Goal: Transaction & Acquisition: Download file/media

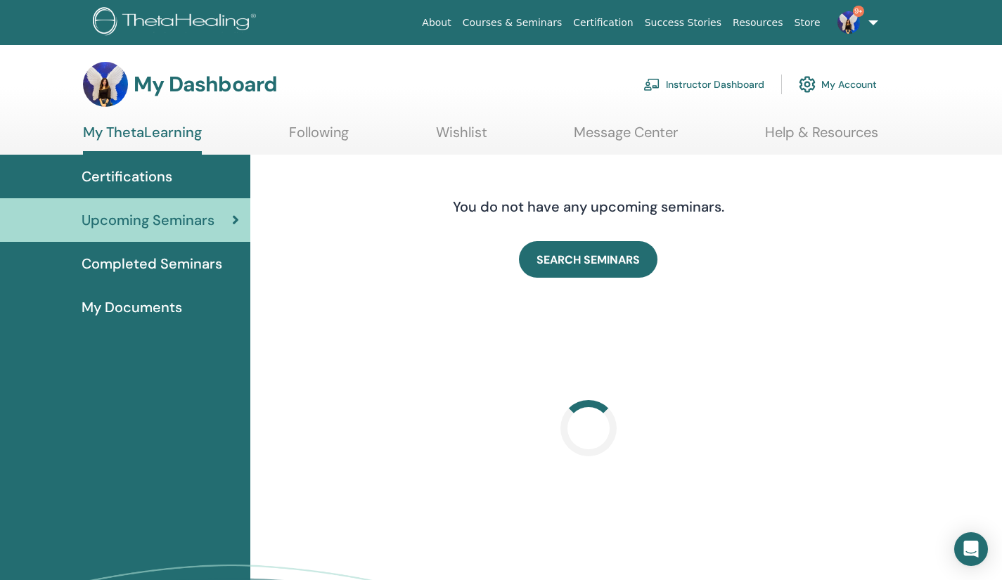
click at [714, 84] on link "Instructor Dashboard" at bounding box center [704, 84] width 121 height 31
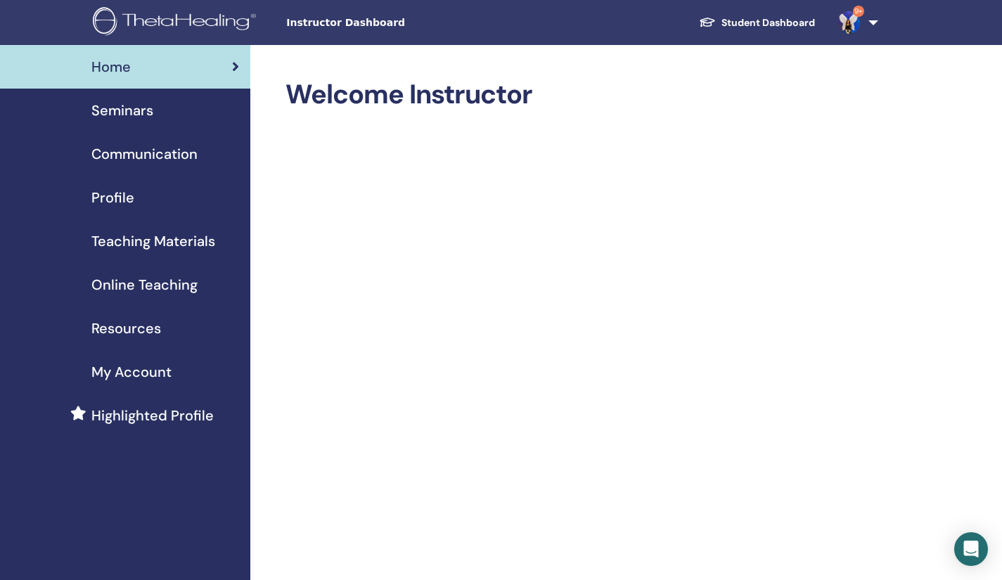
click at [118, 110] on span "Seminars" at bounding box center [122, 110] width 62 height 21
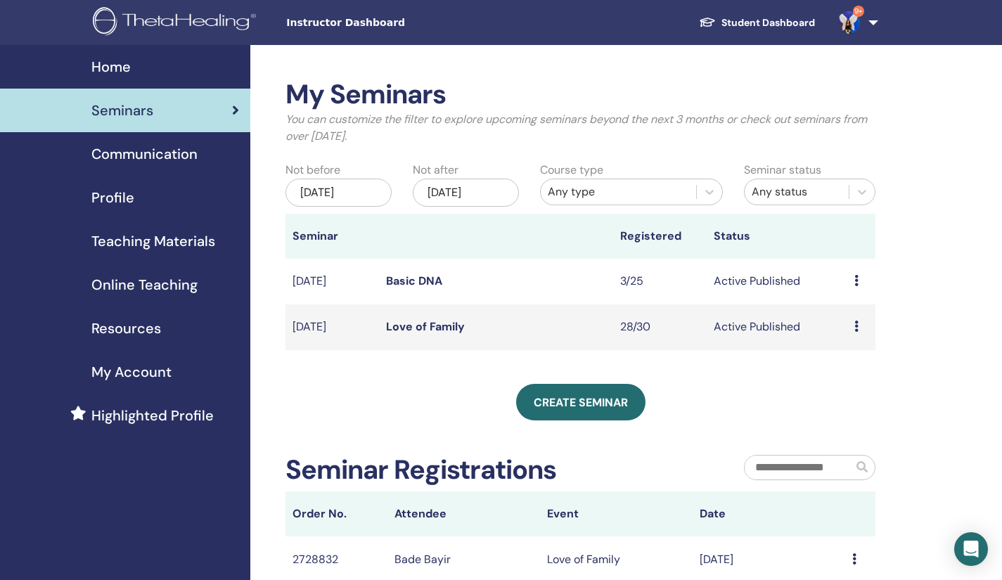
click at [427, 328] on link "Love of Family" at bounding box center [425, 326] width 79 height 15
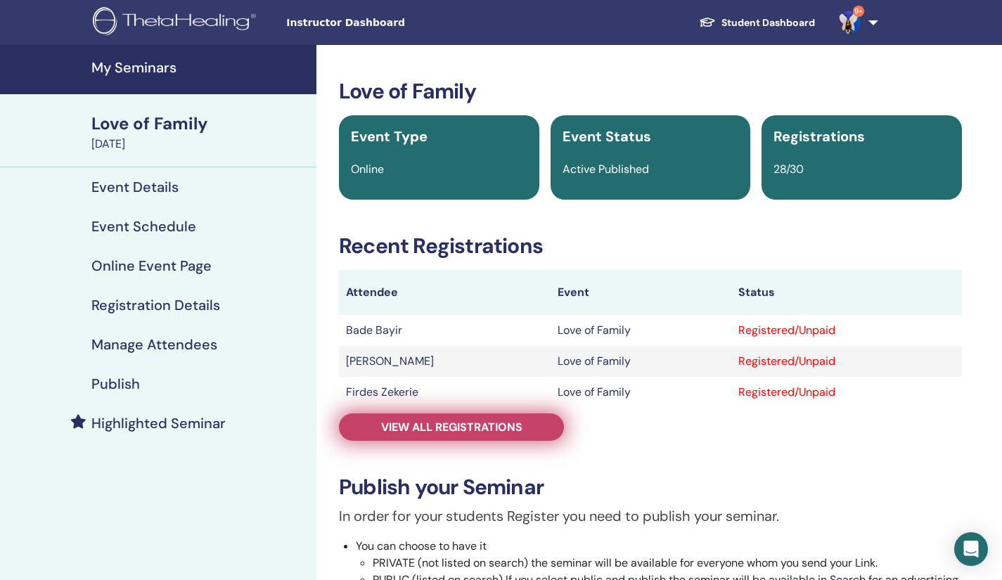
click at [435, 423] on span "View all registrations" at bounding box center [451, 427] width 141 height 15
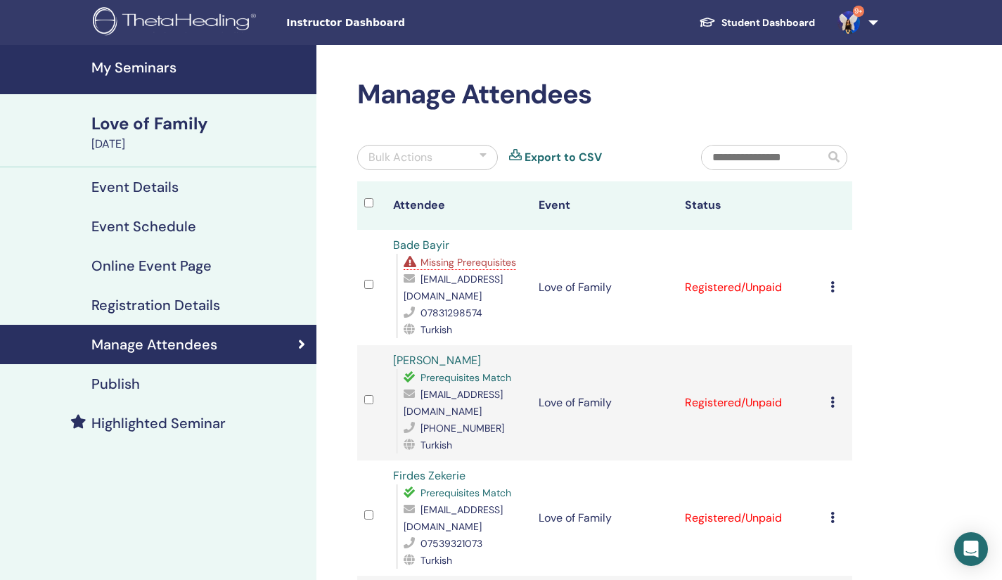
click at [832, 291] on icon at bounding box center [833, 286] width 4 height 11
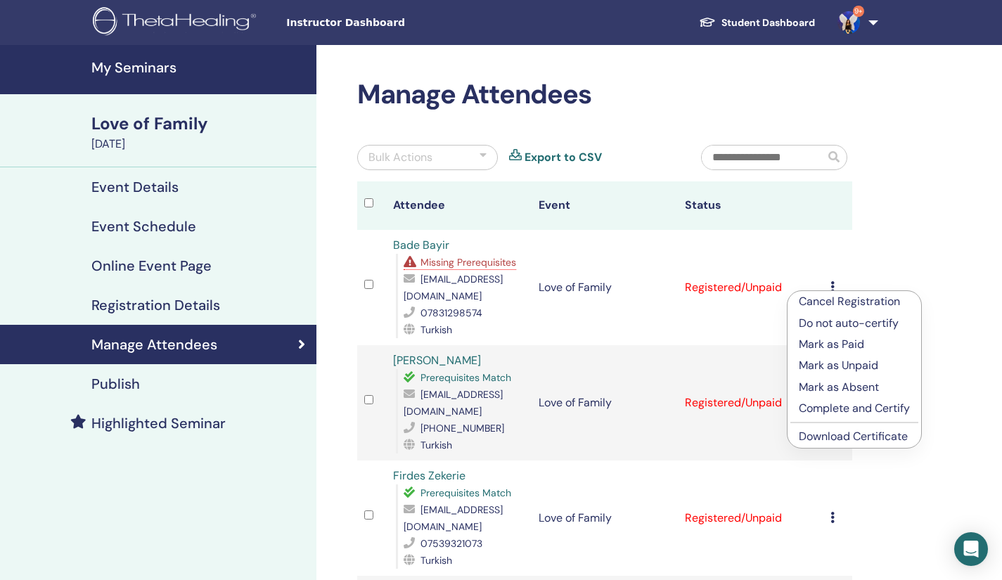
click at [834, 440] on link "Download Certificate" at bounding box center [853, 436] width 109 height 15
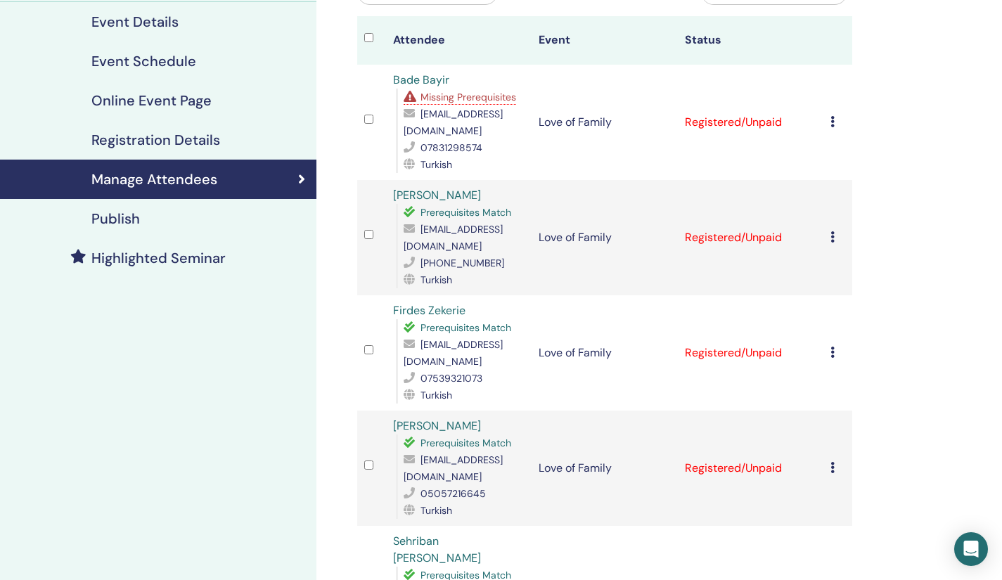
scroll to position [166, 0]
click at [834, 346] on icon at bounding box center [833, 351] width 4 height 11
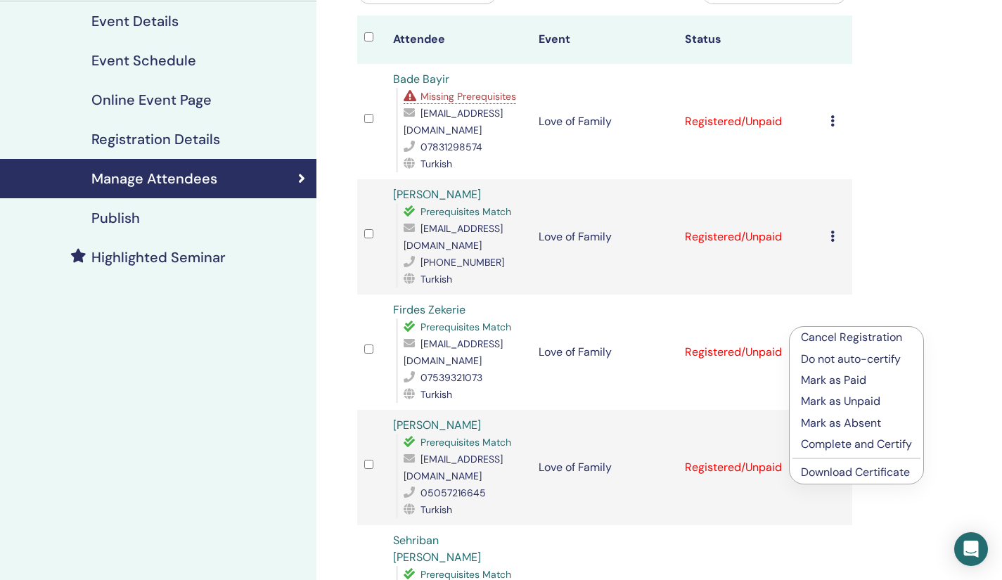
click at [840, 475] on link "Download Certificate" at bounding box center [855, 472] width 109 height 15
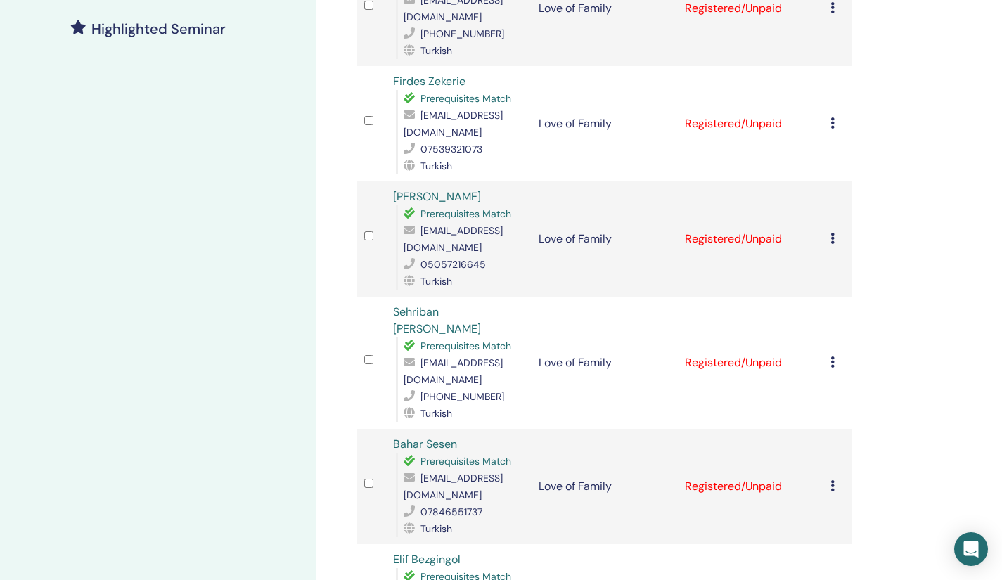
scroll to position [396, 0]
click at [834, 355] on icon at bounding box center [833, 360] width 4 height 11
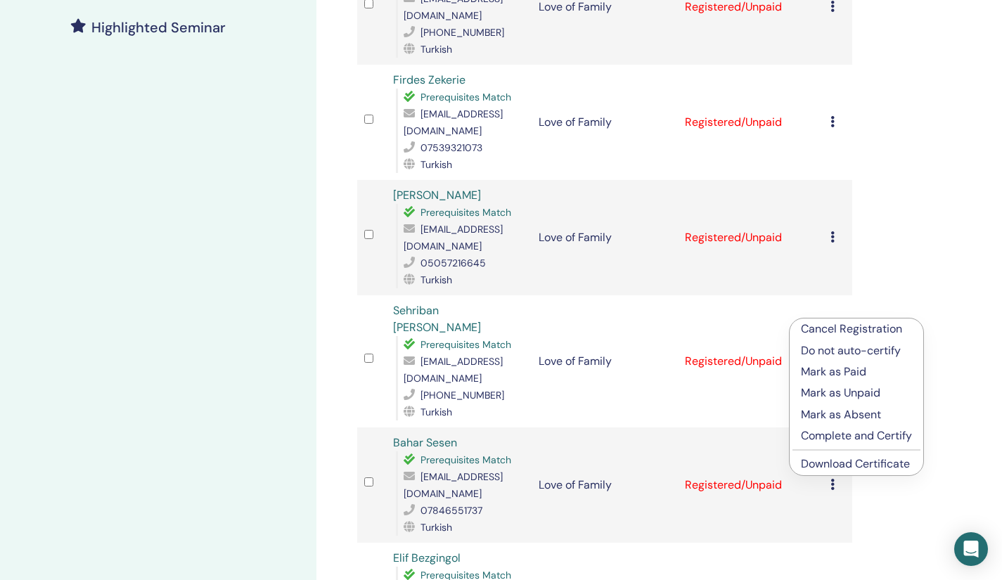
click at [841, 466] on link "Download Certificate" at bounding box center [855, 464] width 109 height 15
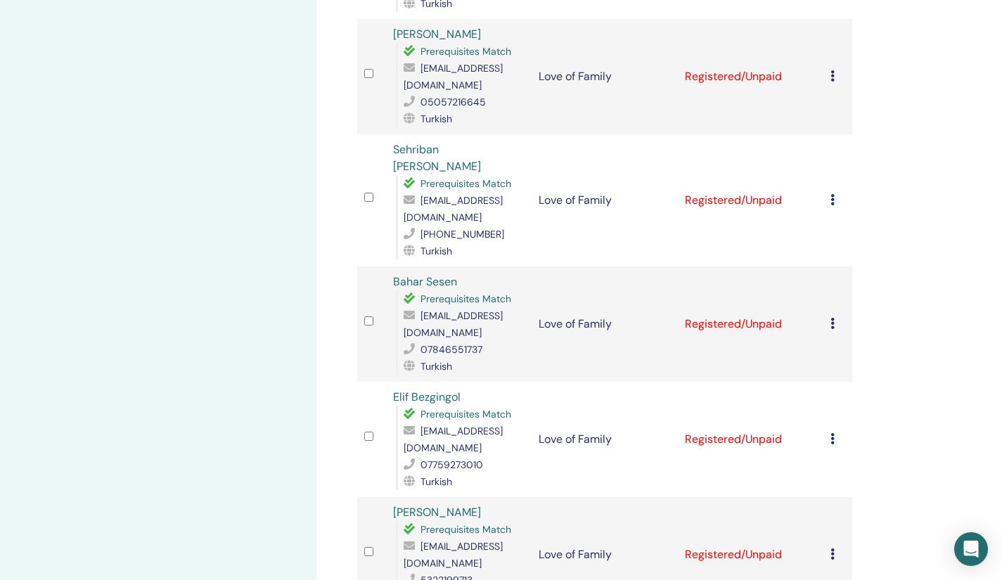
scroll to position [560, 0]
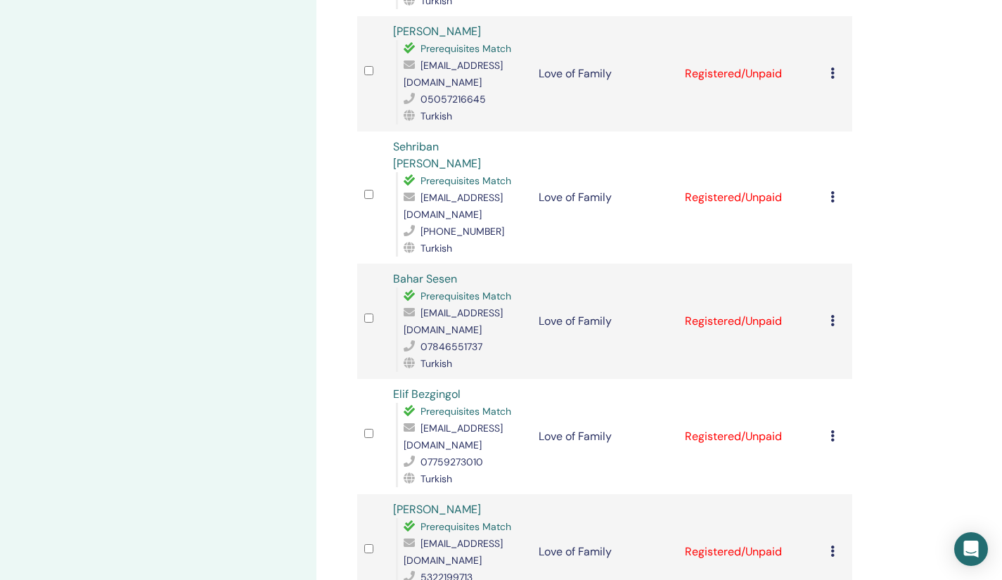
click at [834, 313] on div "Cancel Registration Do not auto-certify Mark as Paid Mark as Unpaid Mark as Abs…" at bounding box center [838, 321] width 15 height 17
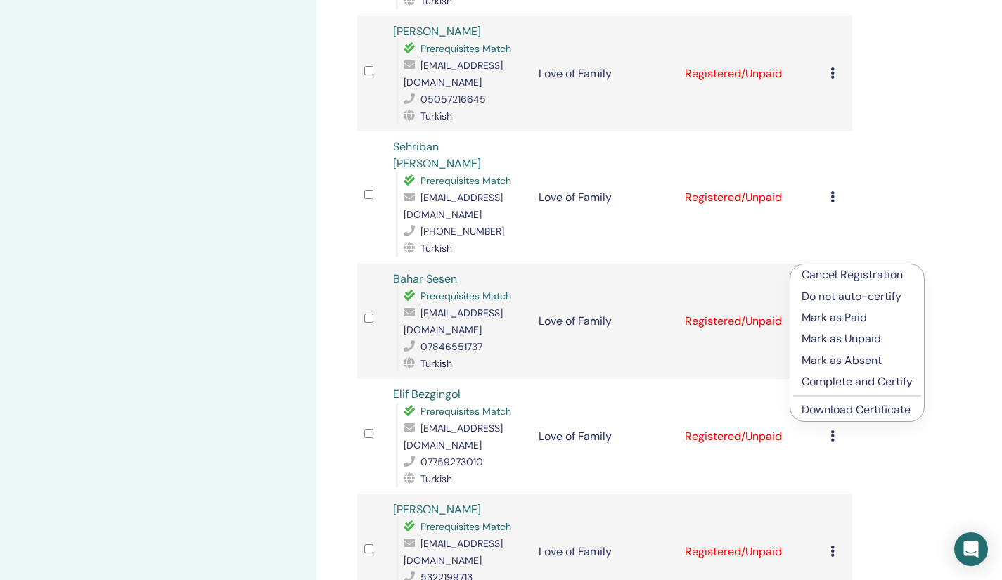
click at [833, 416] on link "Download Certificate" at bounding box center [856, 409] width 109 height 15
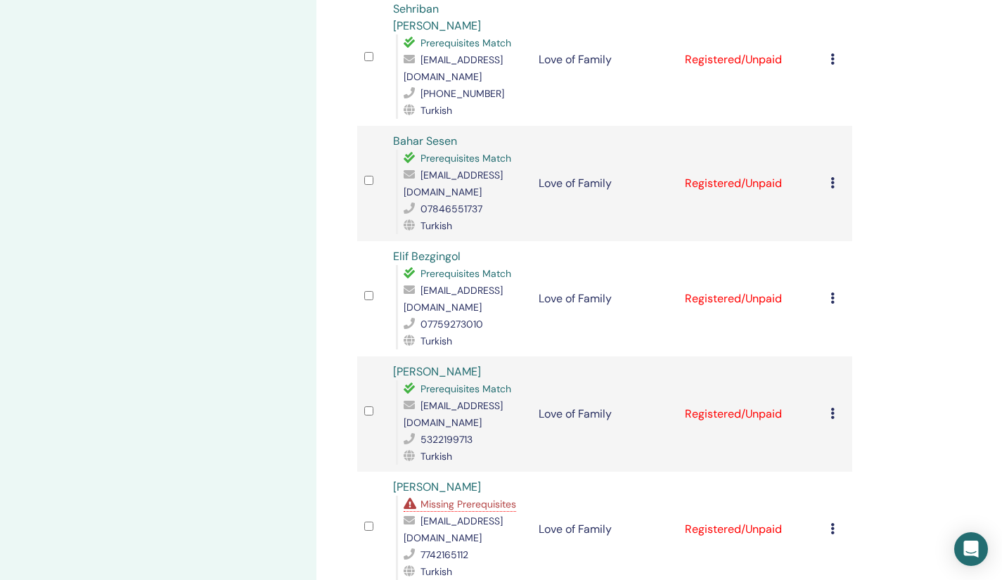
scroll to position [701, 0]
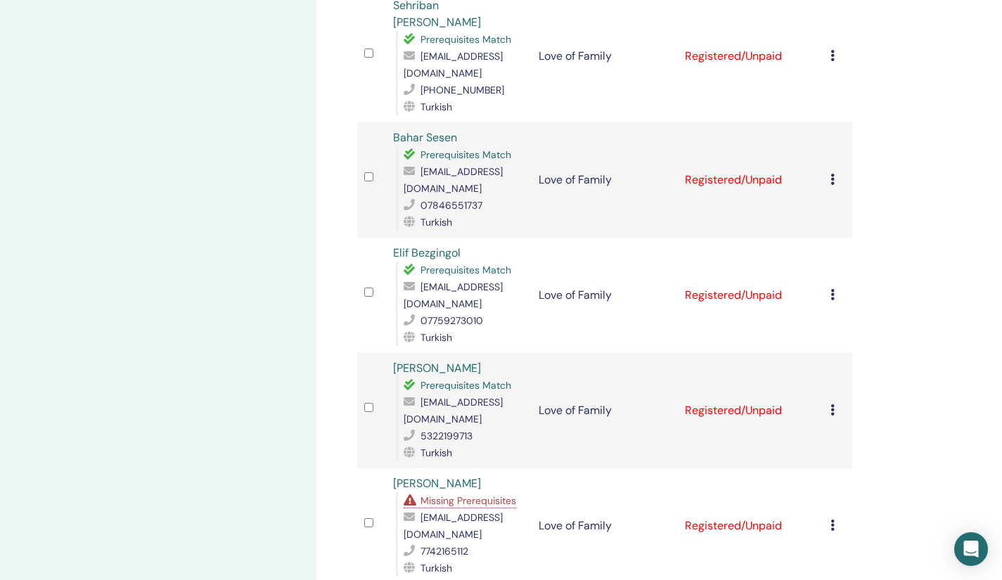
click at [832, 289] on icon at bounding box center [833, 294] width 4 height 11
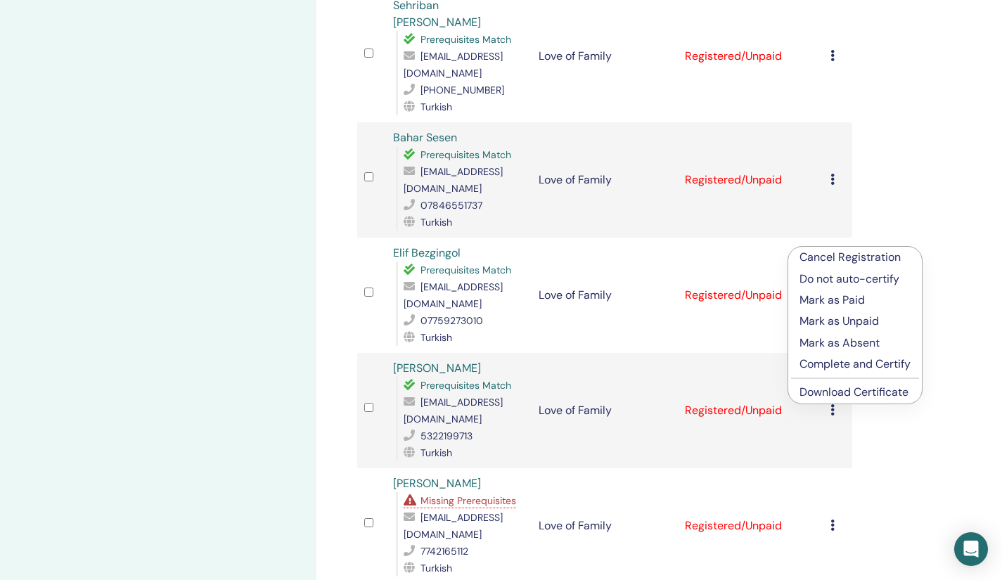
click at [827, 396] on link "Download Certificate" at bounding box center [854, 392] width 109 height 15
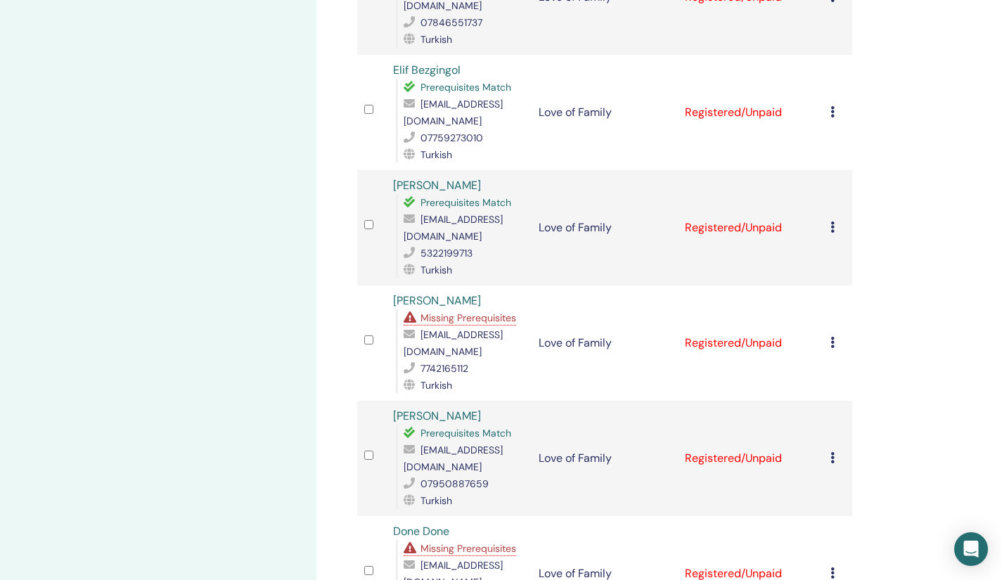
scroll to position [885, 0]
click at [833, 336] on icon at bounding box center [833, 341] width 4 height 11
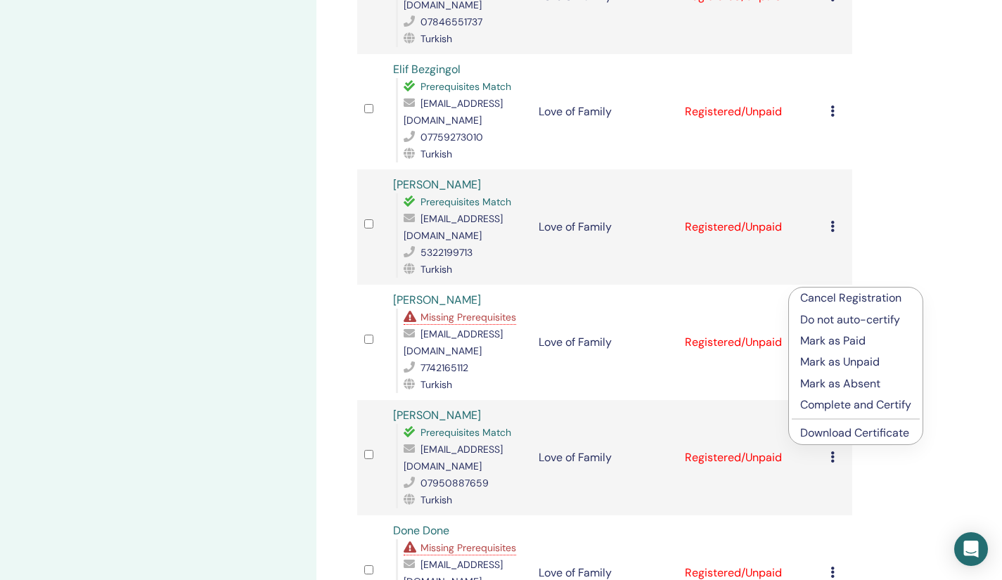
click at [822, 431] on link "Download Certificate" at bounding box center [855, 433] width 109 height 15
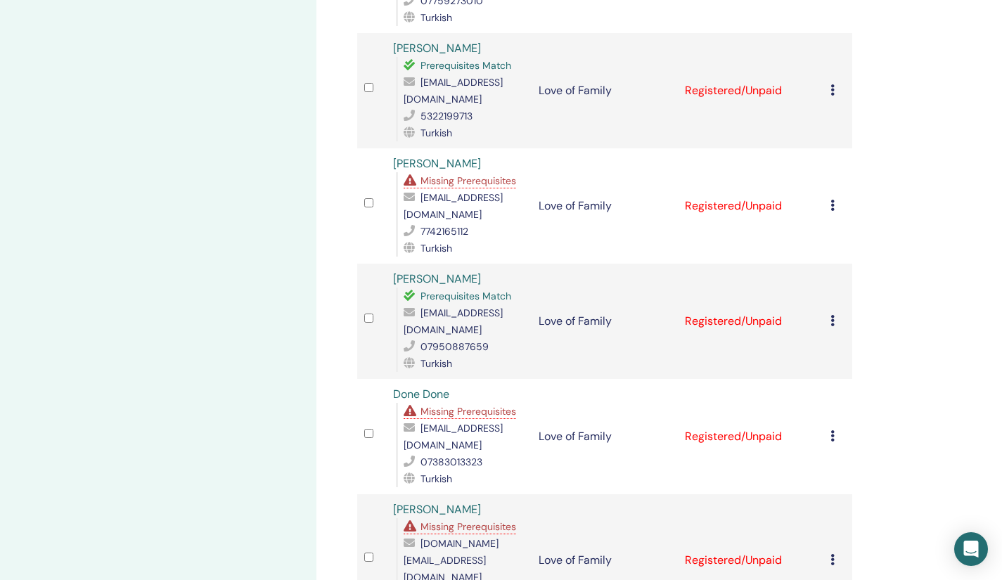
scroll to position [1022, 0]
click at [832, 314] on icon at bounding box center [833, 319] width 4 height 11
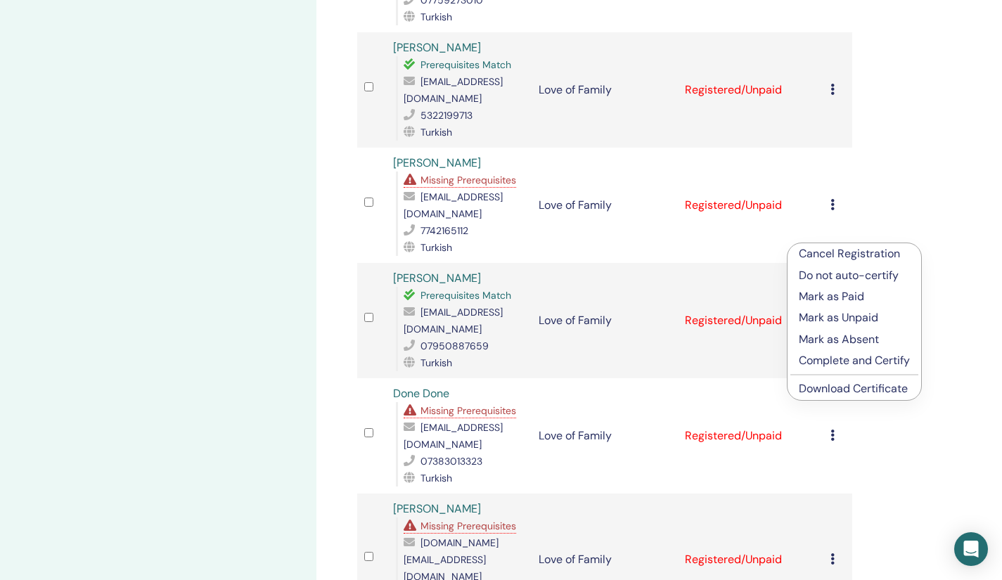
click at [825, 386] on link "Download Certificate" at bounding box center [853, 388] width 109 height 15
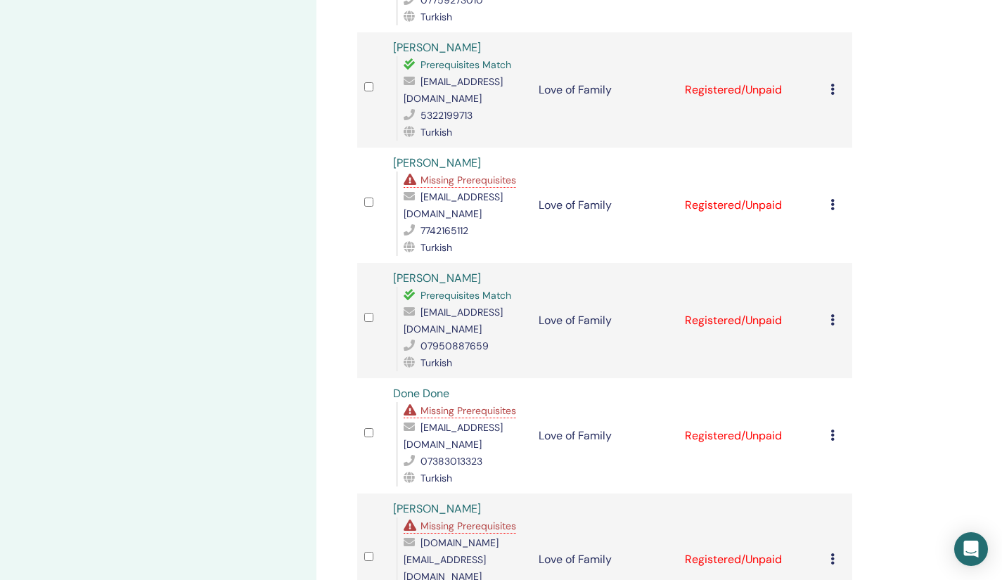
click at [834, 430] on icon at bounding box center [833, 435] width 4 height 11
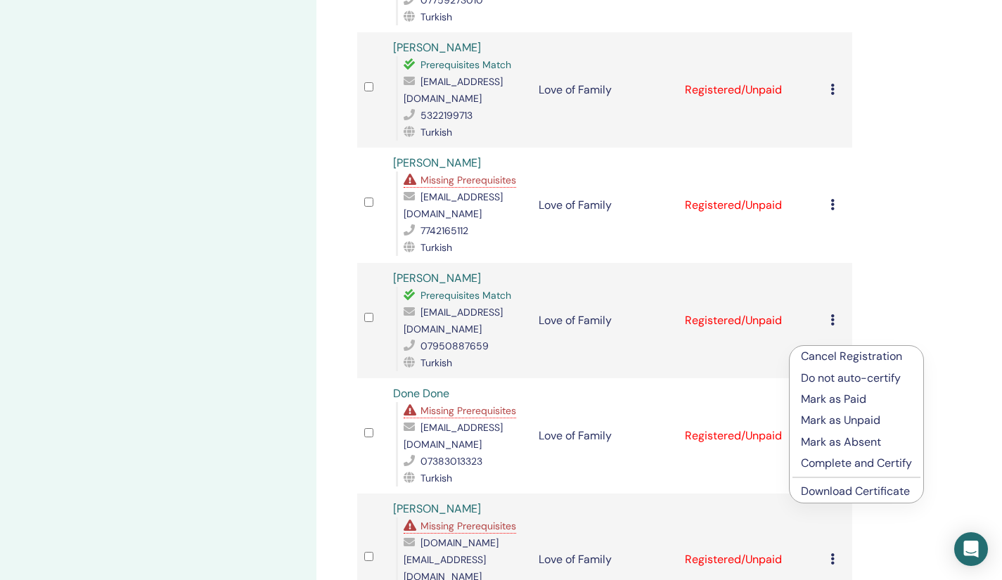
click at [834, 493] on link "Download Certificate" at bounding box center [855, 491] width 109 height 15
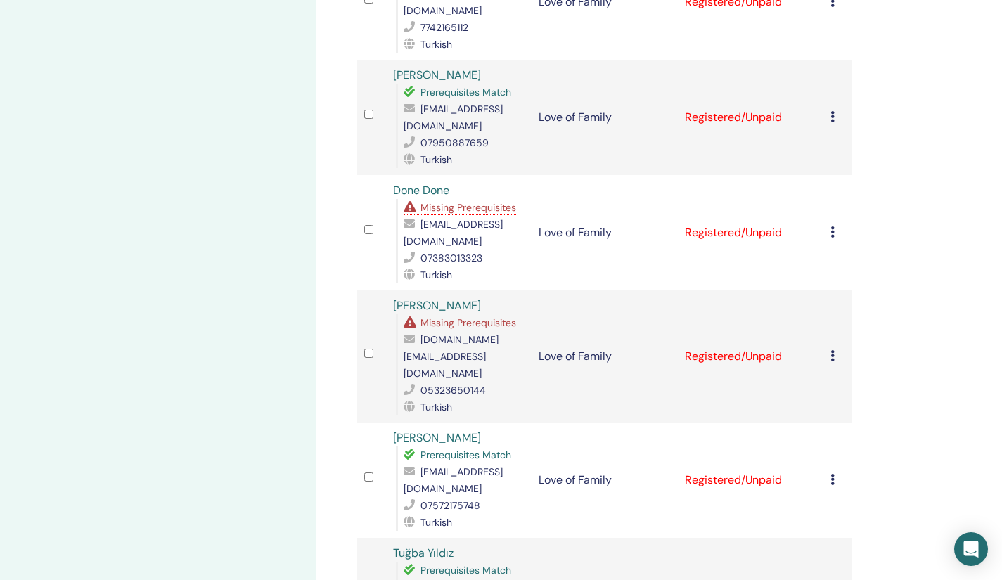
scroll to position [1278, 0]
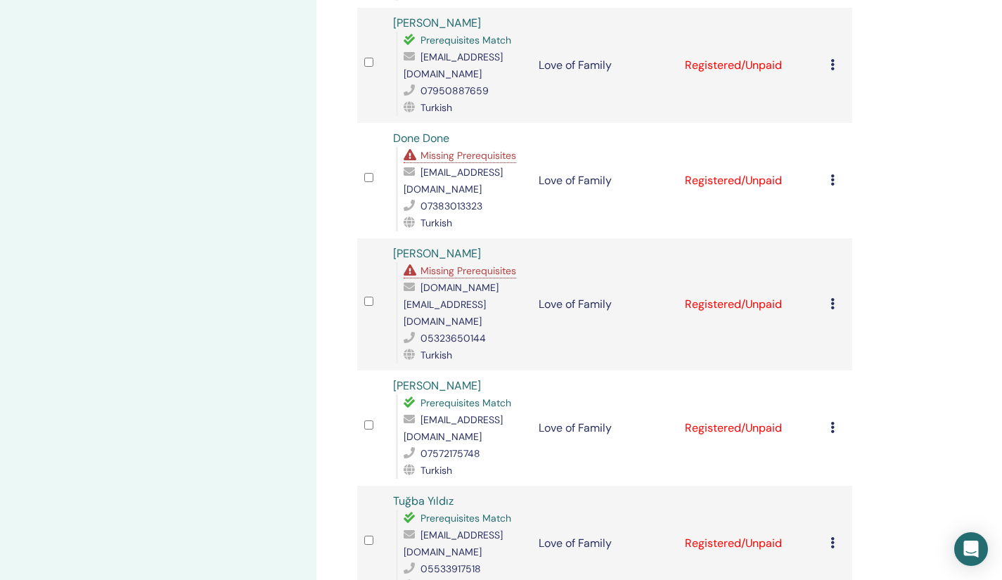
click at [834, 422] on icon at bounding box center [833, 427] width 4 height 11
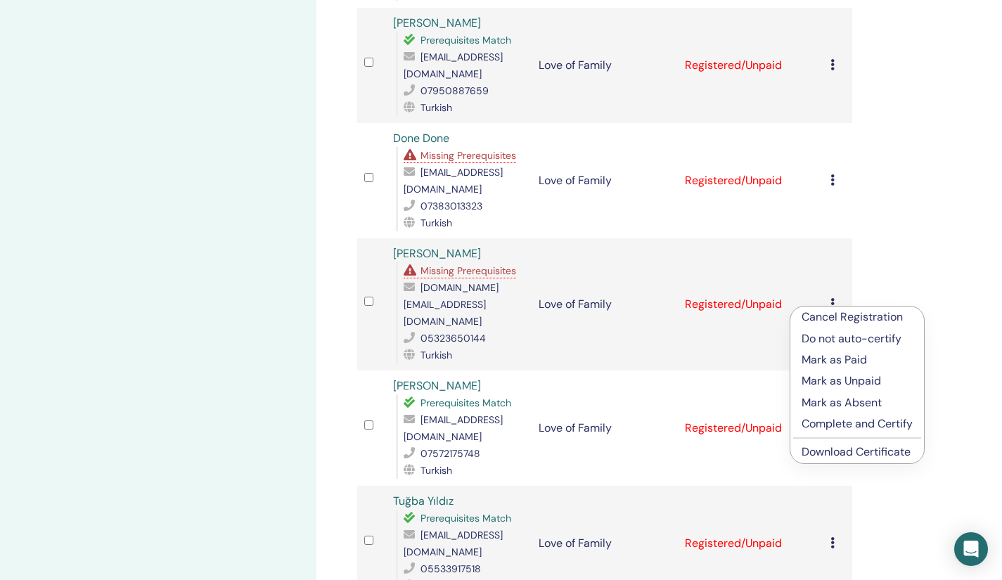
click at [823, 455] on link "Download Certificate" at bounding box center [856, 452] width 109 height 15
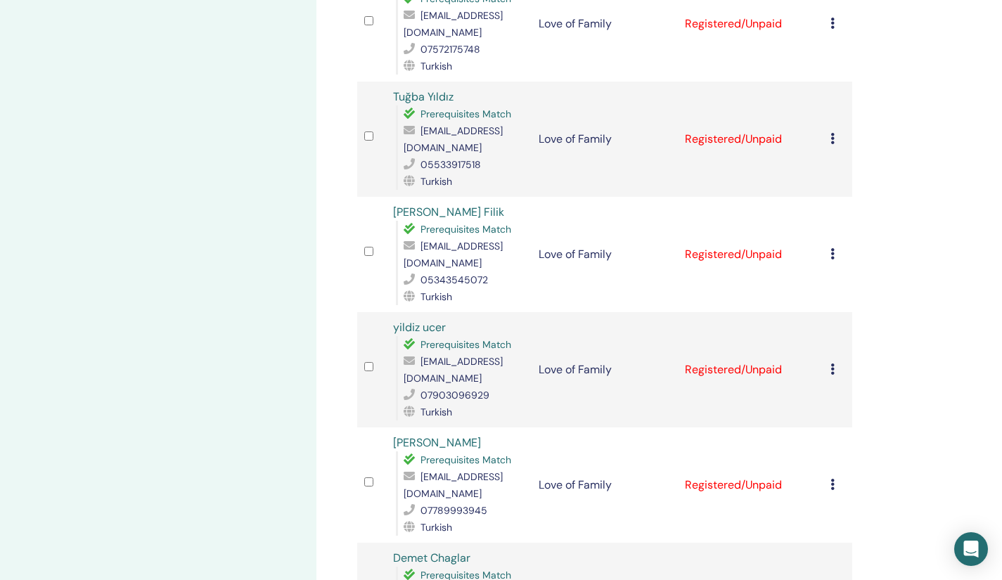
scroll to position [1684, 0]
click at [834, 362] on icon at bounding box center [833, 367] width 4 height 11
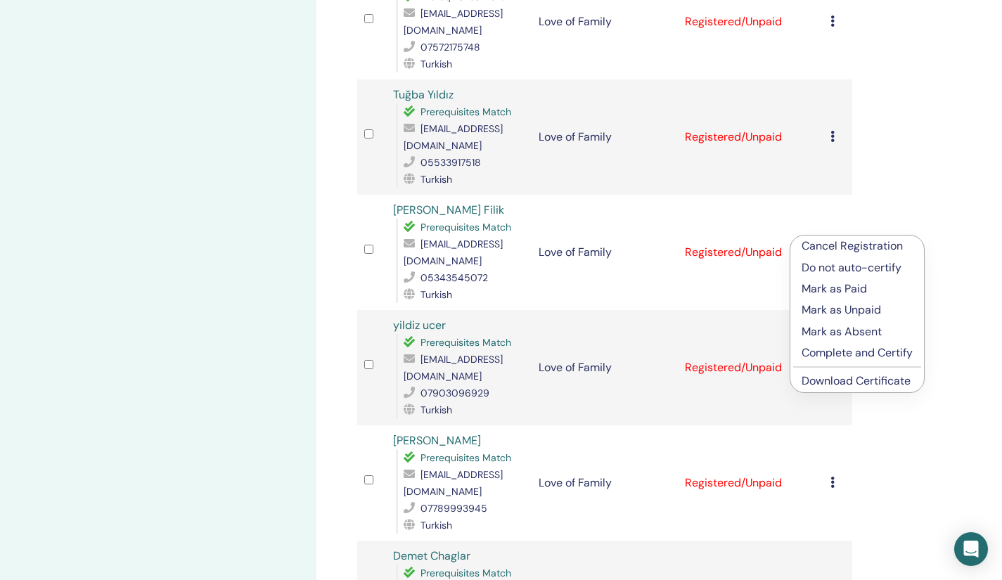
click at [807, 381] on link "Download Certificate" at bounding box center [856, 381] width 109 height 15
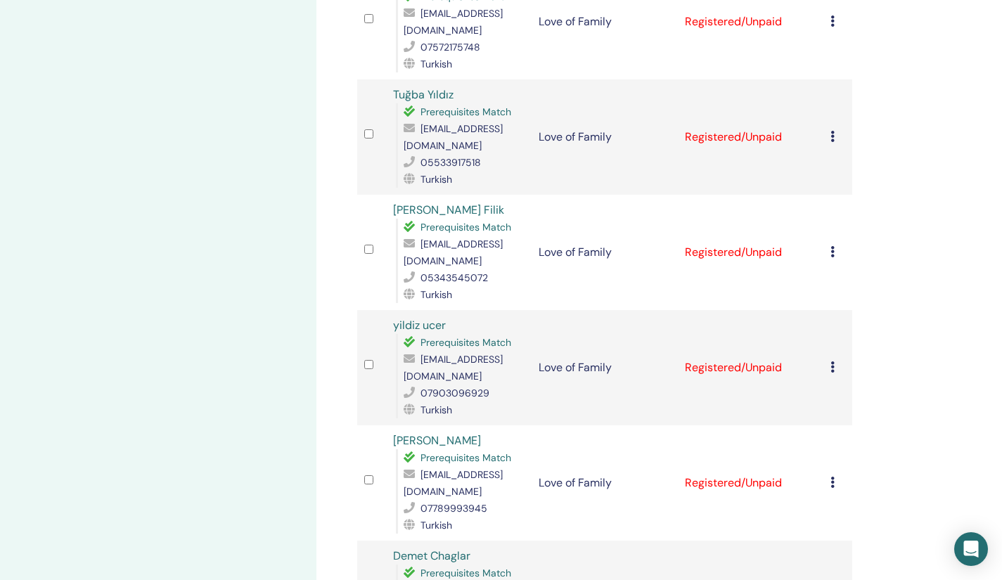
click at [834, 477] on icon at bounding box center [833, 482] width 4 height 11
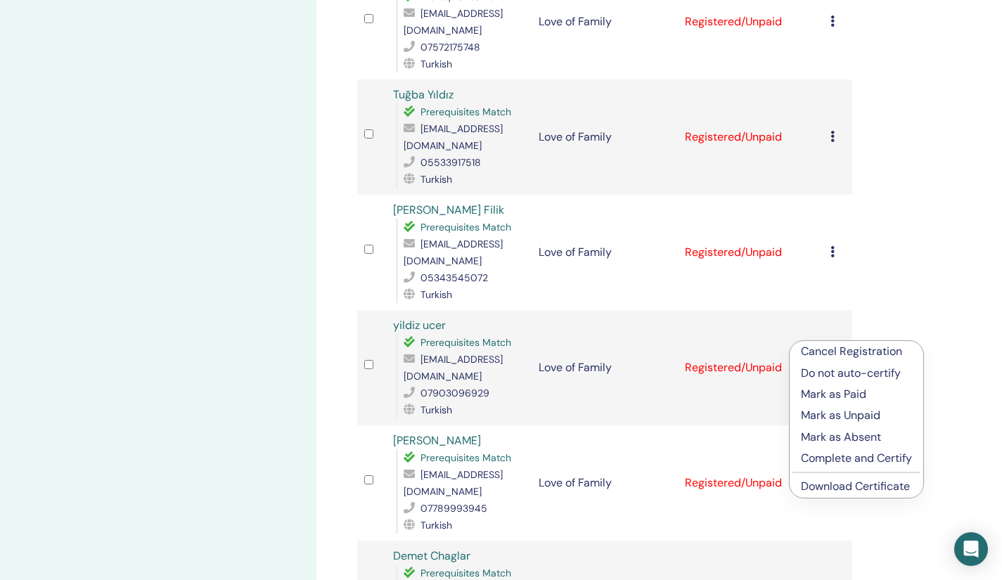
click at [840, 491] on link "Download Certificate" at bounding box center [855, 486] width 109 height 15
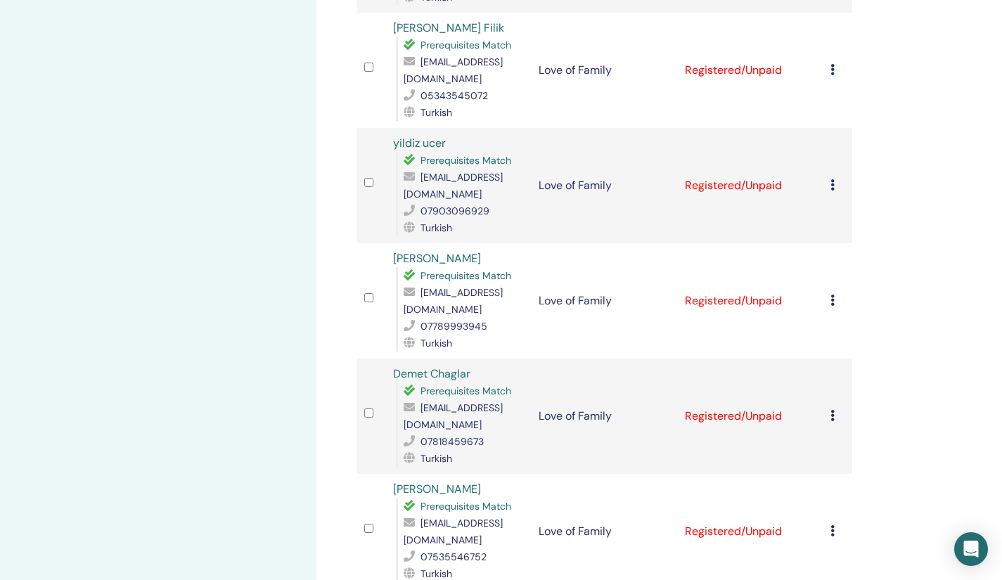
scroll to position [1899, 0]
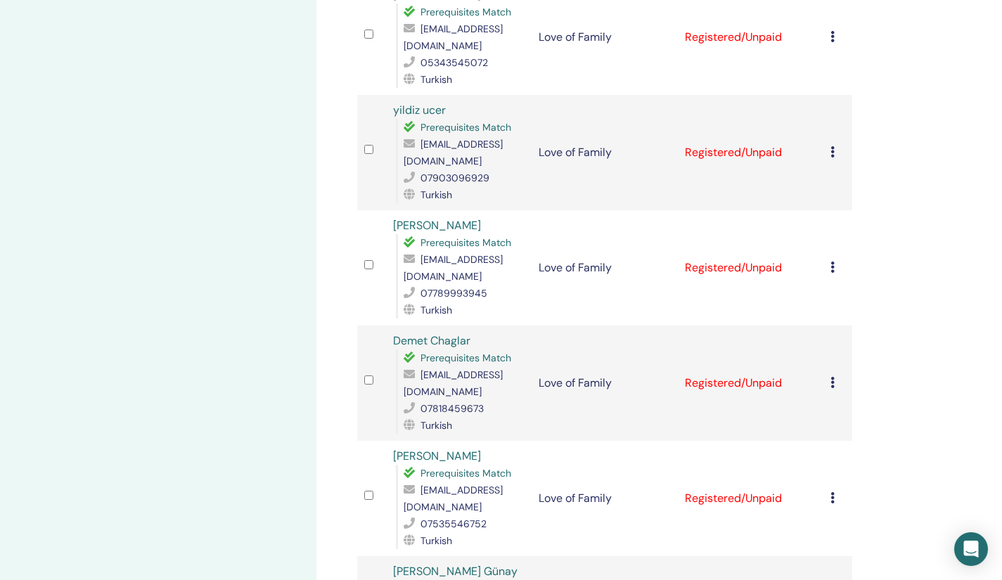
click at [832, 377] on icon at bounding box center [833, 382] width 4 height 11
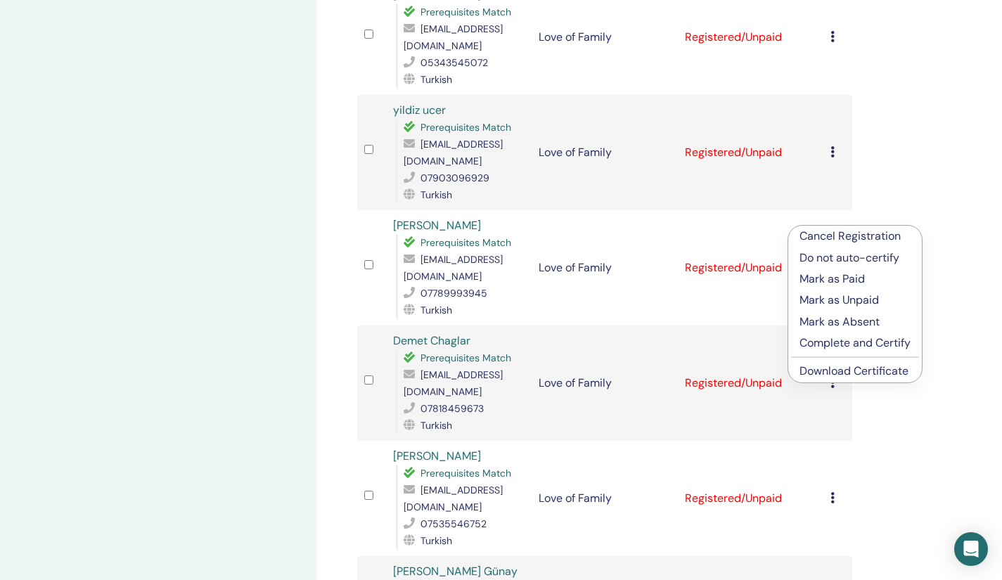
click at [847, 368] on link "Download Certificate" at bounding box center [854, 371] width 109 height 15
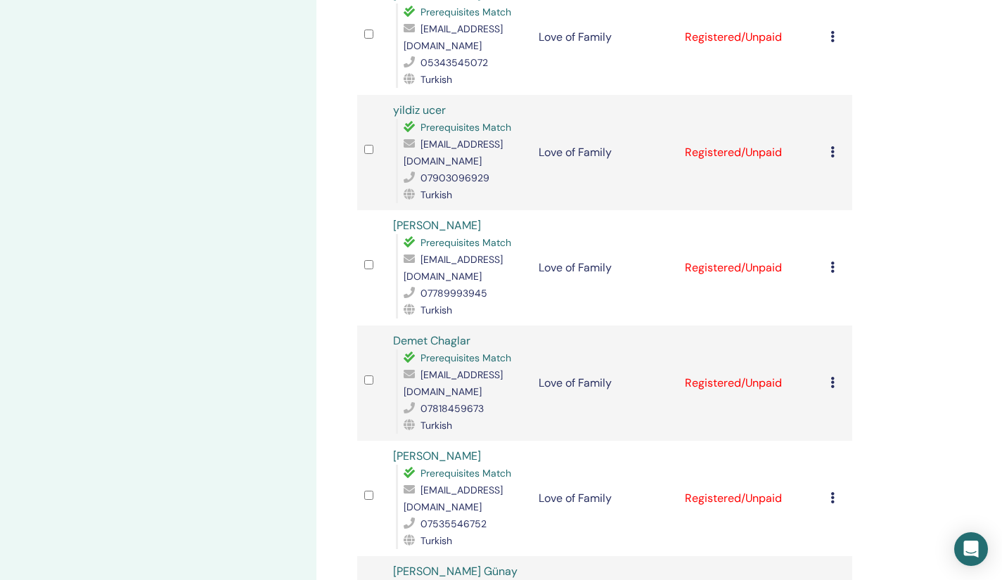
click at [831, 492] on icon at bounding box center [833, 497] width 4 height 11
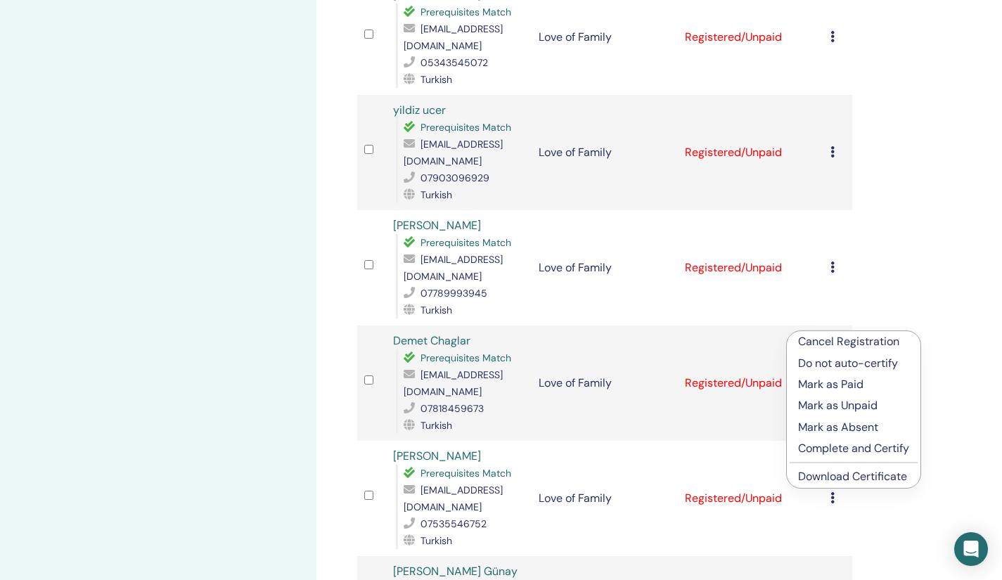
click at [822, 473] on link "Download Certificate" at bounding box center [852, 476] width 109 height 15
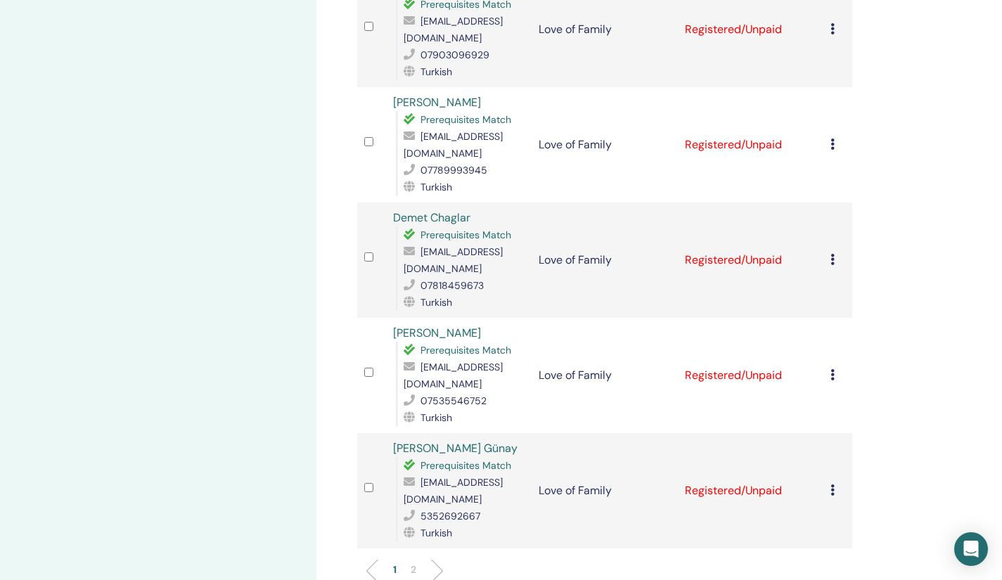
scroll to position [2024, 0]
click at [416, 561] on p "2" at bounding box center [414, 568] width 6 height 15
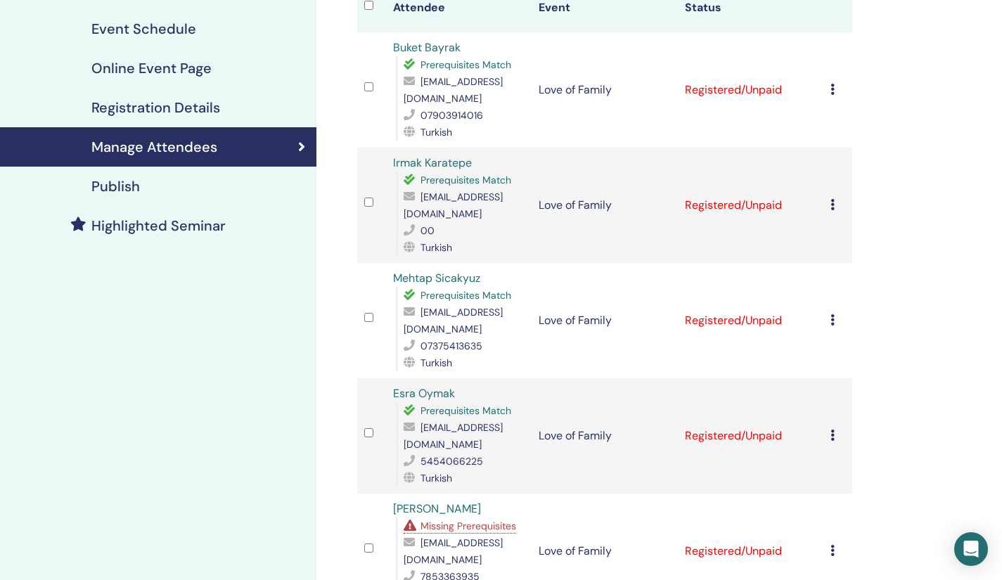
scroll to position [193, 0]
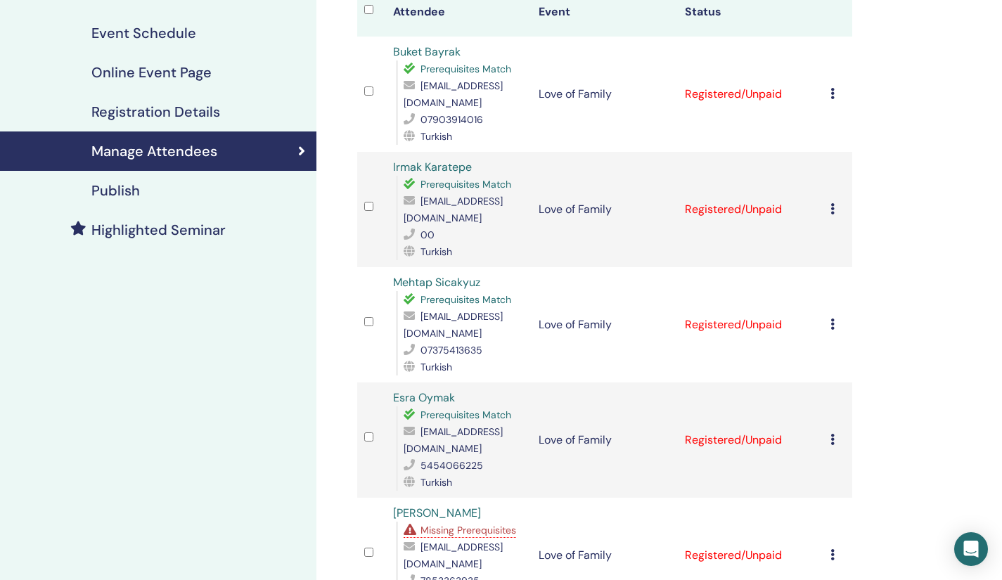
click at [833, 96] on icon at bounding box center [833, 93] width 4 height 11
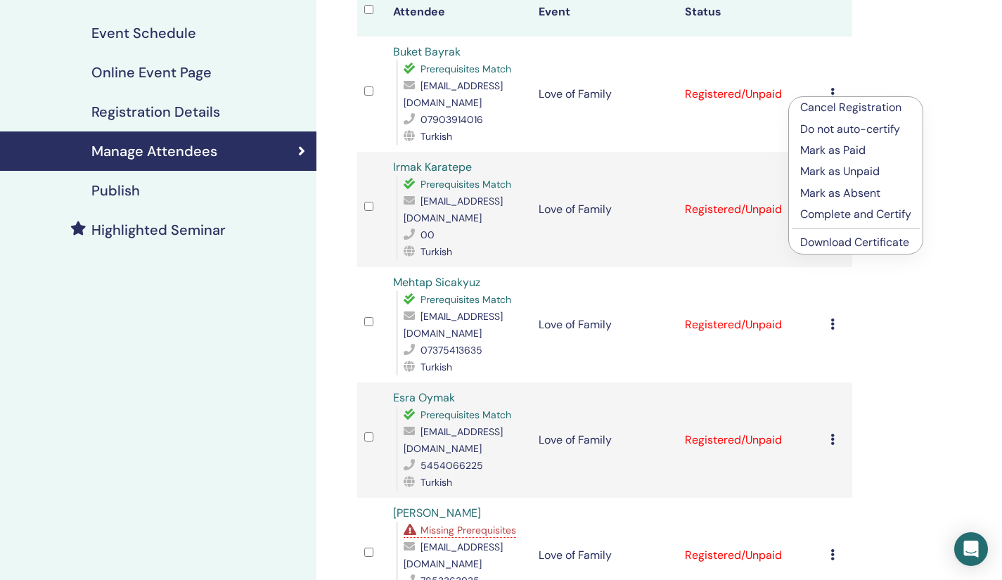
click at [836, 238] on link "Download Certificate" at bounding box center [855, 242] width 109 height 15
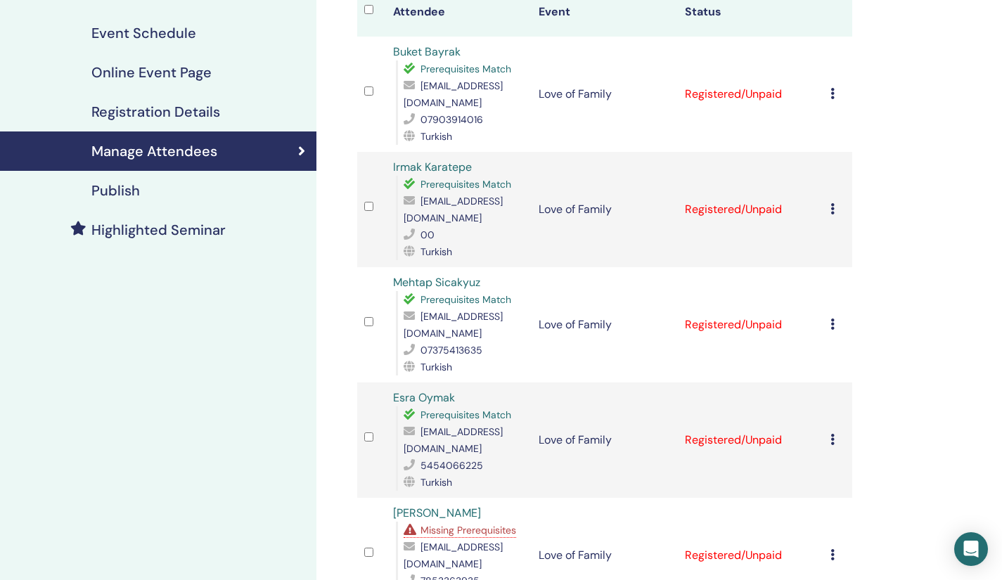
click at [832, 203] on icon at bounding box center [833, 208] width 4 height 11
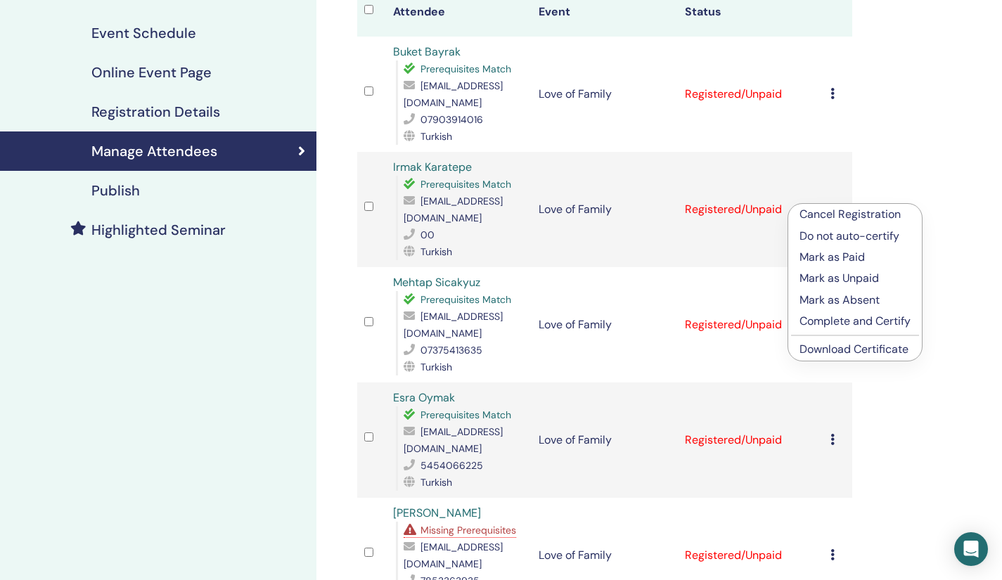
click at [838, 345] on link "Download Certificate" at bounding box center [854, 349] width 109 height 15
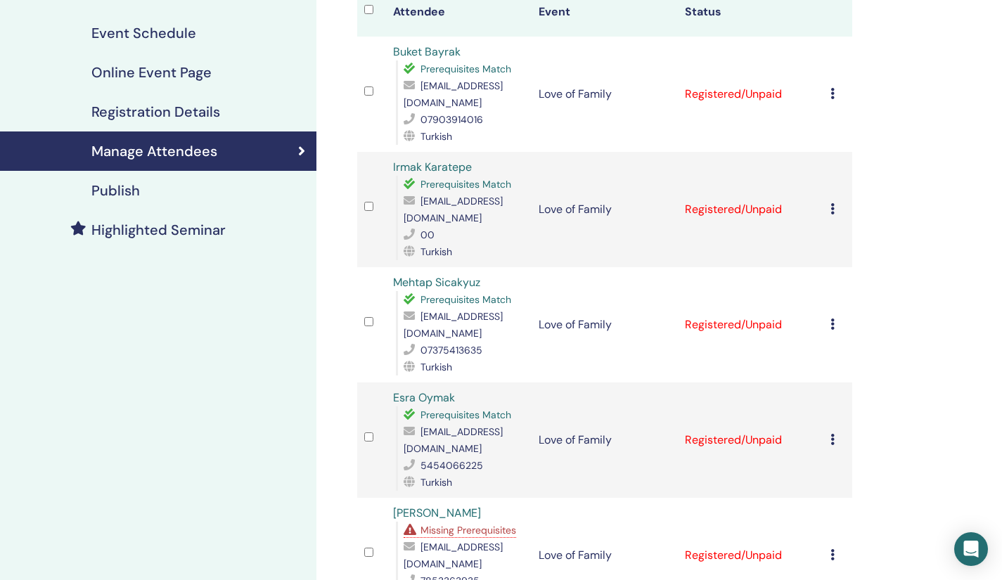
click at [831, 319] on icon at bounding box center [833, 324] width 4 height 11
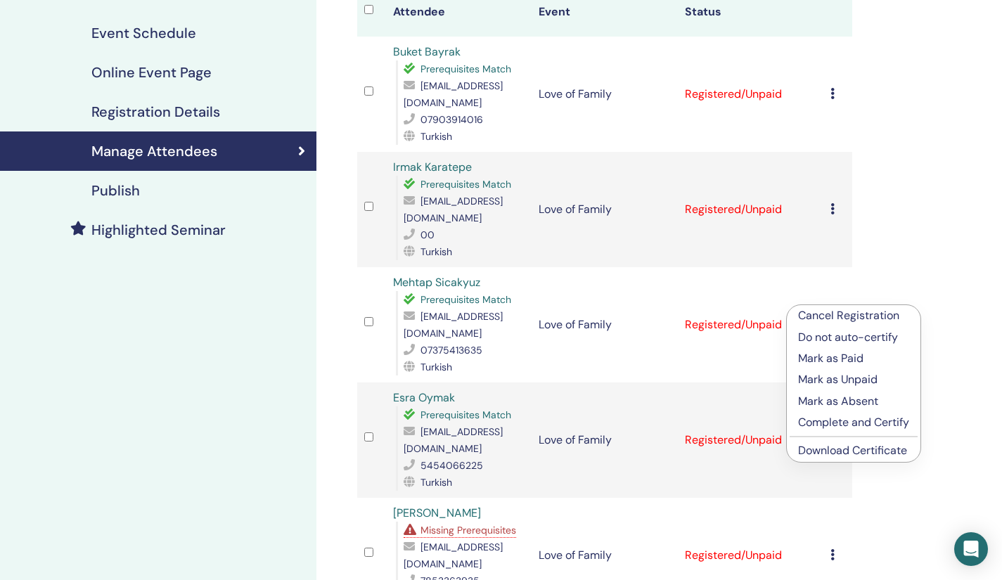
click at [837, 447] on link "Download Certificate" at bounding box center [852, 450] width 109 height 15
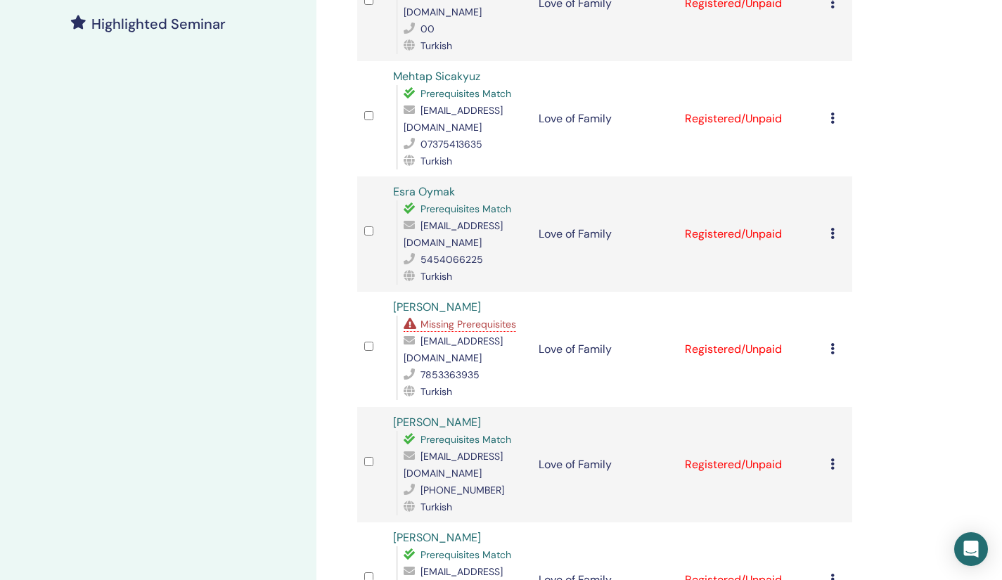
scroll to position [400, 0]
click at [831, 343] on icon at bounding box center [833, 348] width 4 height 11
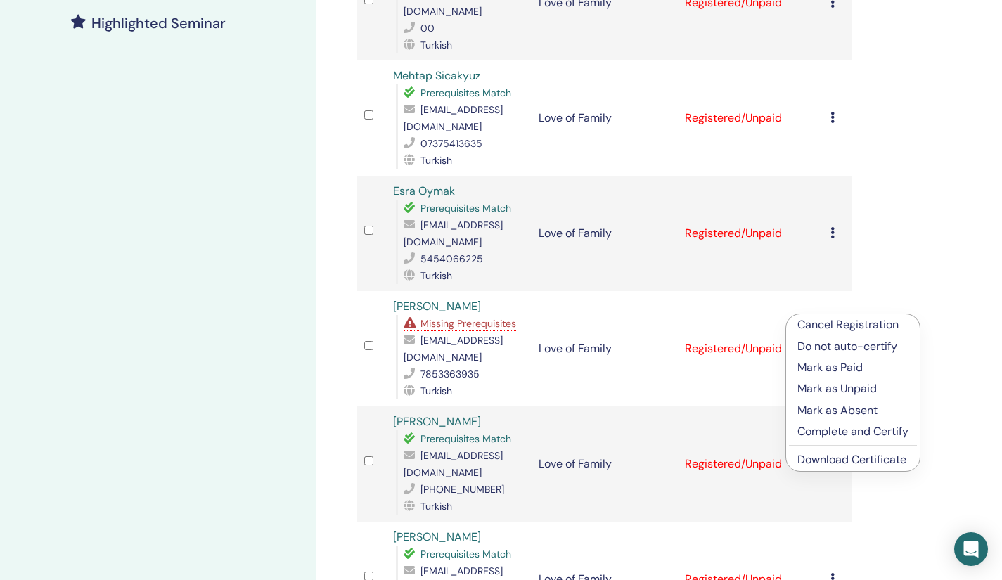
click at [815, 466] on link "Download Certificate" at bounding box center [852, 459] width 109 height 15
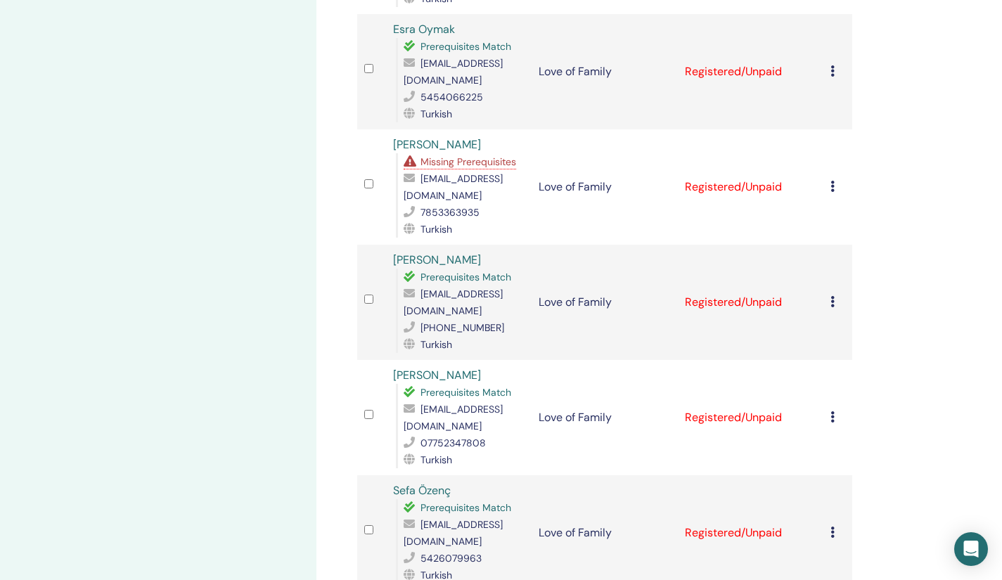
scroll to position [563, 0]
click at [832, 295] on icon at bounding box center [833, 300] width 4 height 11
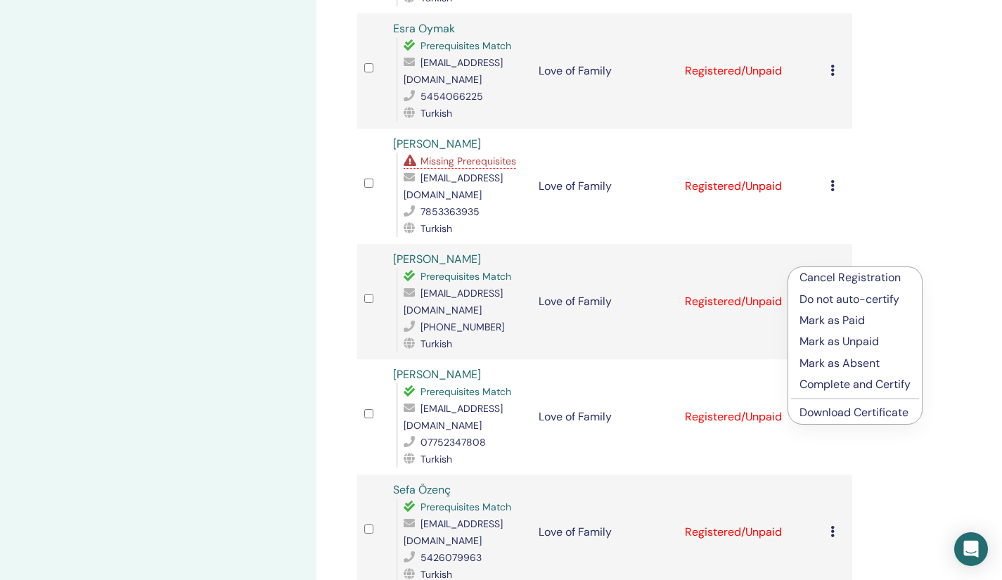
click at [835, 419] on link "Download Certificate" at bounding box center [854, 412] width 109 height 15
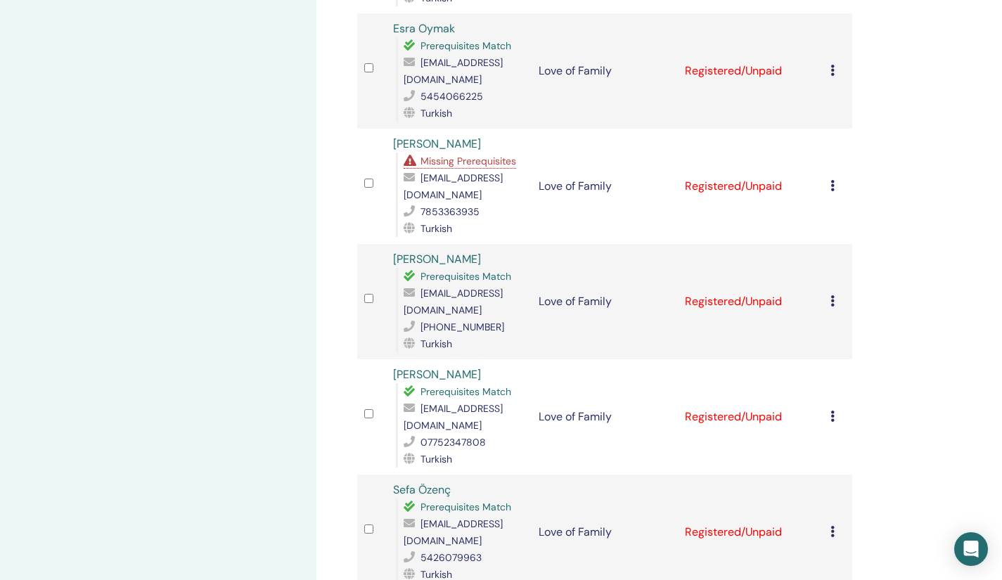
click at [834, 411] on icon at bounding box center [833, 416] width 4 height 11
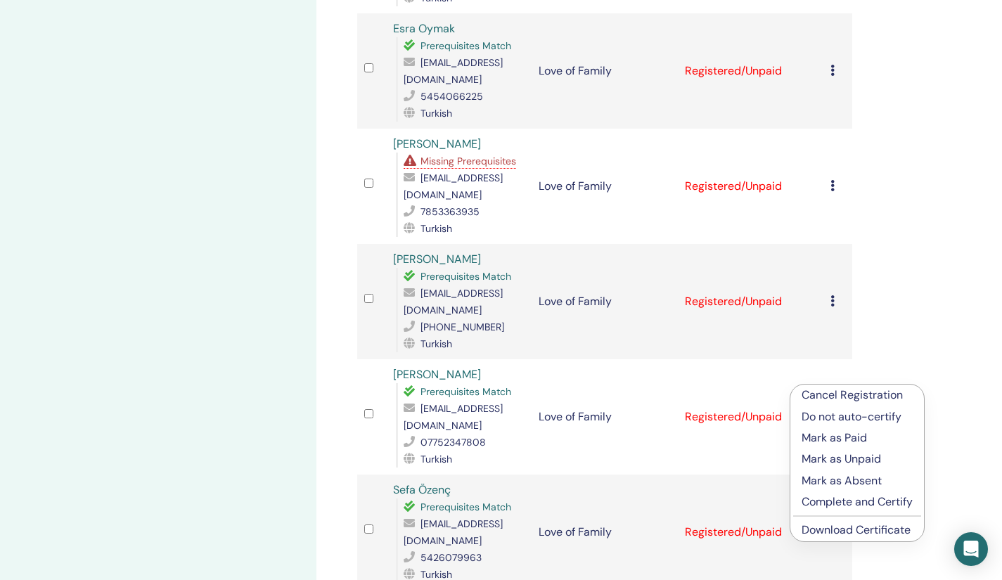
click at [828, 539] on li "Download Certificate" at bounding box center [858, 530] width 134 height 21
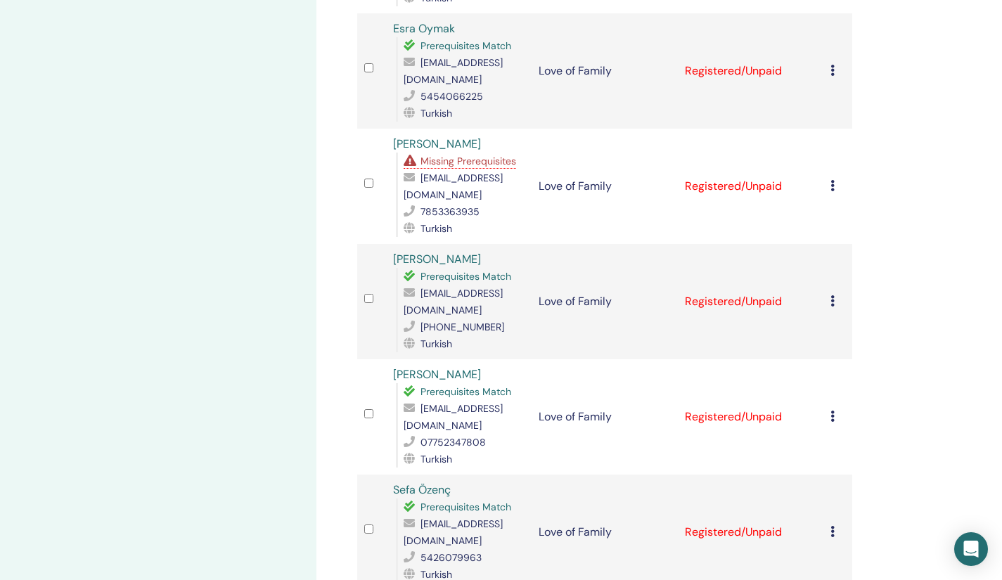
click at [831, 411] on icon at bounding box center [833, 416] width 4 height 11
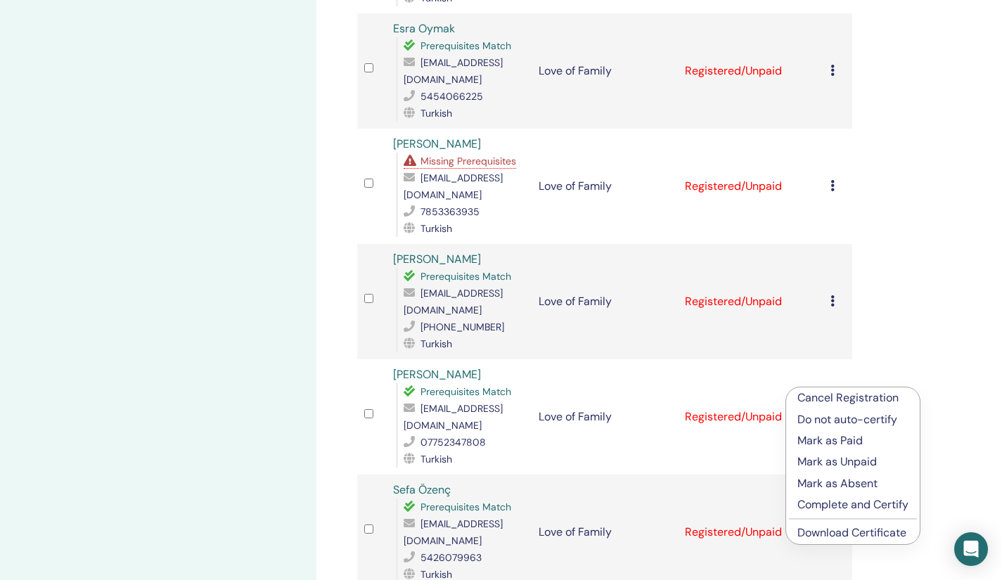
click at [808, 533] on link "Download Certificate" at bounding box center [852, 533] width 109 height 15
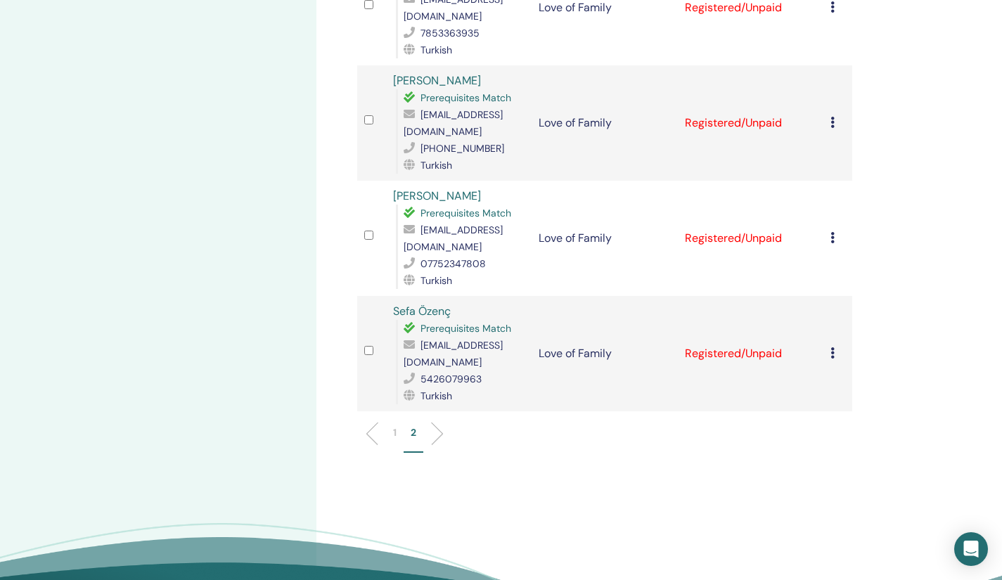
scroll to position [756, 0]
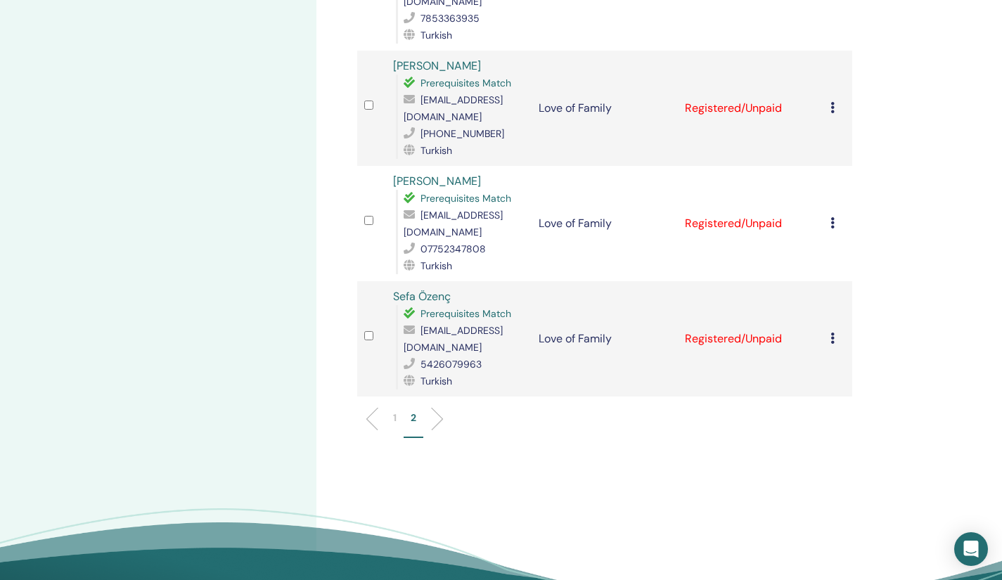
click at [390, 411] on li "1" at bounding box center [395, 424] width 18 height 27
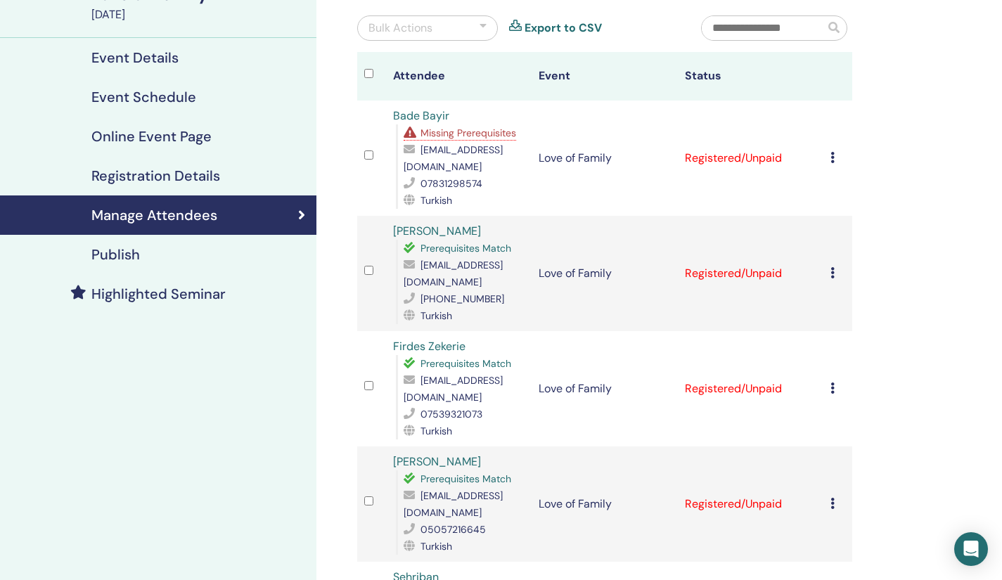
scroll to position [129, 0]
click at [832, 156] on icon at bounding box center [833, 158] width 4 height 11
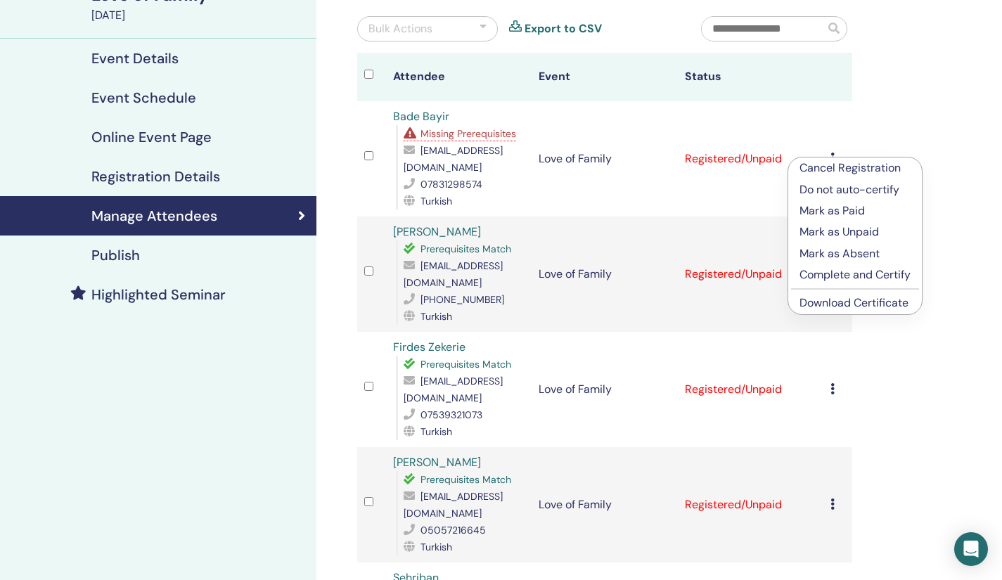
click at [838, 305] on link "Download Certificate" at bounding box center [854, 302] width 109 height 15
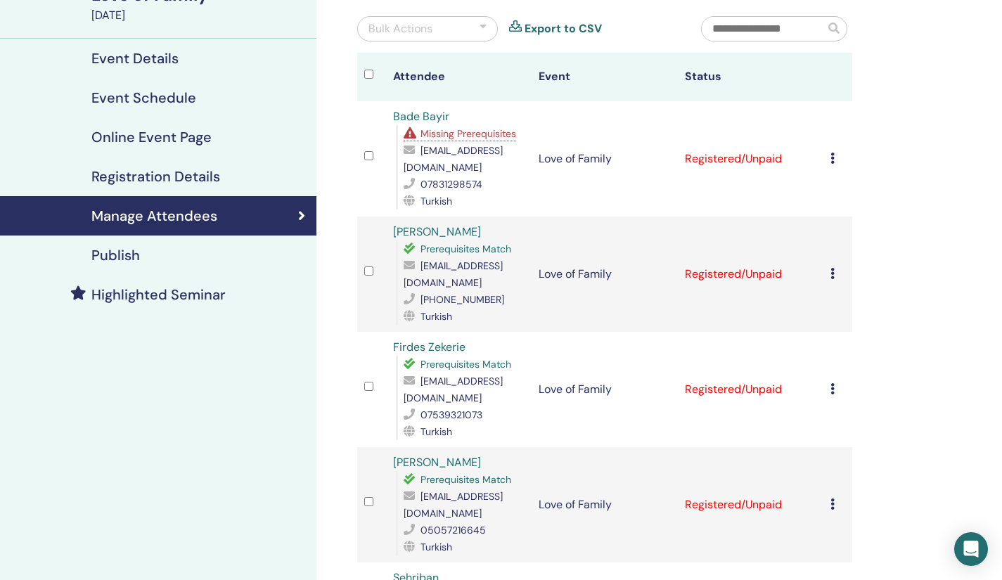
click at [832, 268] on icon at bounding box center [833, 273] width 4 height 11
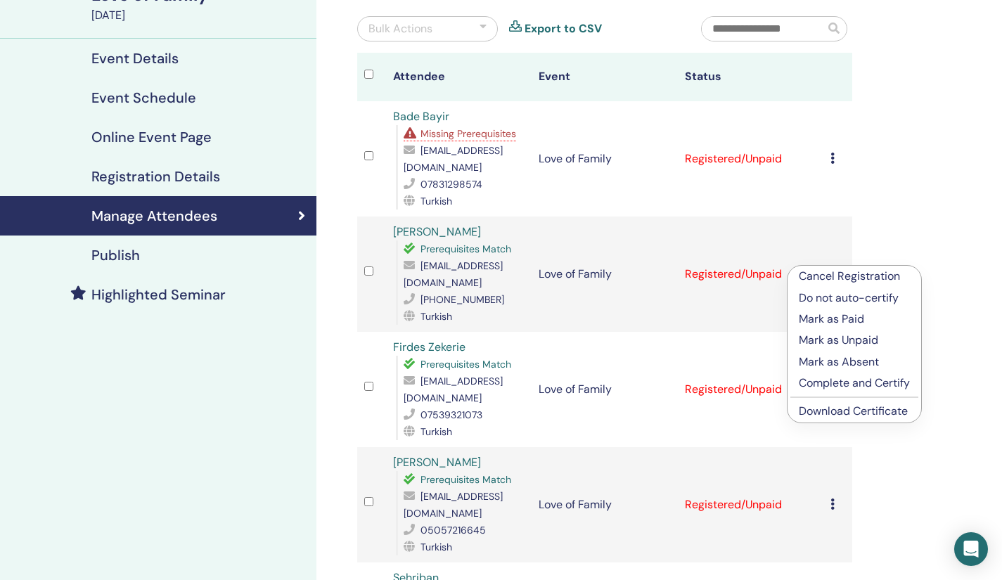
click at [827, 410] on link "Download Certificate" at bounding box center [853, 411] width 109 height 15
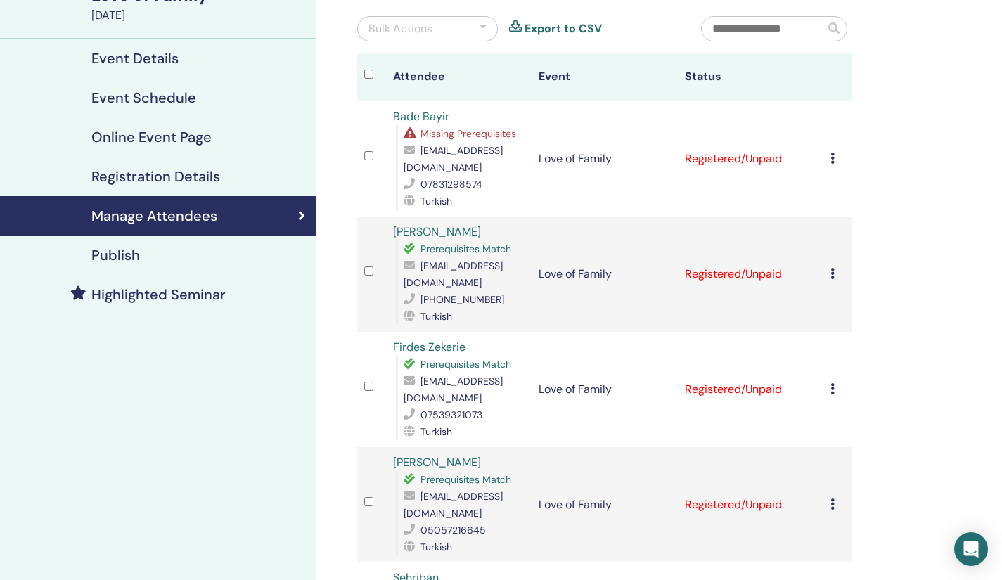
click at [832, 383] on icon at bounding box center [833, 388] width 4 height 11
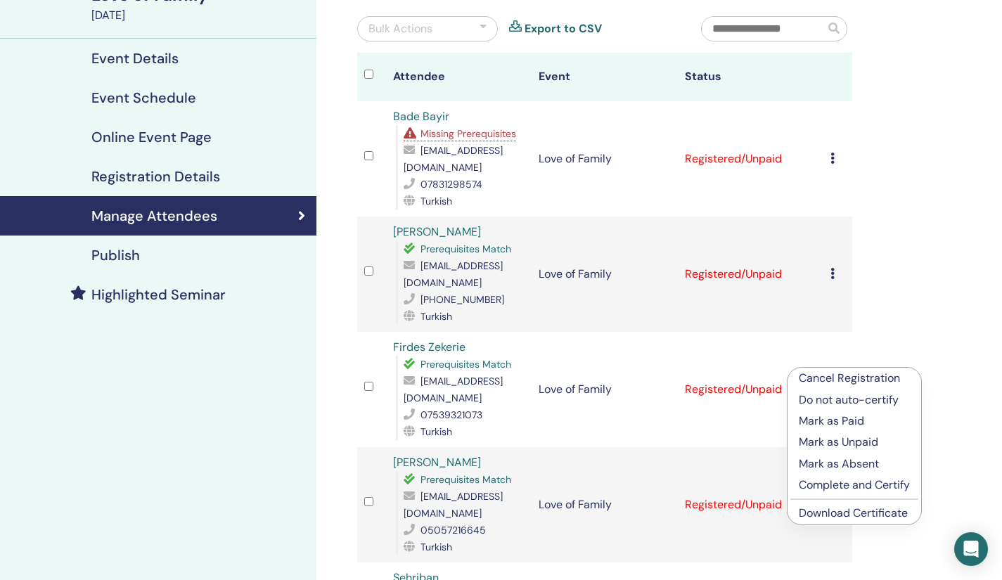
click at [839, 509] on link "Download Certificate" at bounding box center [853, 513] width 109 height 15
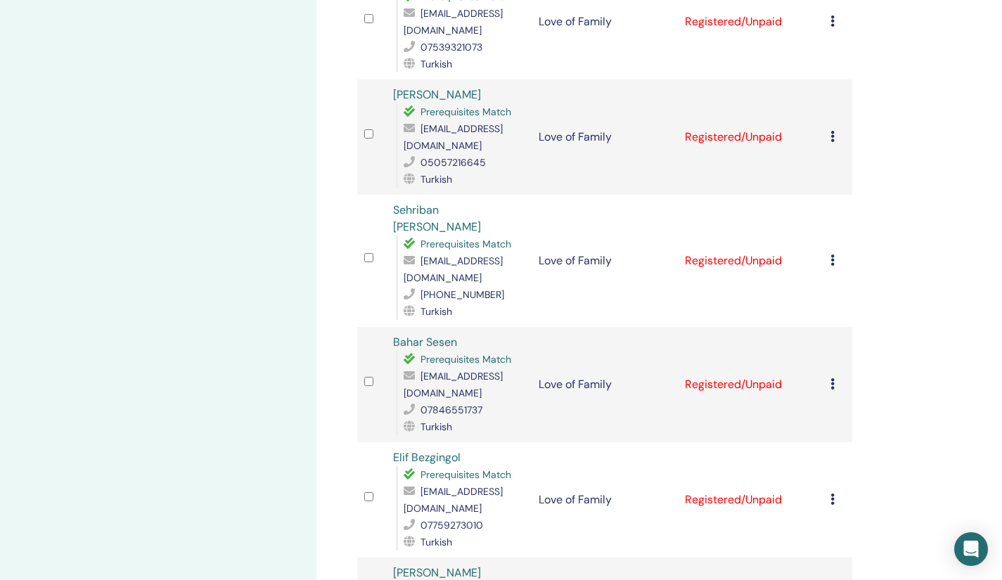
scroll to position [499, 0]
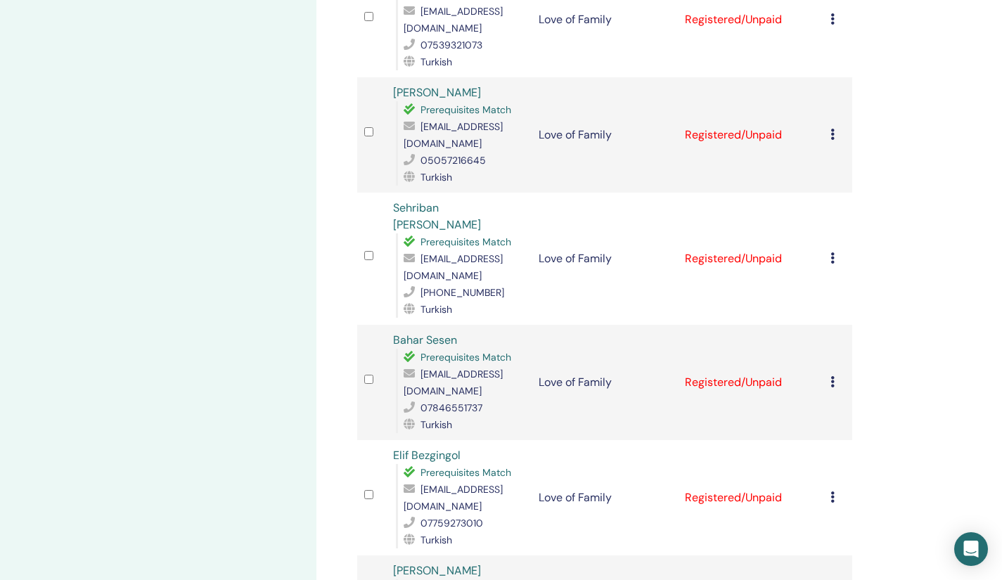
click at [833, 129] on icon at bounding box center [833, 134] width 4 height 11
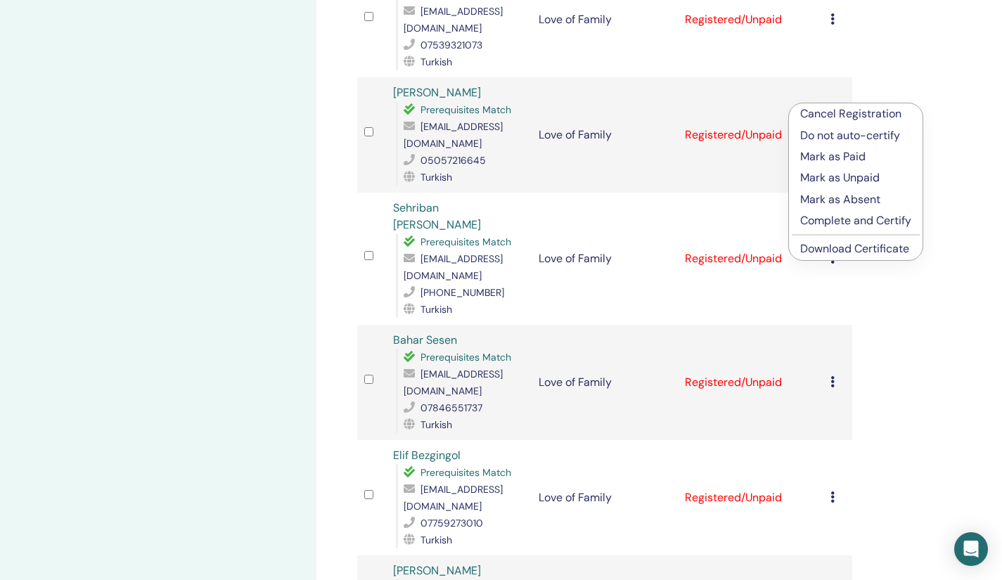
click at [846, 250] on link "Download Certificate" at bounding box center [855, 248] width 109 height 15
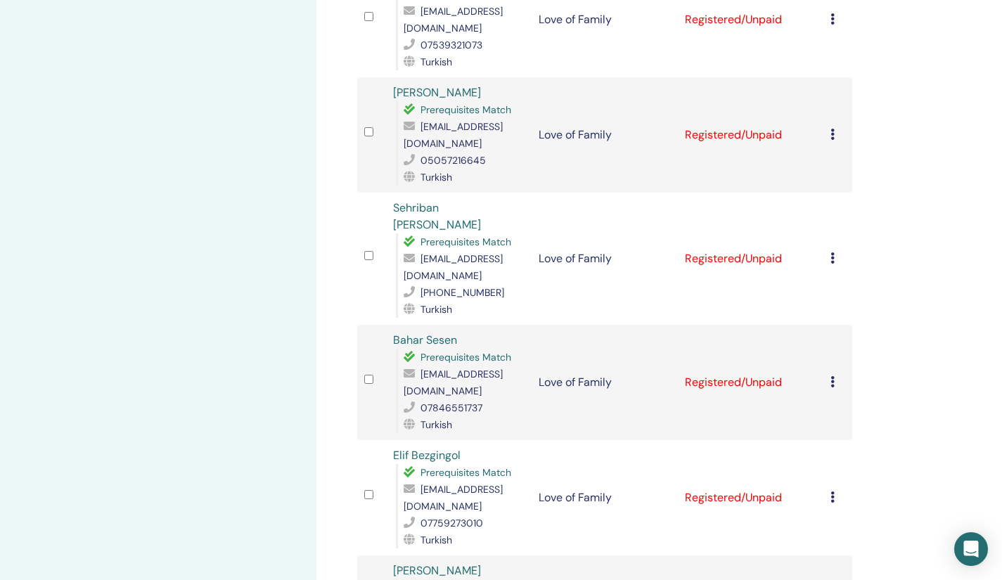
click at [834, 253] on icon at bounding box center [833, 258] width 4 height 11
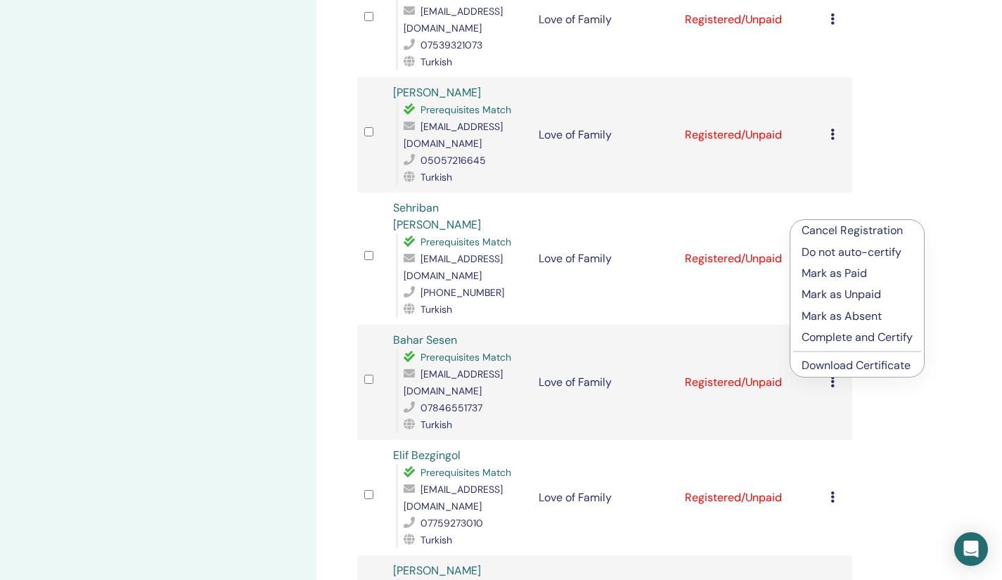
click at [841, 371] on link "Download Certificate" at bounding box center [856, 365] width 109 height 15
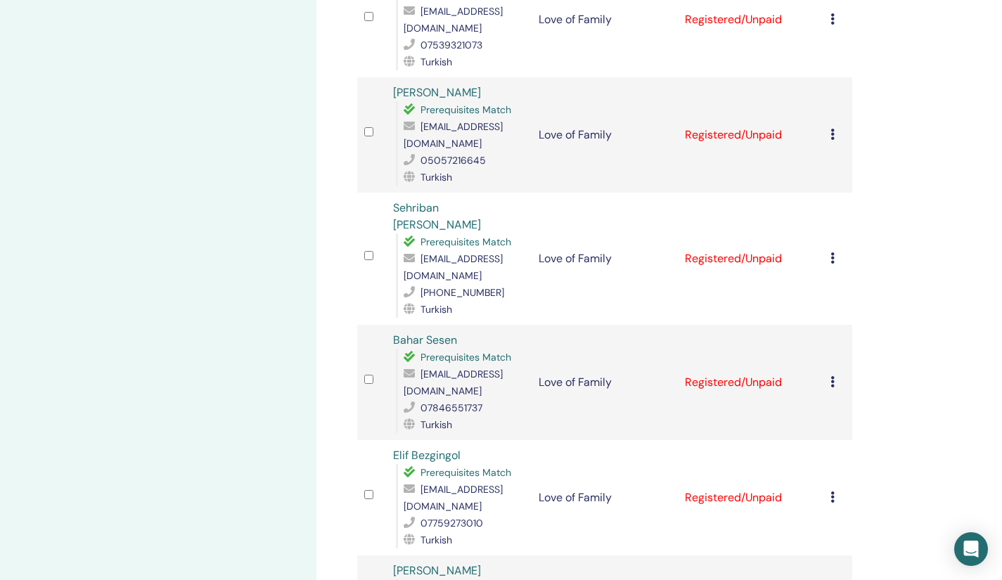
click at [833, 376] on icon at bounding box center [833, 381] width 4 height 11
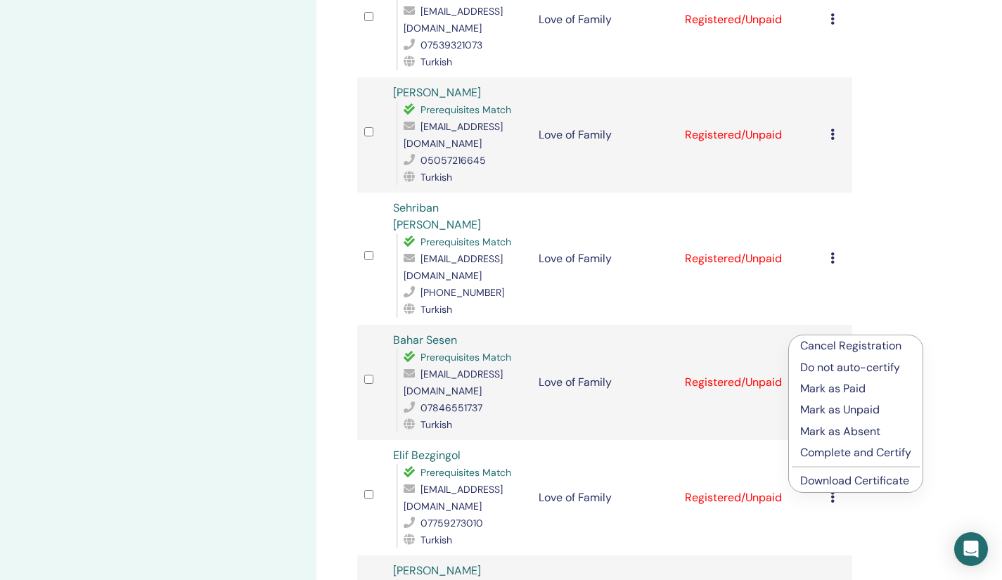
click at [838, 480] on link "Download Certificate" at bounding box center [855, 480] width 109 height 15
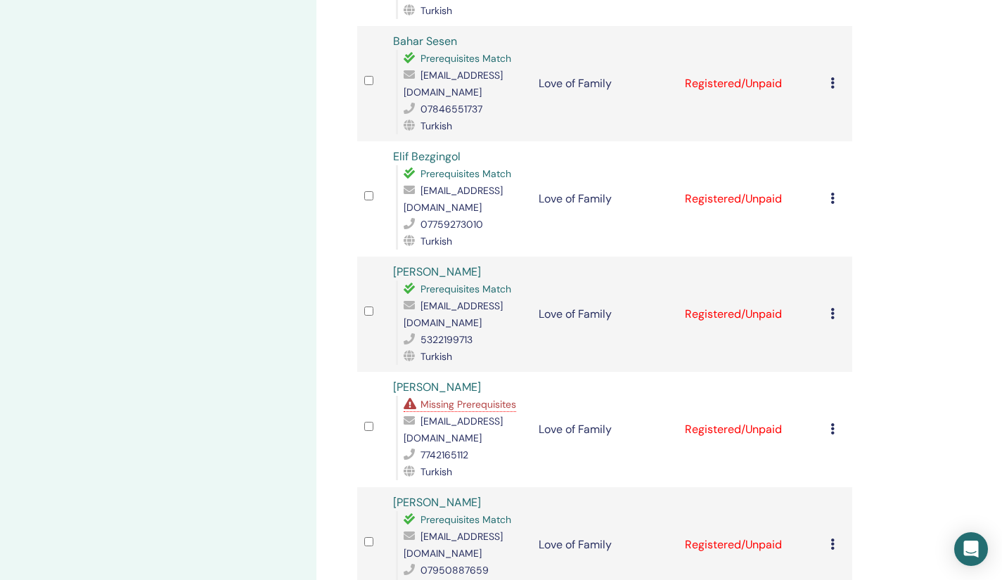
scroll to position [852, 0]
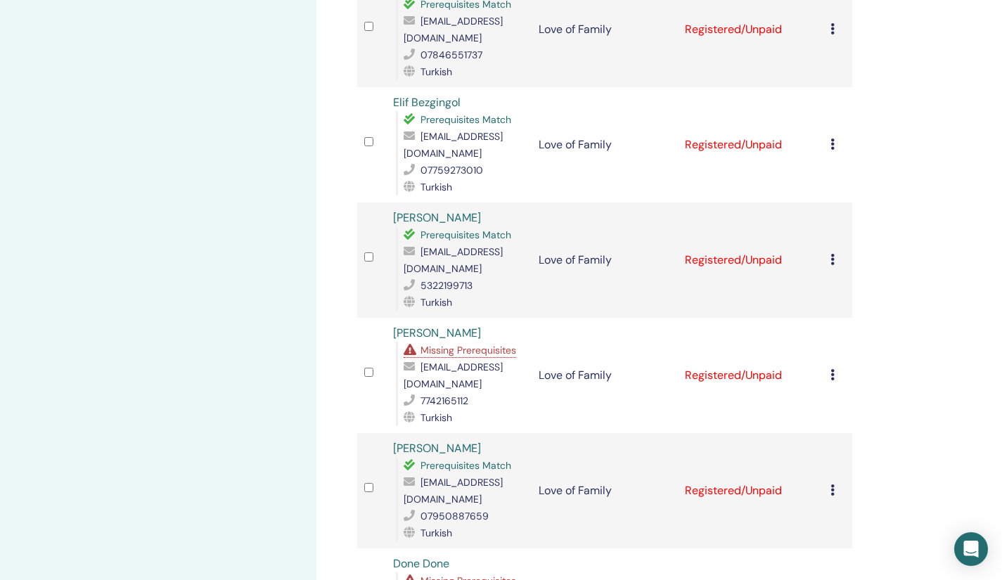
click at [907, 430] on div "Manage Attendees Bulk Actions Export to CSV Attendee Event Status Bade Bayir Mi…" at bounding box center [651, 582] width 668 height 2779
click at [833, 139] on icon at bounding box center [833, 144] width 4 height 11
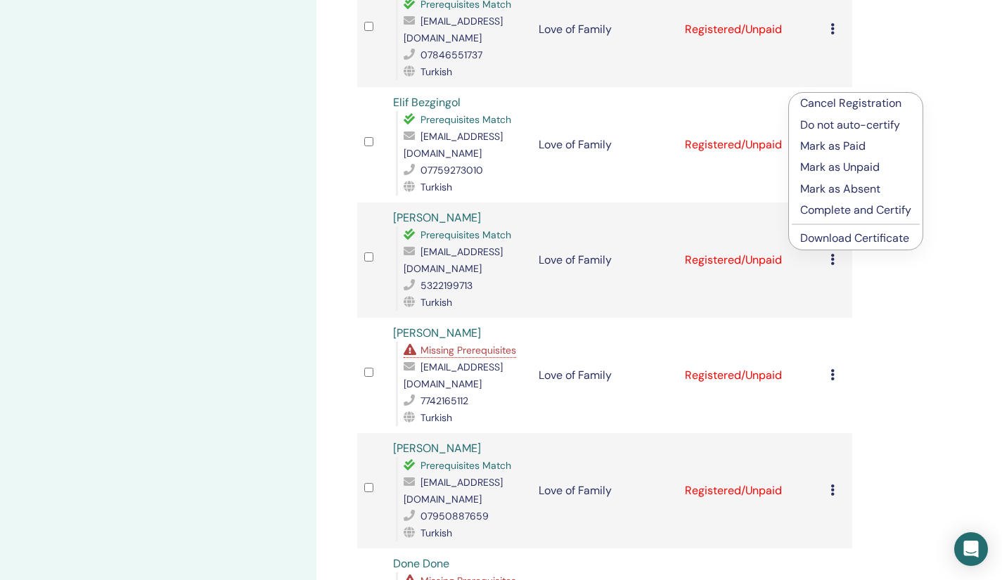
click at [832, 236] on link "Download Certificate" at bounding box center [855, 238] width 109 height 15
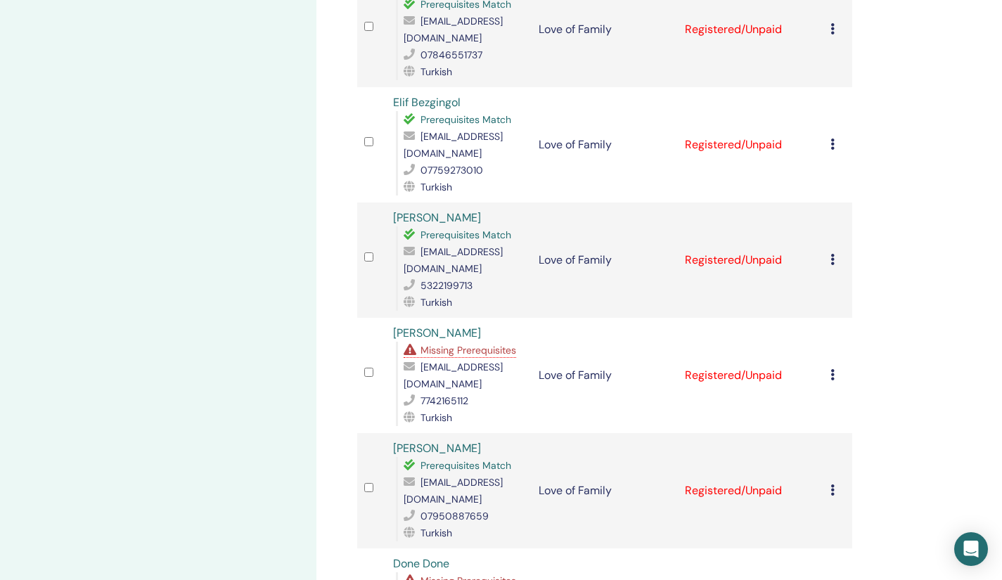
click at [832, 254] on icon at bounding box center [833, 259] width 4 height 11
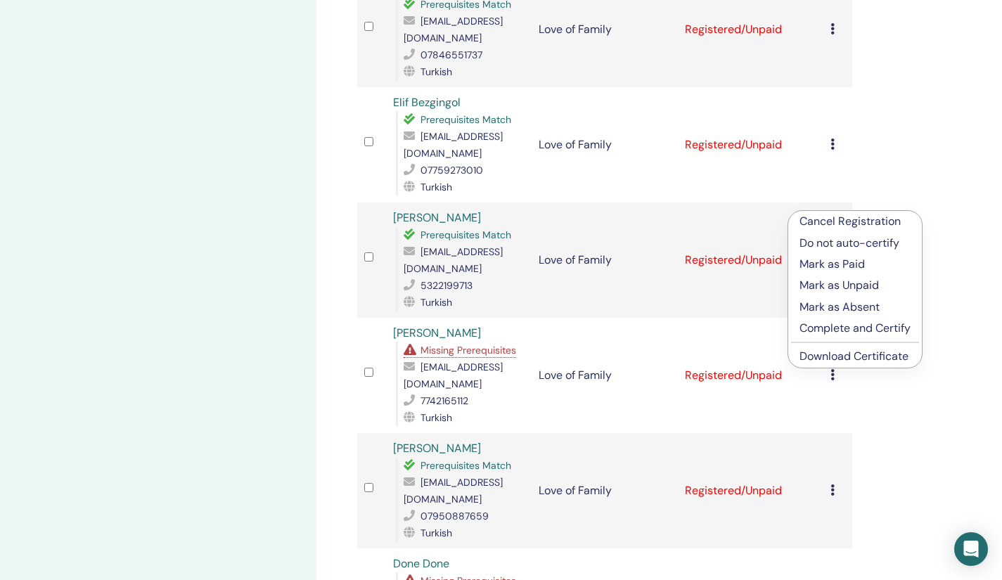
click at [821, 355] on link "Download Certificate" at bounding box center [854, 356] width 109 height 15
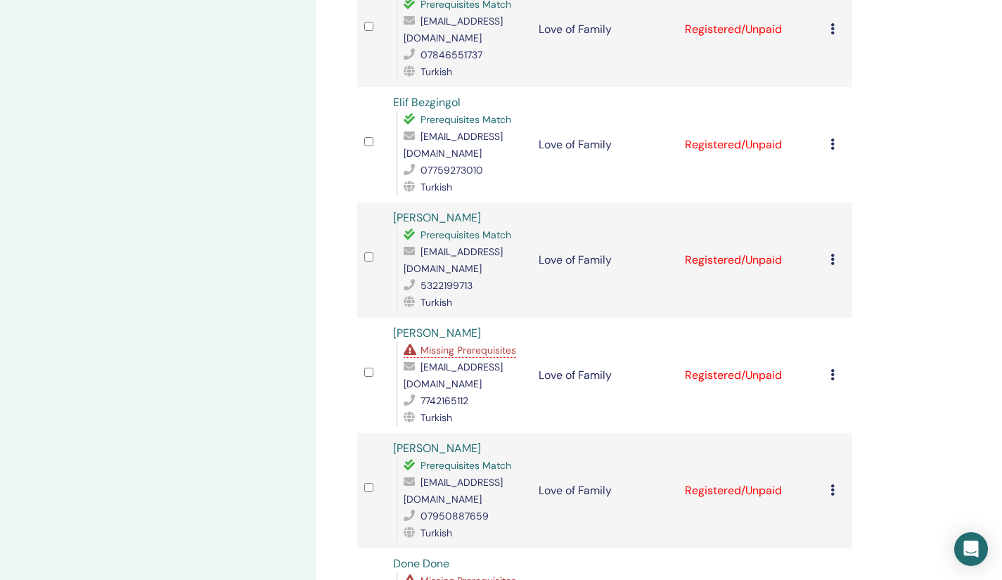
click at [832, 369] on icon at bounding box center [833, 374] width 4 height 11
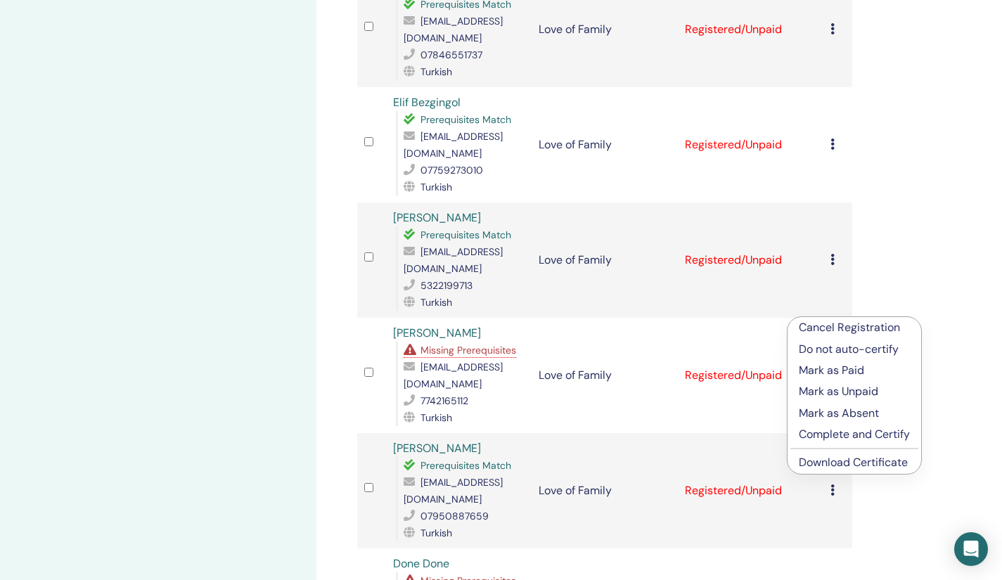
click at [829, 461] on link "Download Certificate" at bounding box center [853, 462] width 109 height 15
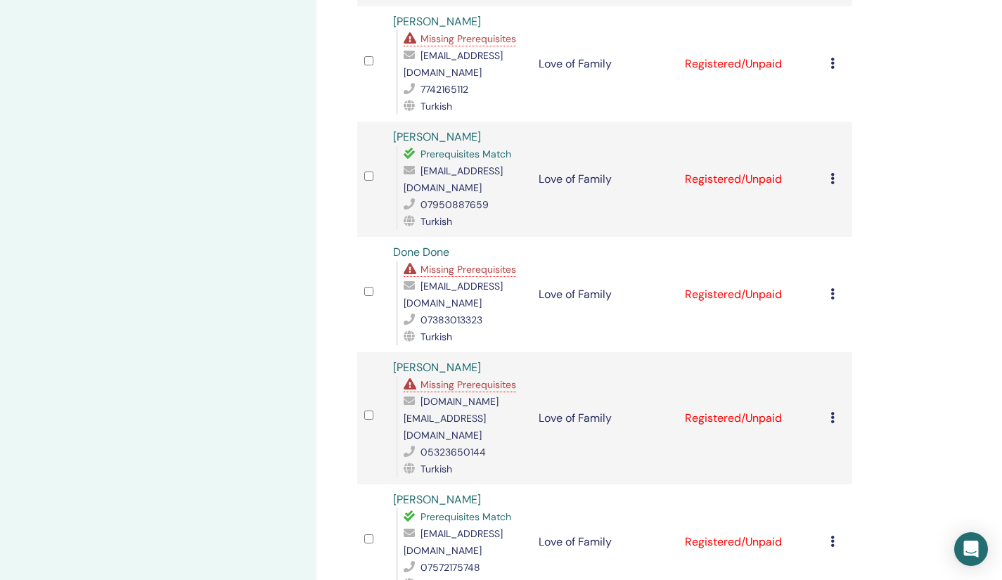
scroll to position [1172, 0]
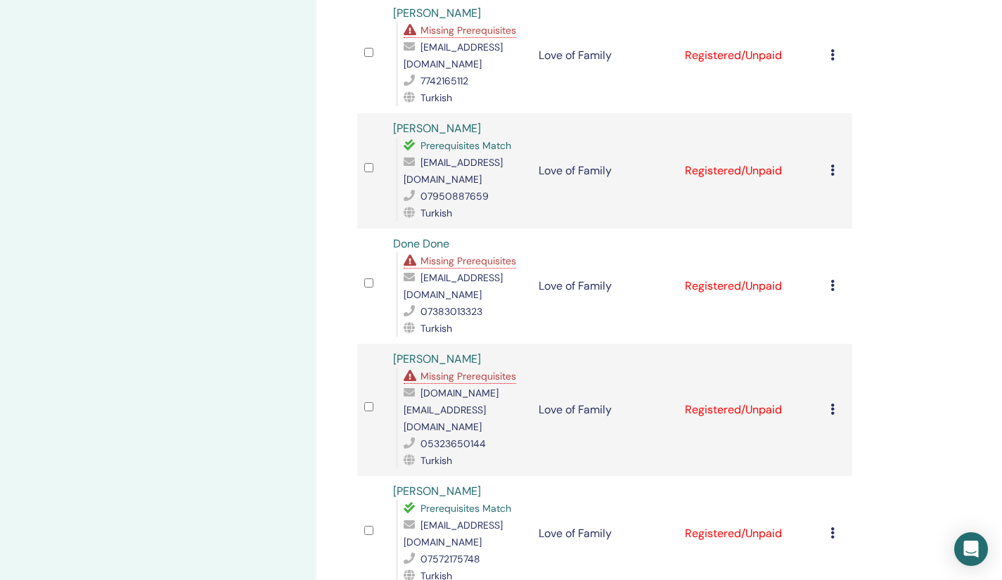
click at [833, 165] on icon at bounding box center [833, 170] width 4 height 11
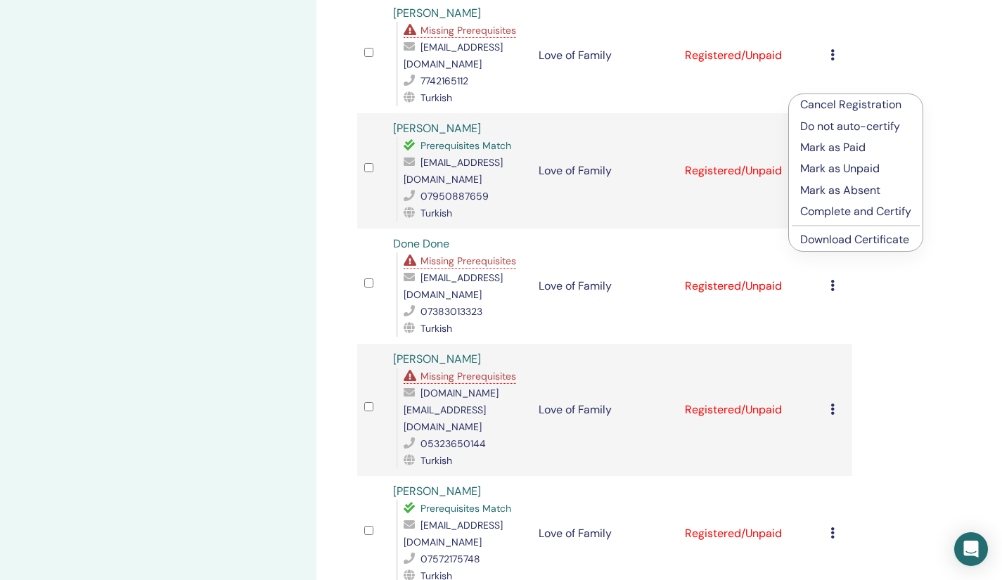
click at [829, 238] on link "Download Certificate" at bounding box center [855, 239] width 109 height 15
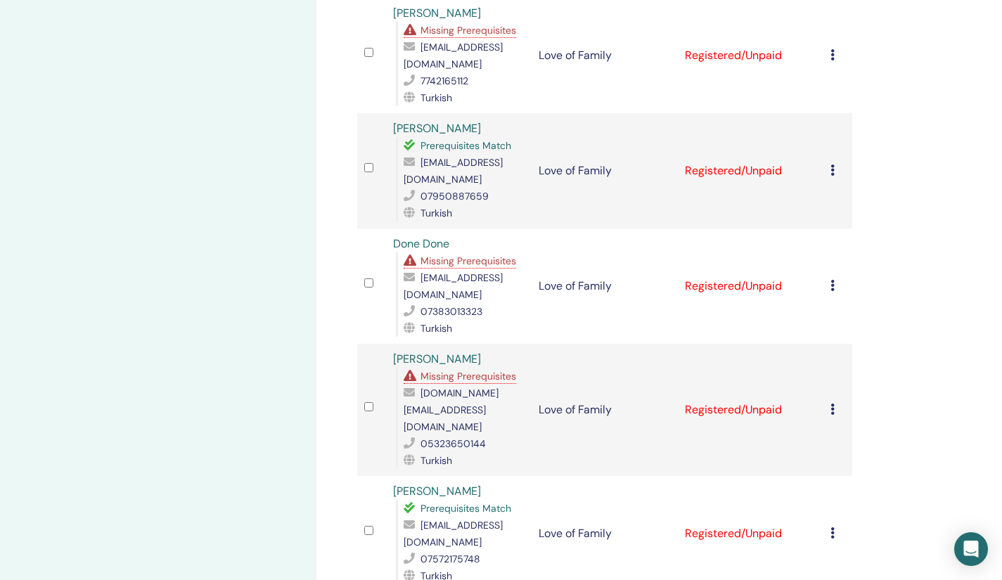
click at [833, 280] on icon at bounding box center [833, 285] width 4 height 11
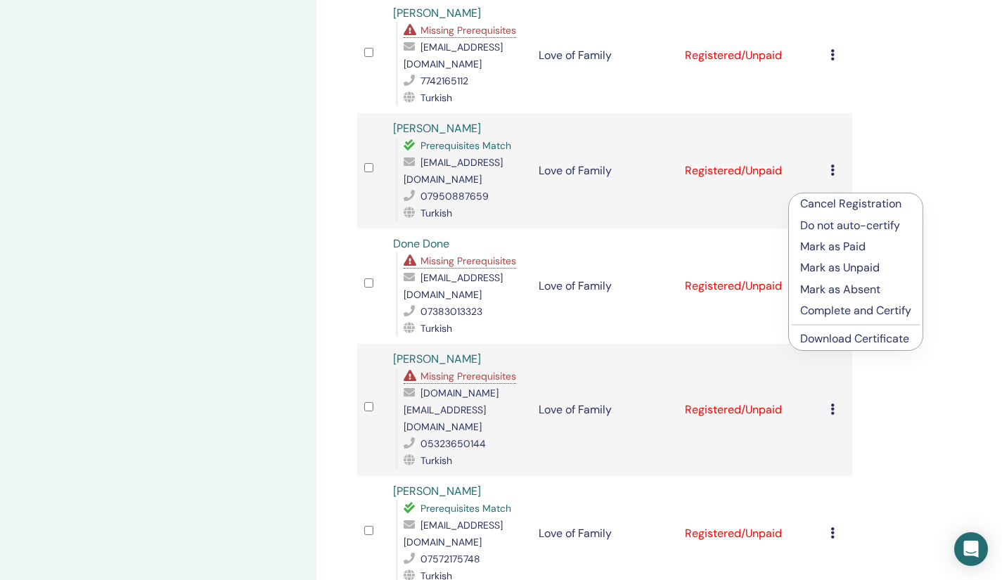
click at [829, 344] on link "Download Certificate" at bounding box center [855, 338] width 109 height 15
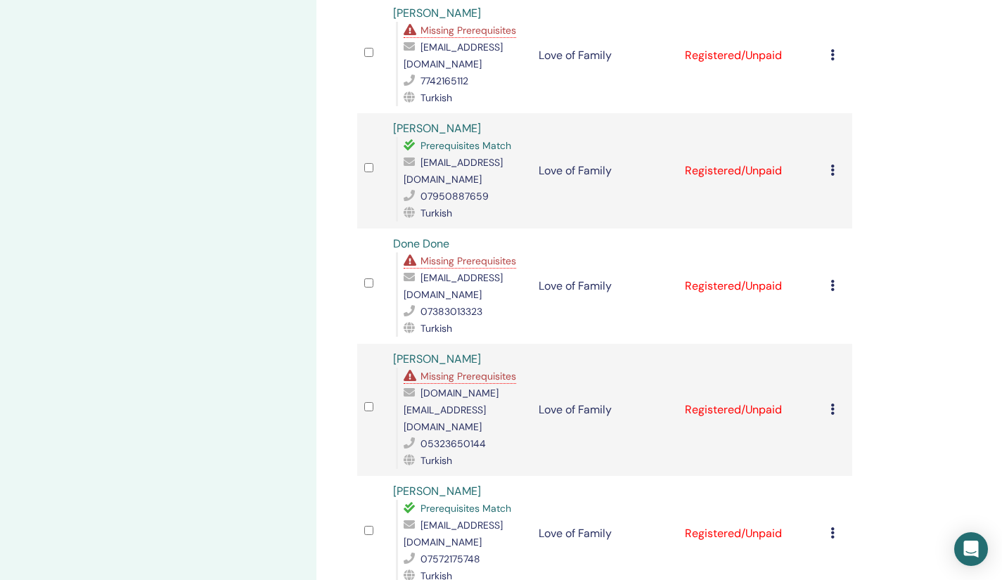
click at [882, 362] on div "Manage Attendees Bulk Actions Export to CSV Attendee Event Status Bade Bayir Mi…" at bounding box center [651, 262] width 668 height 2779
click at [831, 404] on icon at bounding box center [833, 409] width 4 height 11
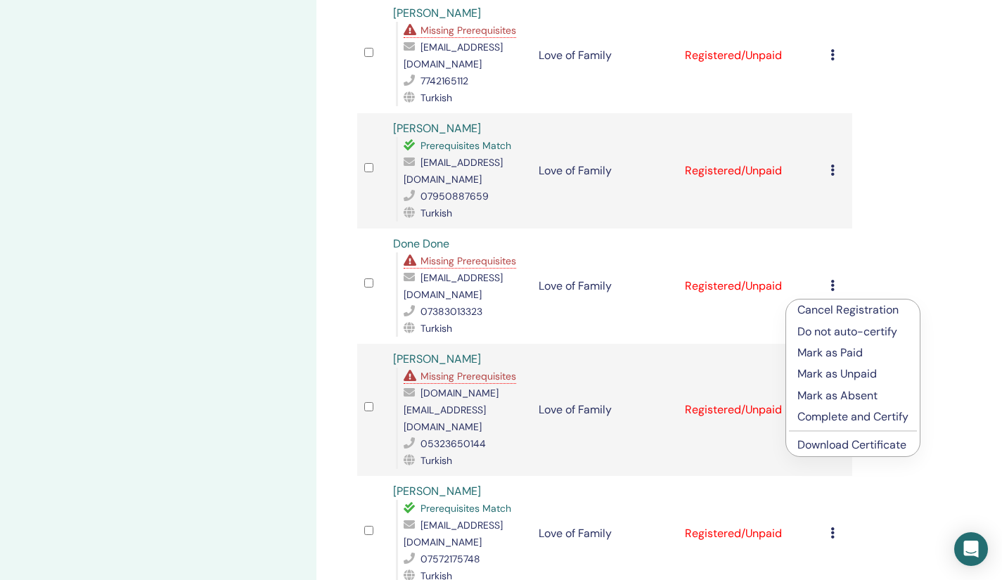
click at [836, 440] on link "Download Certificate" at bounding box center [852, 445] width 109 height 15
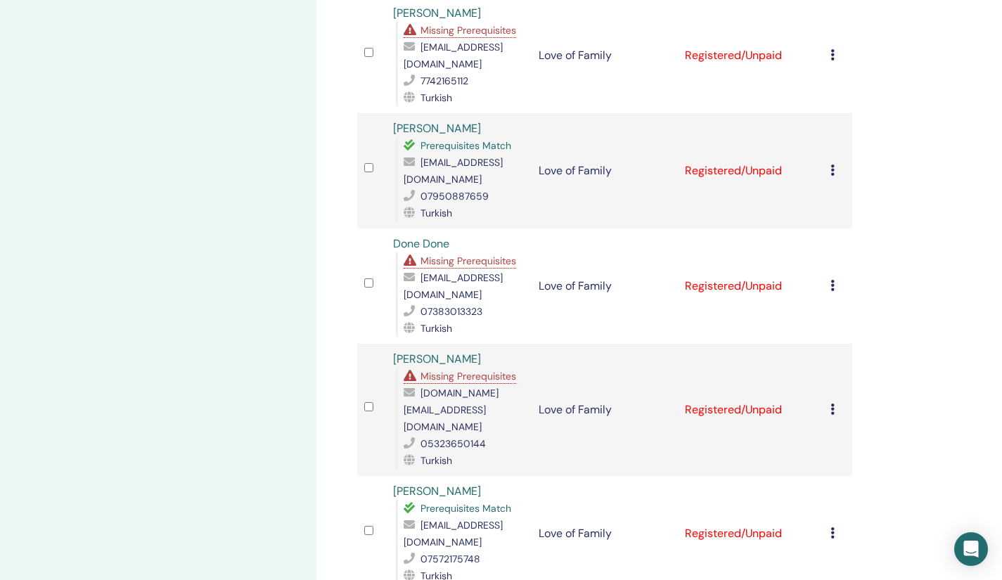
click at [833, 528] on icon at bounding box center [833, 533] width 4 height 11
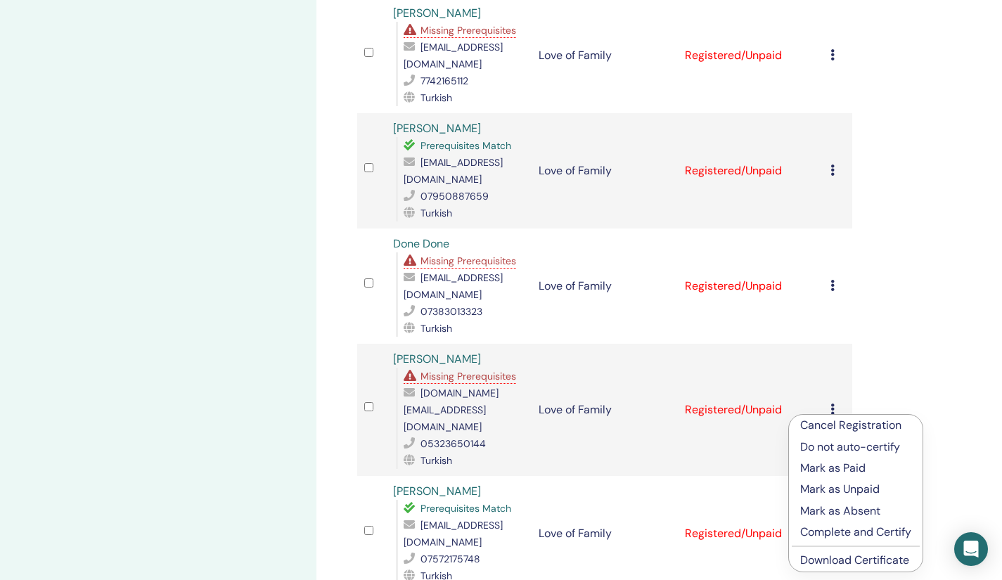
click at [838, 560] on link "Download Certificate" at bounding box center [855, 560] width 109 height 15
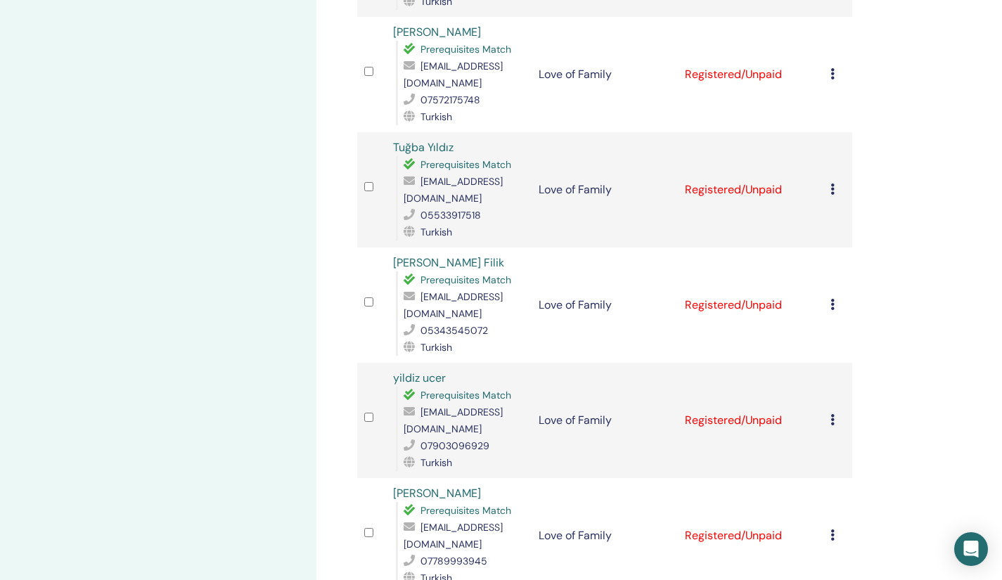
scroll to position [1637, 0]
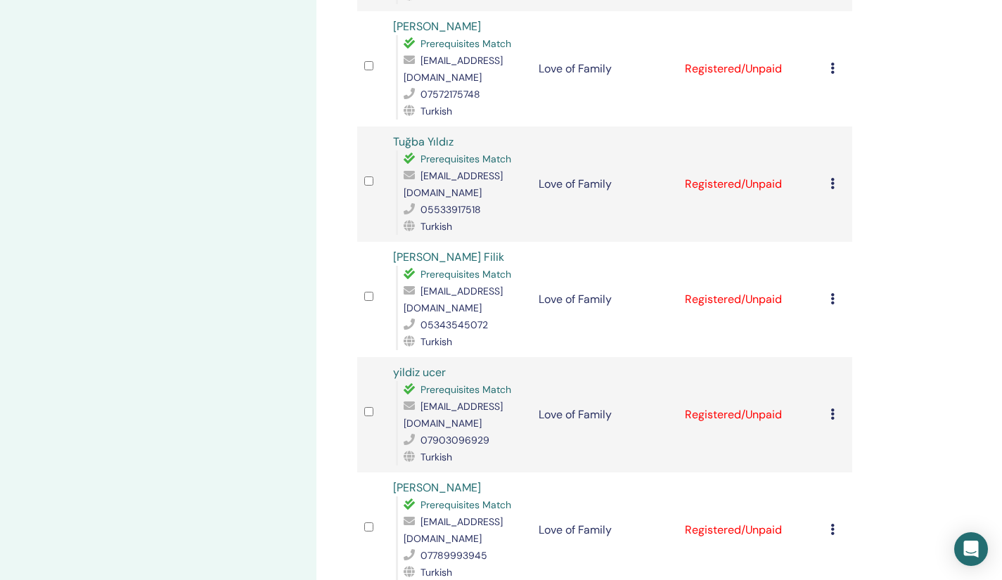
click at [832, 178] on icon at bounding box center [833, 183] width 4 height 11
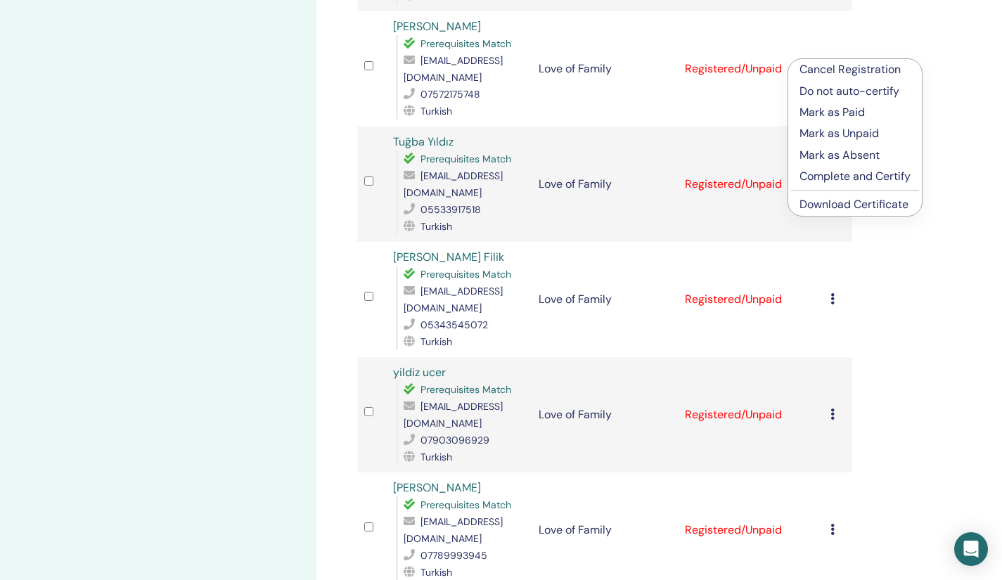
click at [824, 207] on link "Download Certificate" at bounding box center [854, 204] width 109 height 15
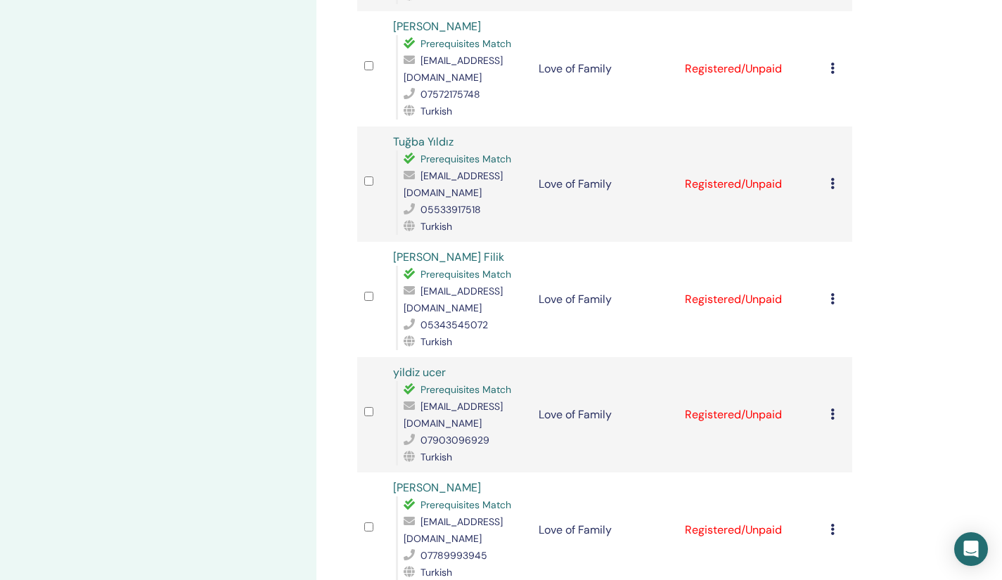
click at [834, 293] on icon at bounding box center [833, 298] width 4 height 11
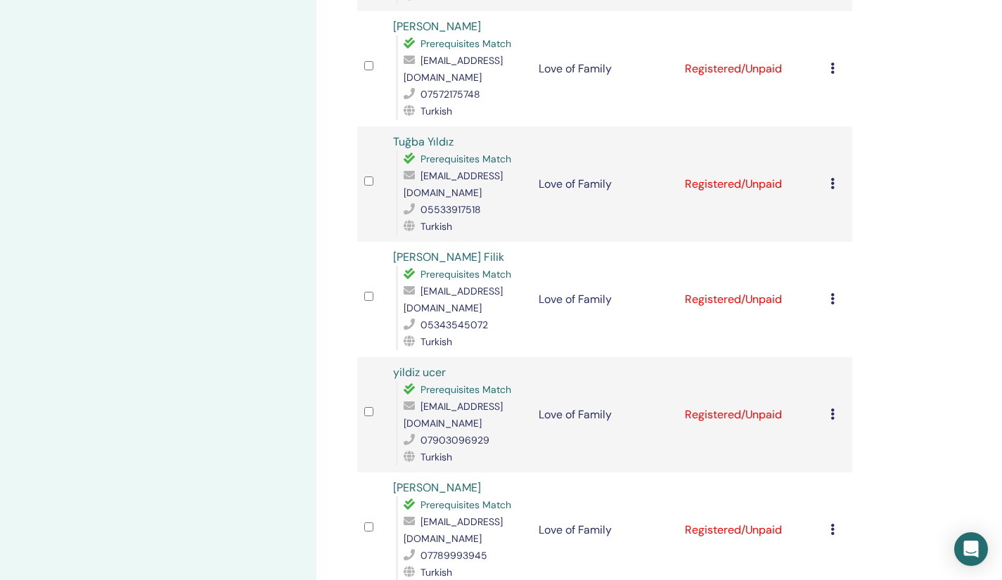
click at [832, 293] on icon at bounding box center [833, 298] width 4 height 11
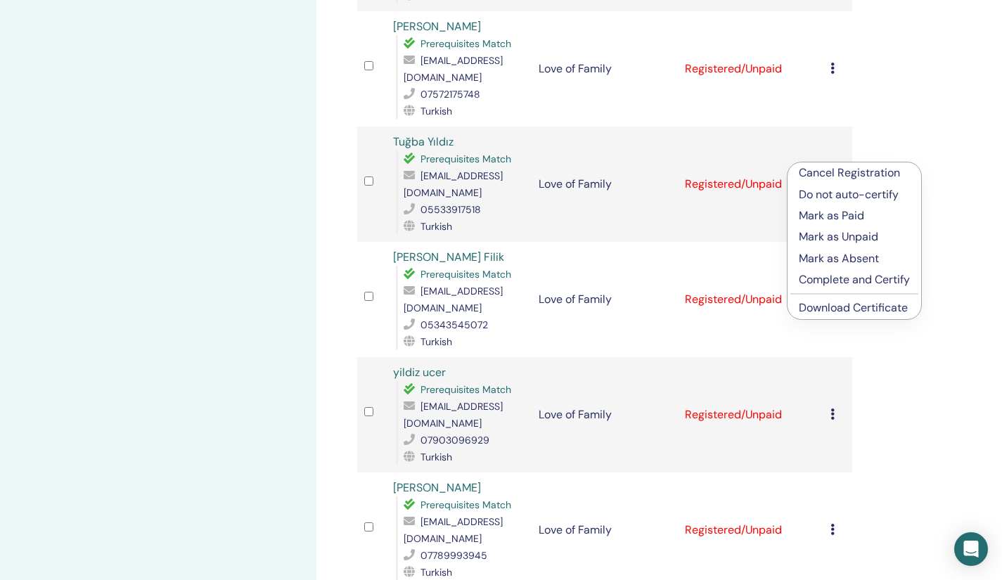
click at [850, 307] on link "Download Certificate" at bounding box center [853, 307] width 109 height 15
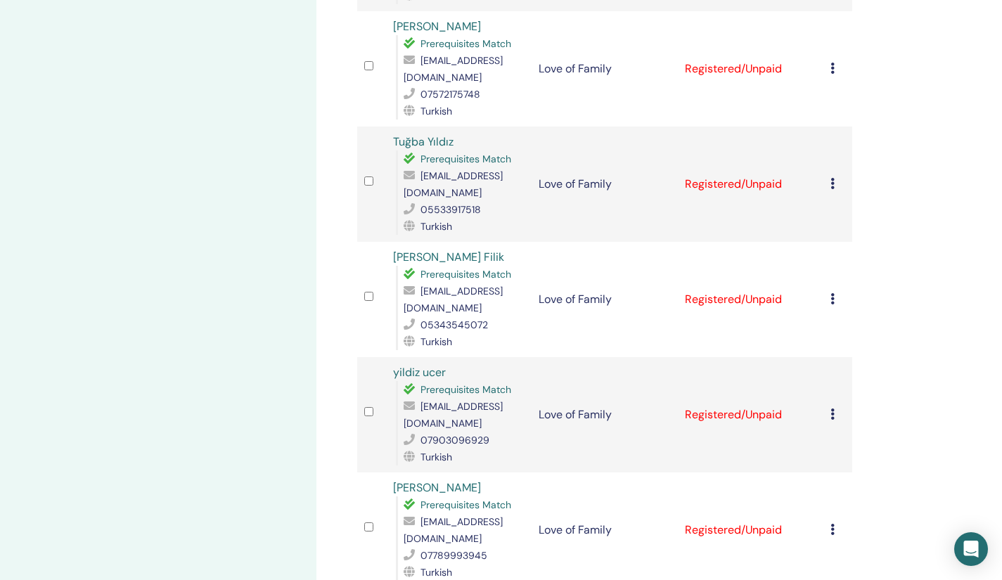
click at [833, 409] on icon at bounding box center [833, 414] width 4 height 11
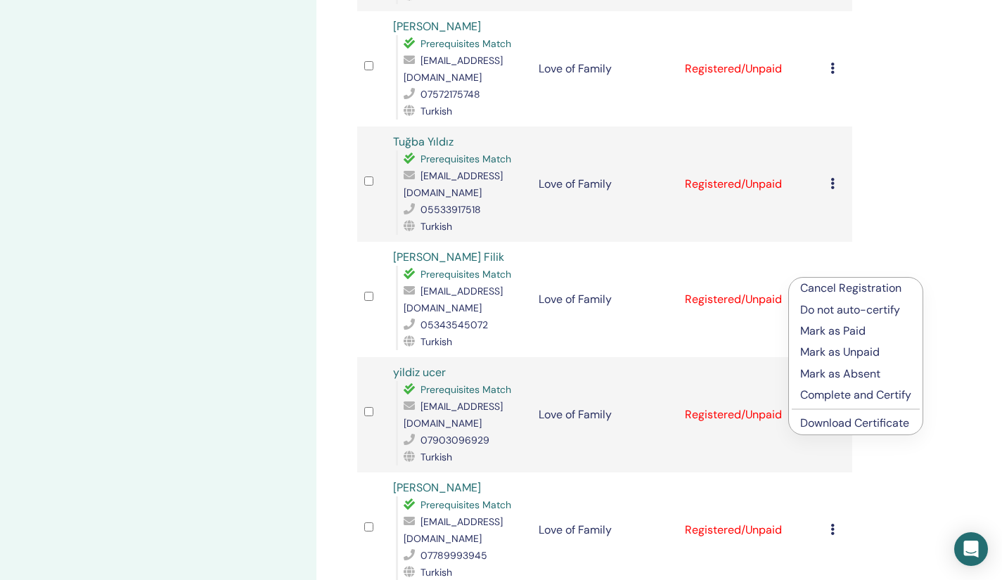
click at [841, 420] on link "Download Certificate" at bounding box center [855, 423] width 109 height 15
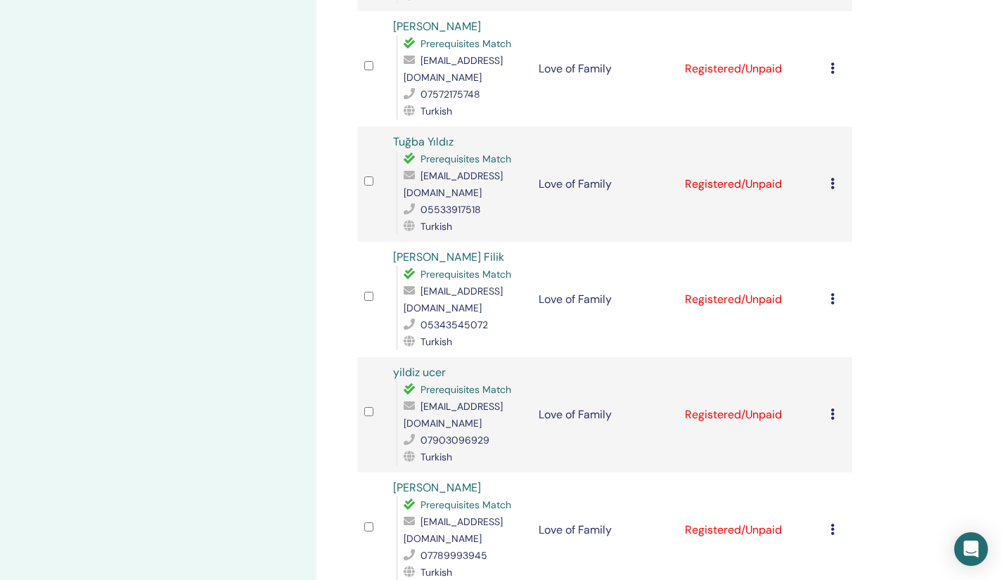
click at [833, 524] on icon at bounding box center [833, 529] width 4 height 11
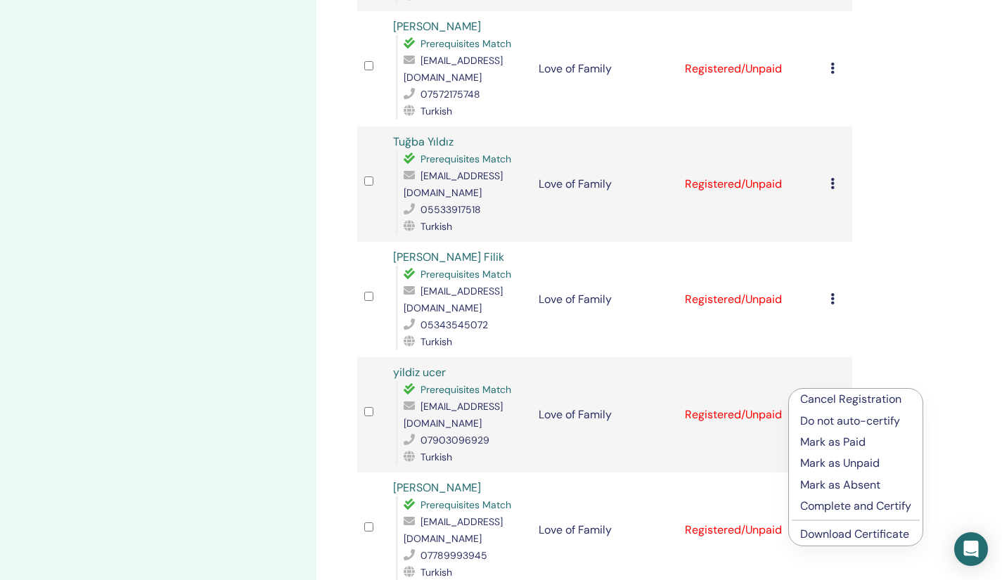
click at [834, 537] on link "Download Certificate" at bounding box center [855, 534] width 109 height 15
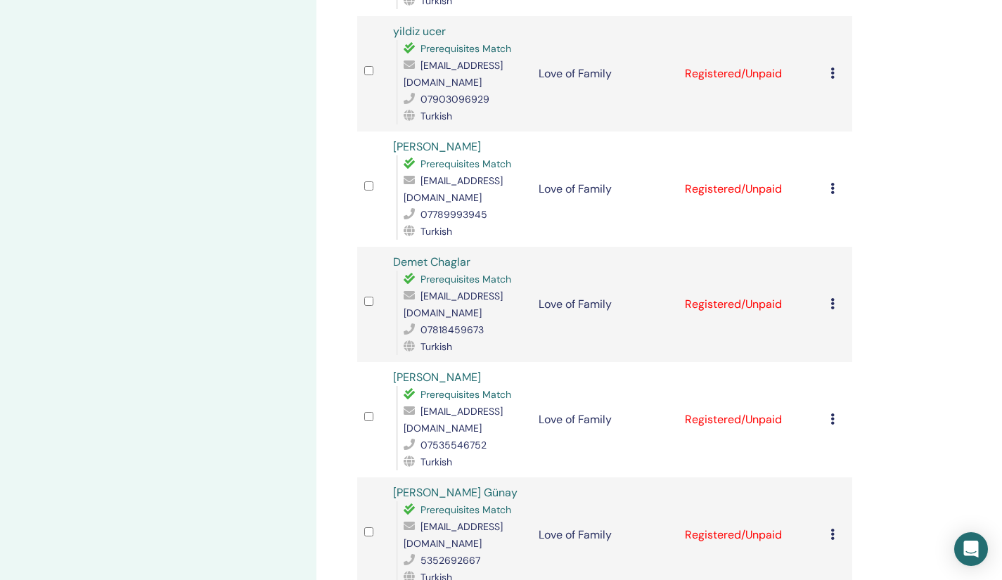
scroll to position [1980, 0]
click at [833, 297] on icon at bounding box center [833, 302] width 4 height 11
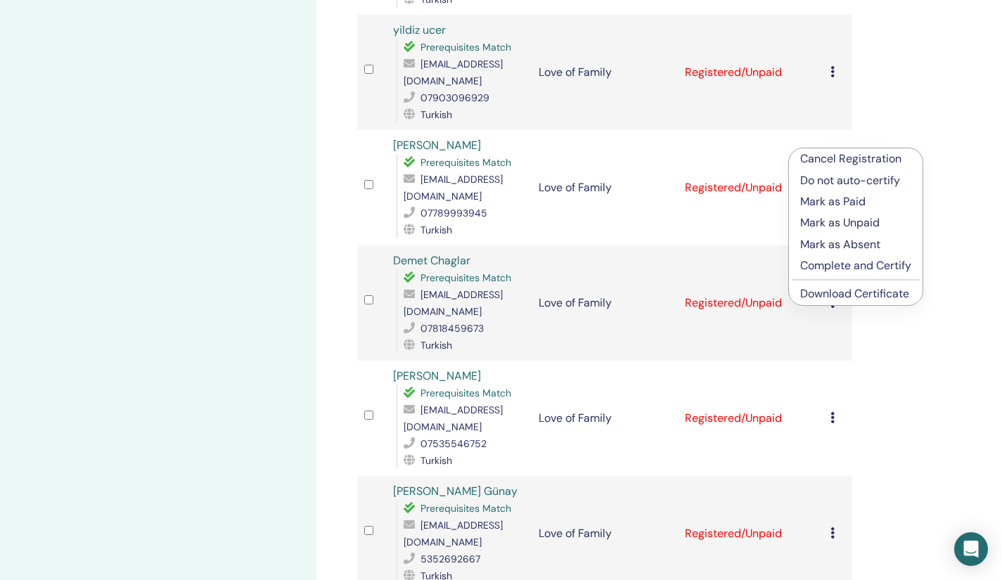
click at [832, 302] on li "Download Certificate" at bounding box center [856, 294] width 134 height 21
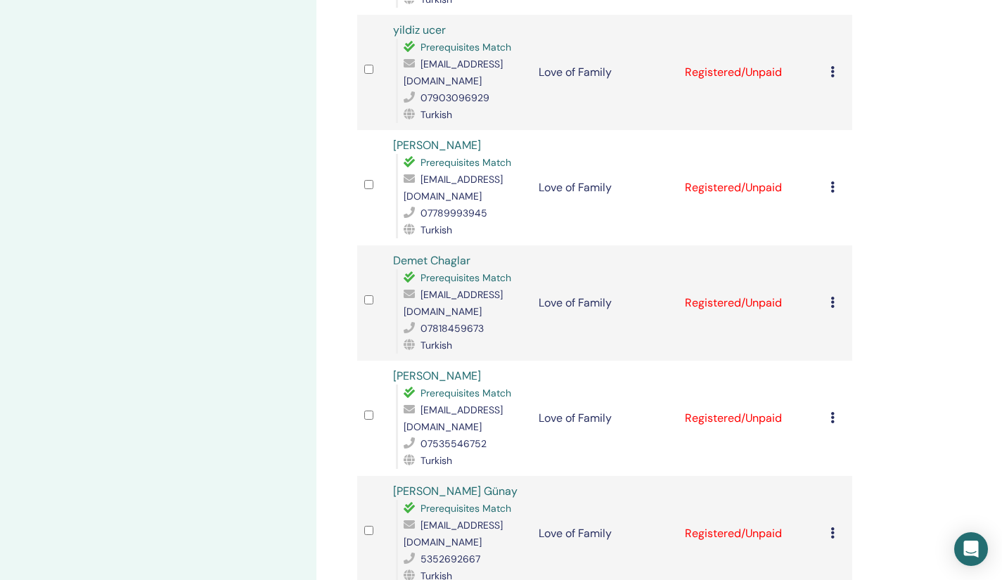
click at [833, 297] on icon at bounding box center [833, 302] width 4 height 11
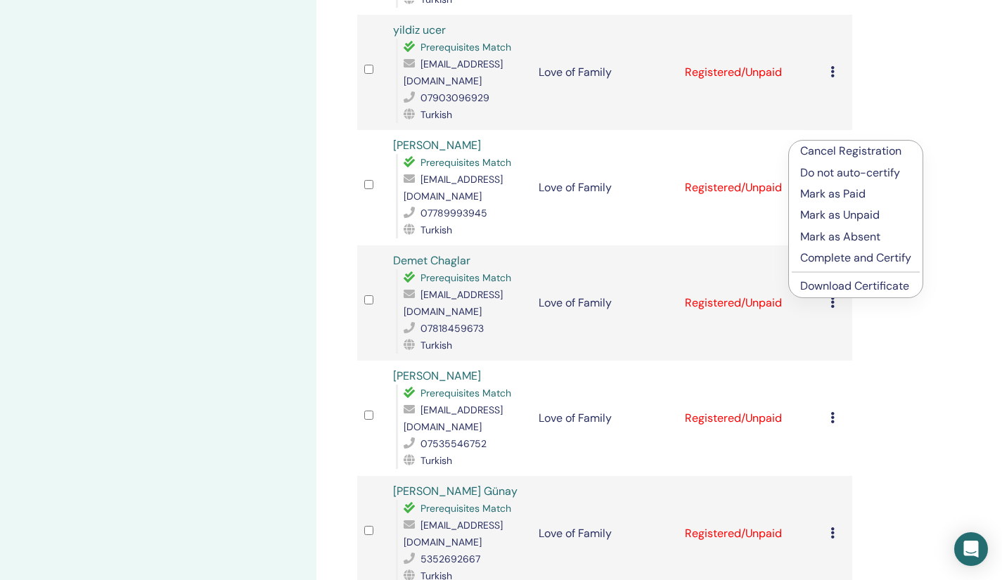
click at [819, 281] on link "Download Certificate" at bounding box center [855, 286] width 109 height 15
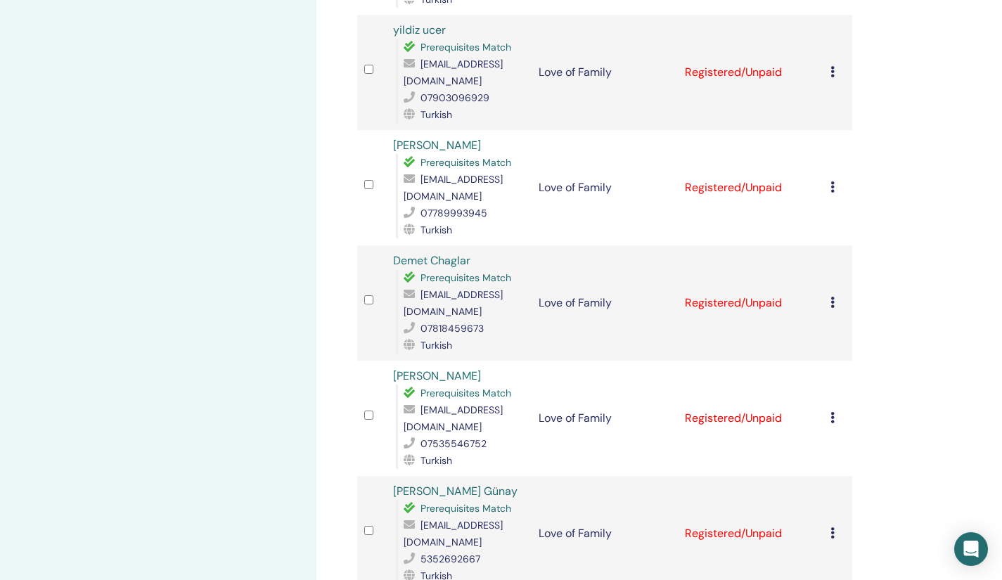
click at [831, 412] on icon at bounding box center [833, 417] width 4 height 11
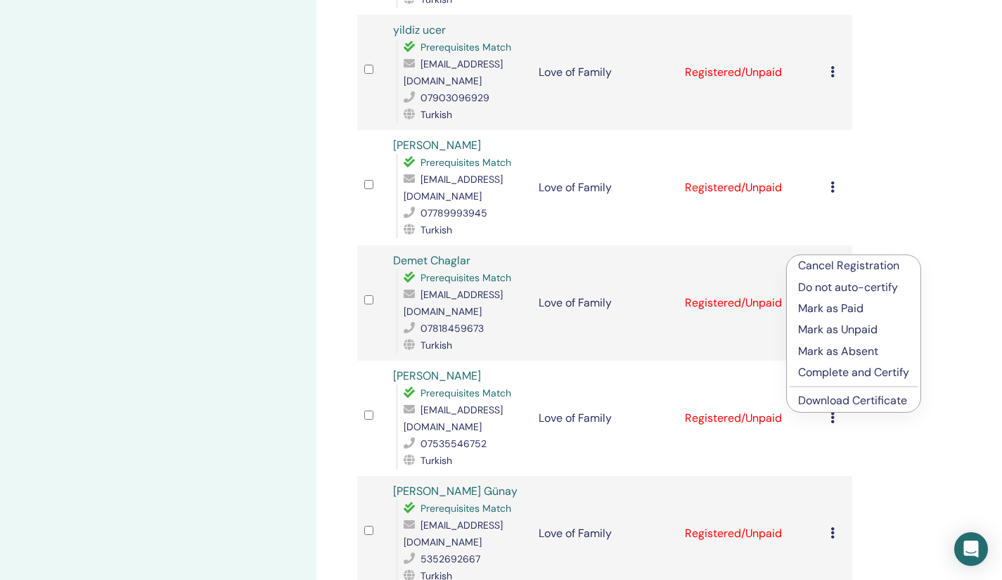
click at [836, 397] on link "Download Certificate" at bounding box center [852, 400] width 109 height 15
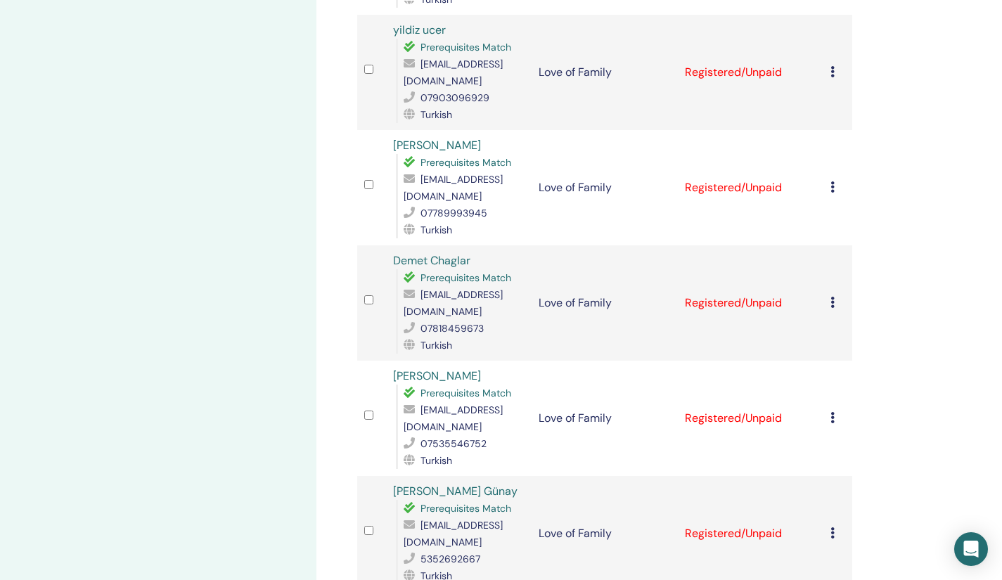
click at [834, 528] on icon at bounding box center [833, 533] width 4 height 11
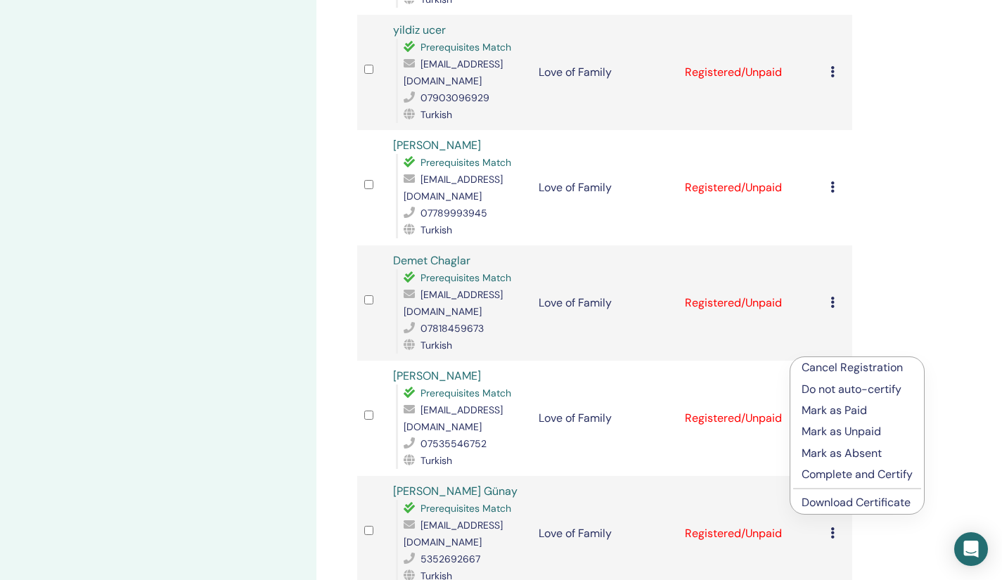
click at [827, 503] on link "Download Certificate" at bounding box center [856, 502] width 109 height 15
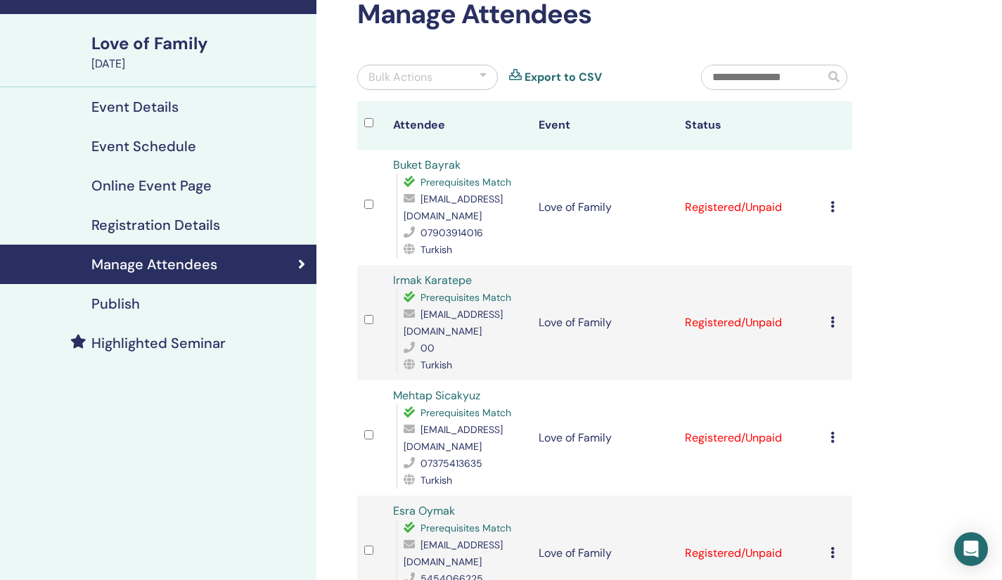
scroll to position [79, 0]
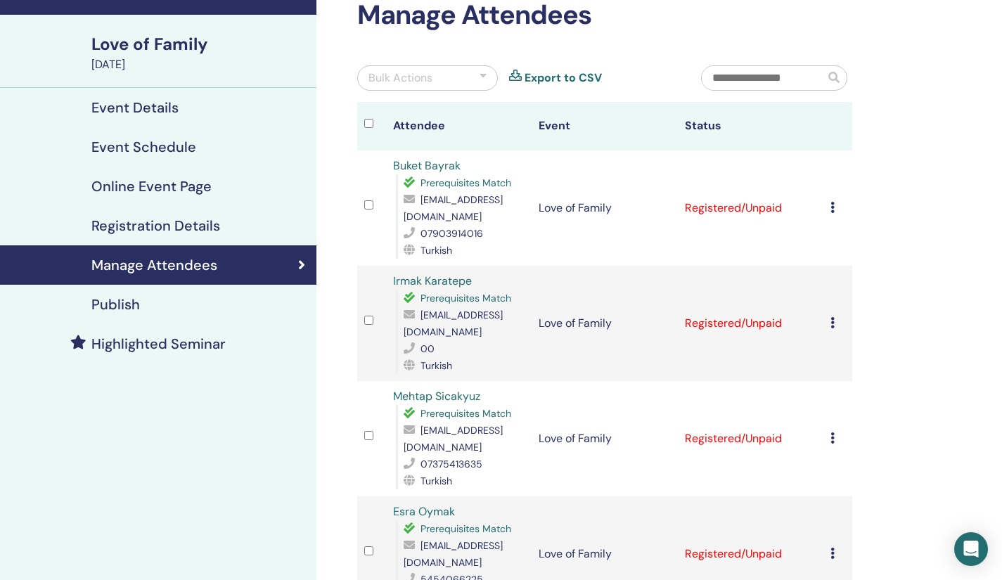
click at [831, 209] on icon at bounding box center [833, 207] width 4 height 11
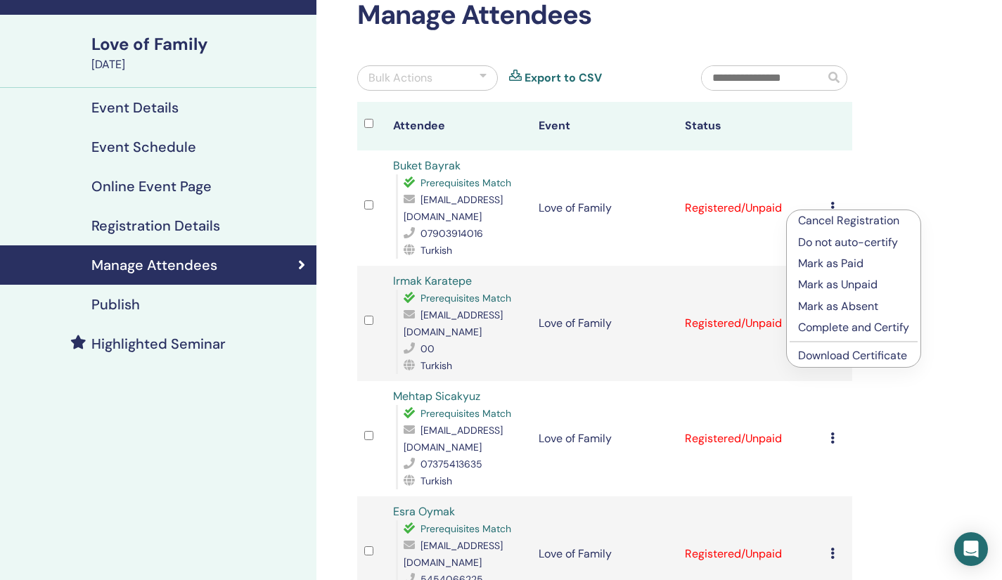
click at [839, 357] on link "Download Certificate" at bounding box center [852, 355] width 109 height 15
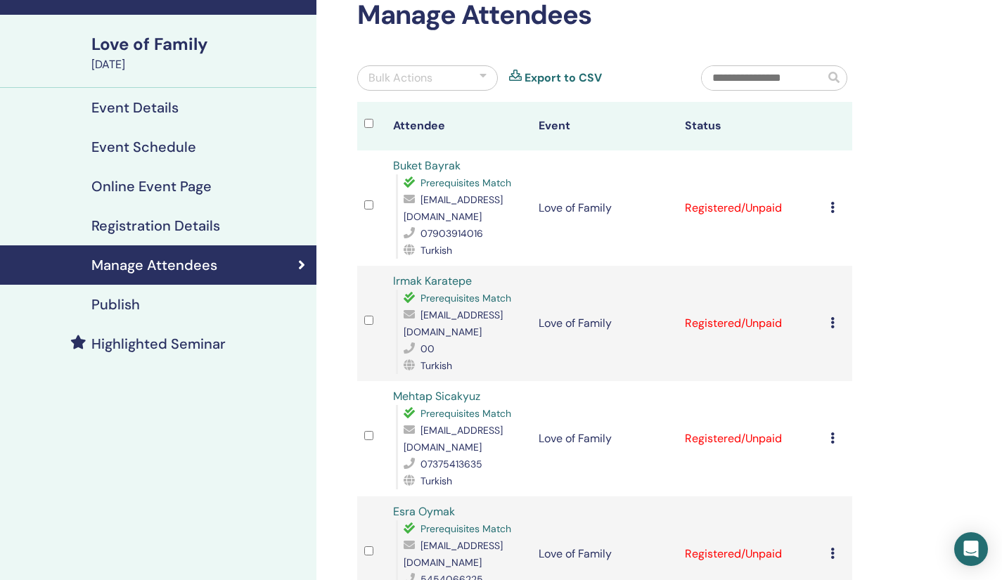
click at [832, 317] on icon at bounding box center [833, 322] width 4 height 11
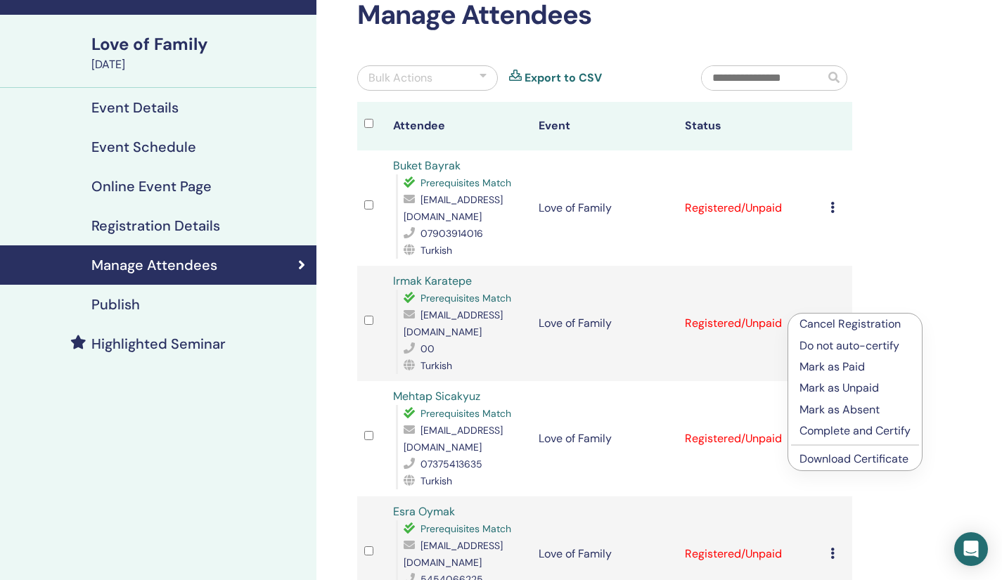
click at [830, 453] on link "Download Certificate" at bounding box center [854, 459] width 109 height 15
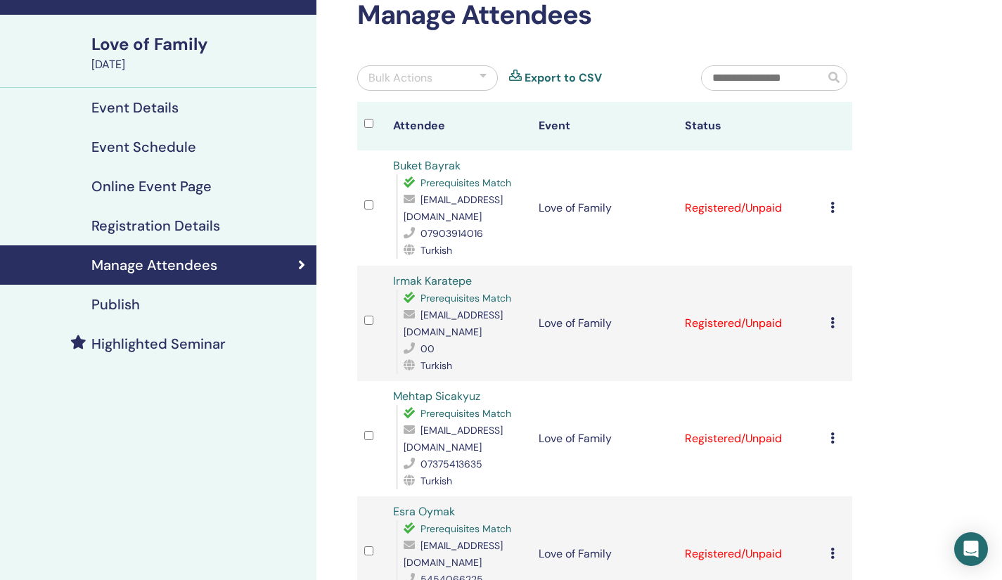
click at [831, 433] on icon at bounding box center [833, 438] width 4 height 11
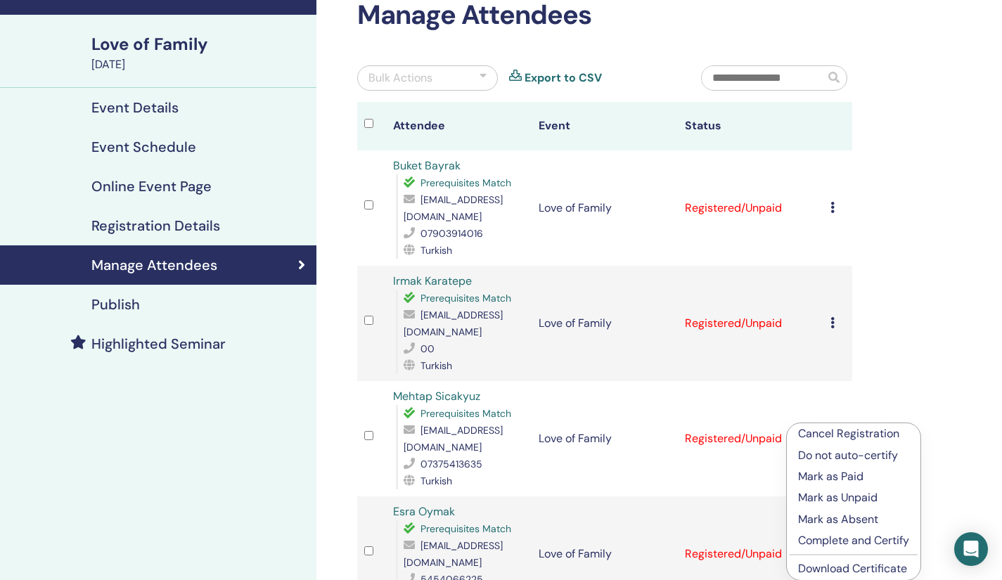
click at [823, 569] on link "Download Certificate" at bounding box center [852, 568] width 109 height 15
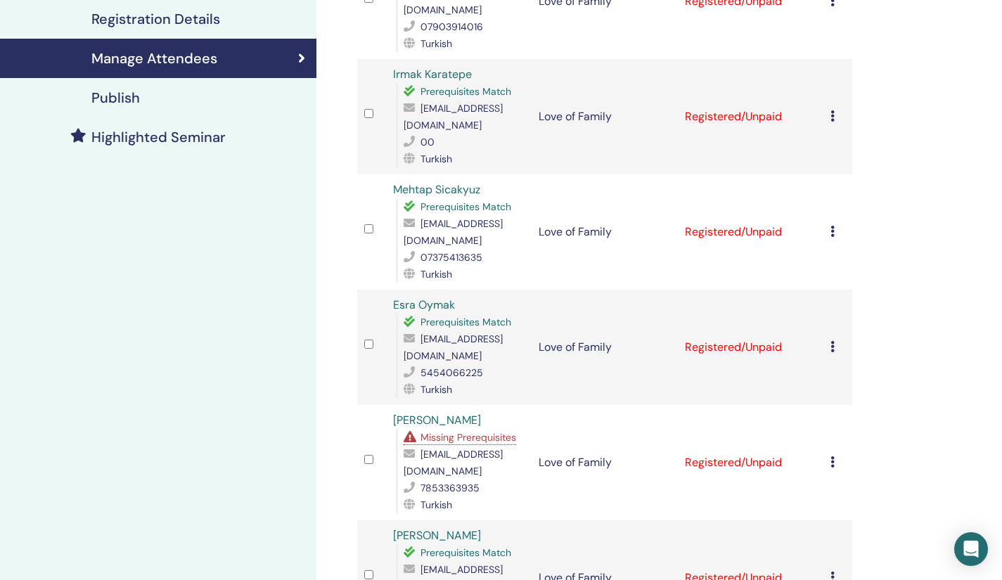
scroll to position [525, 0]
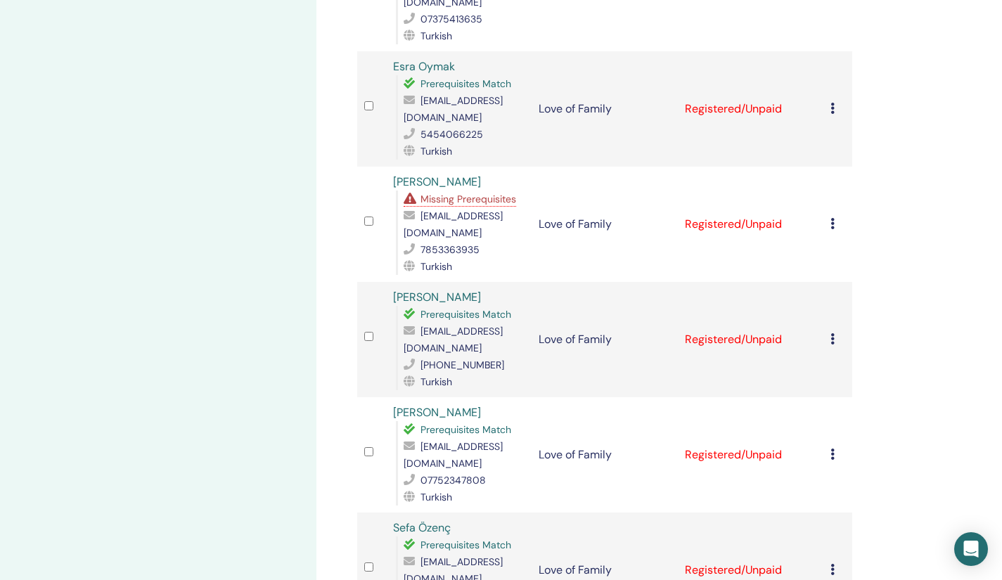
click at [835, 101] on div "Cancel Registration Do not auto-certify Mark as Paid Mark as Unpaid Mark as Abs…" at bounding box center [838, 109] width 15 height 17
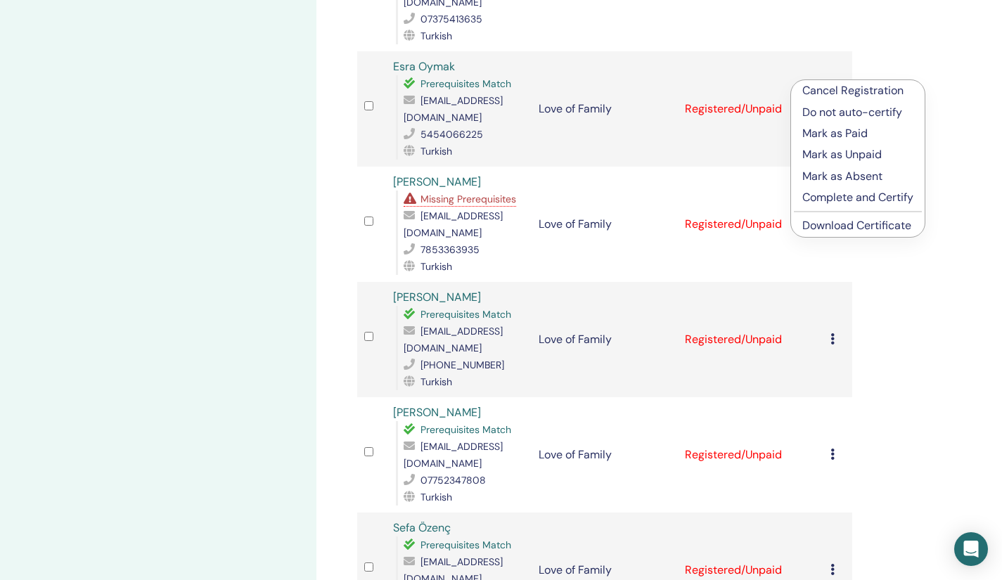
click at [829, 227] on link "Download Certificate" at bounding box center [857, 225] width 109 height 15
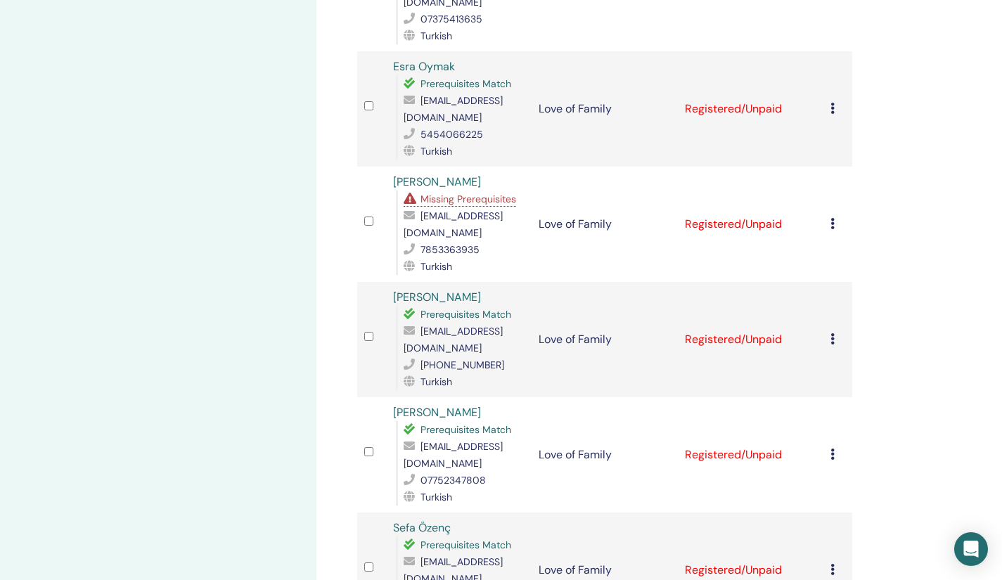
click at [832, 218] on icon at bounding box center [833, 223] width 4 height 11
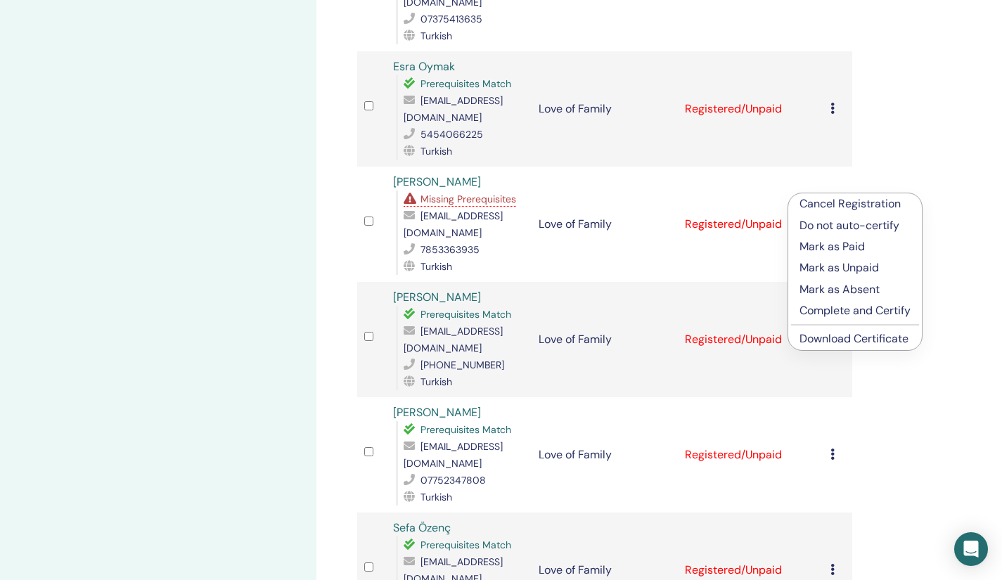
click at [843, 332] on link "Download Certificate" at bounding box center [854, 338] width 109 height 15
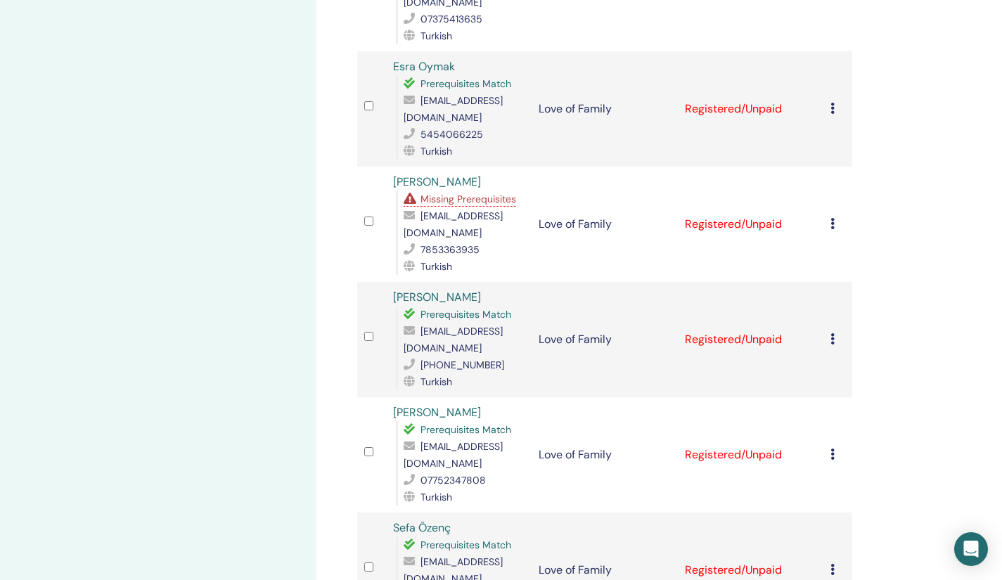
click at [834, 333] on icon at bounding box center [833, 338] width 4 height 11
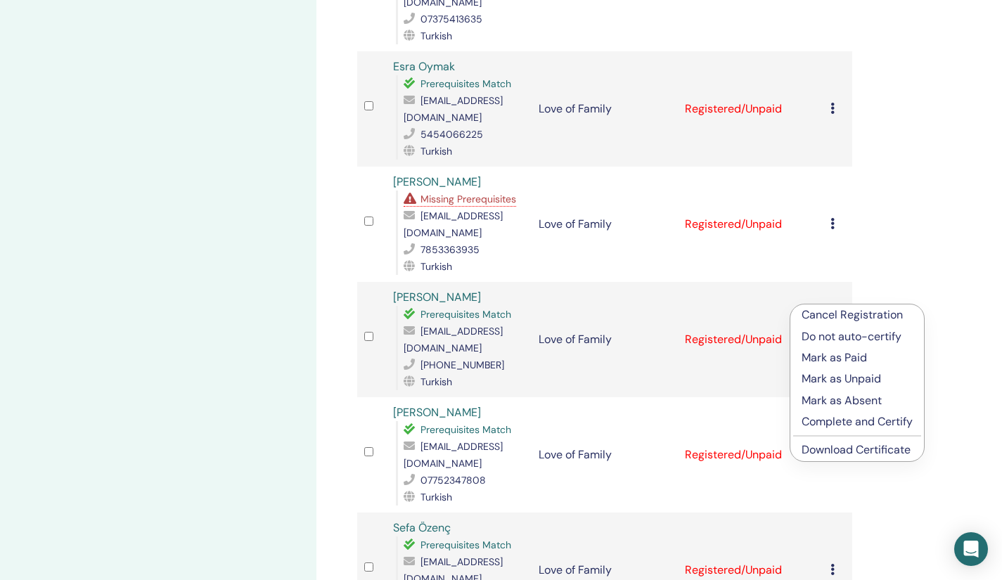
click at [820, 454] on link "Download Certificate" at bounding box center [856, 449] width 109 height 15
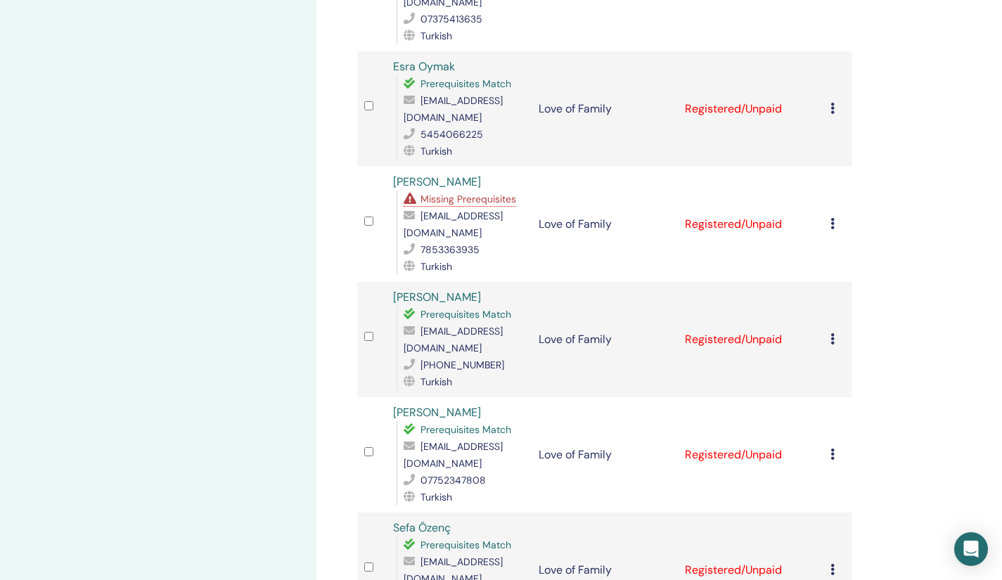
click at [834, 447] on div "Cancel Registration Do not auto-certify Mark as Paid Mark as Unpaid Mark as Abs…" at bounding box center [838, 455] width 15 height 17
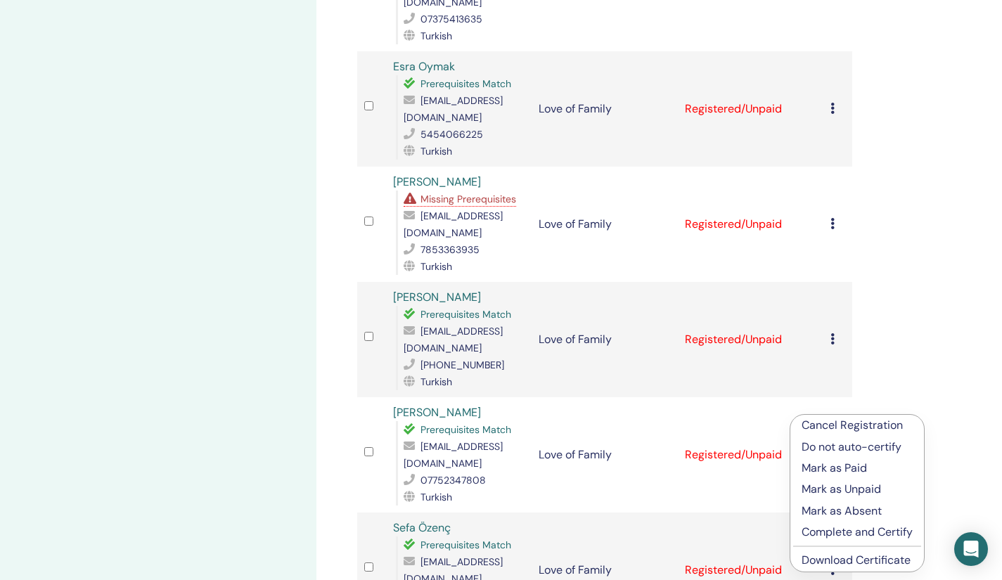
click at [841, 558] on link "Download Certificate" at bounding box center [856, 560] width 109 height 15
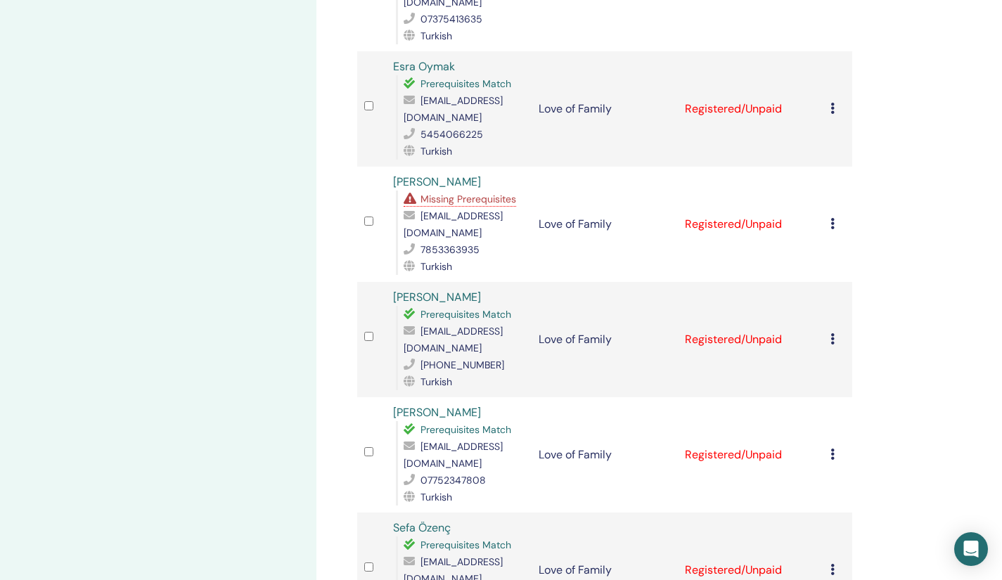
click at [874, 464] on div "Manage Attendees Bulk Actions Export to CSV Attendee Event Status Buket Bayrak …" at bounding box center [651, 200] width 668 height 1361
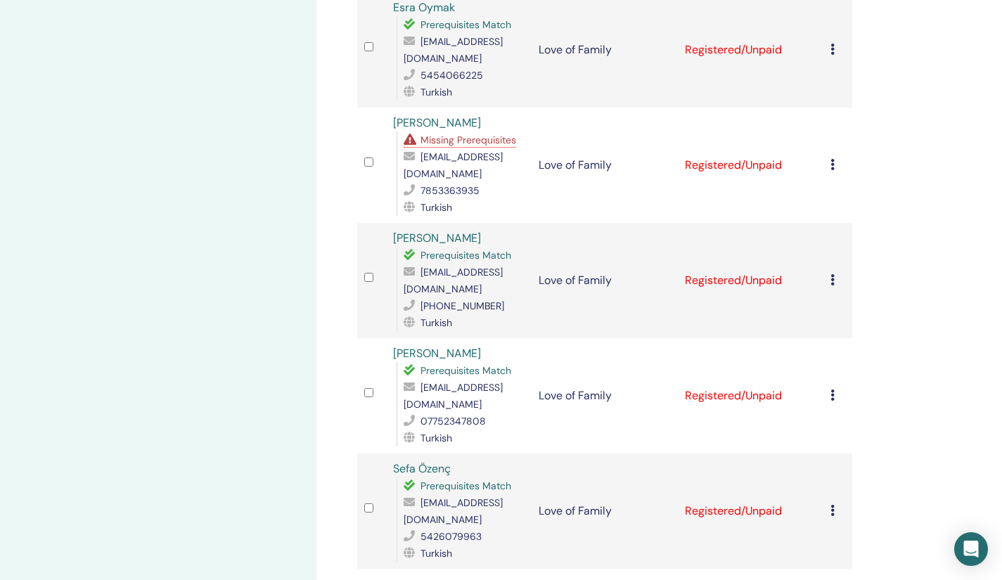
scroll to position [585, 0]
click at [834, 389] on icon at bounding box center [833, 394] width 4 height 11
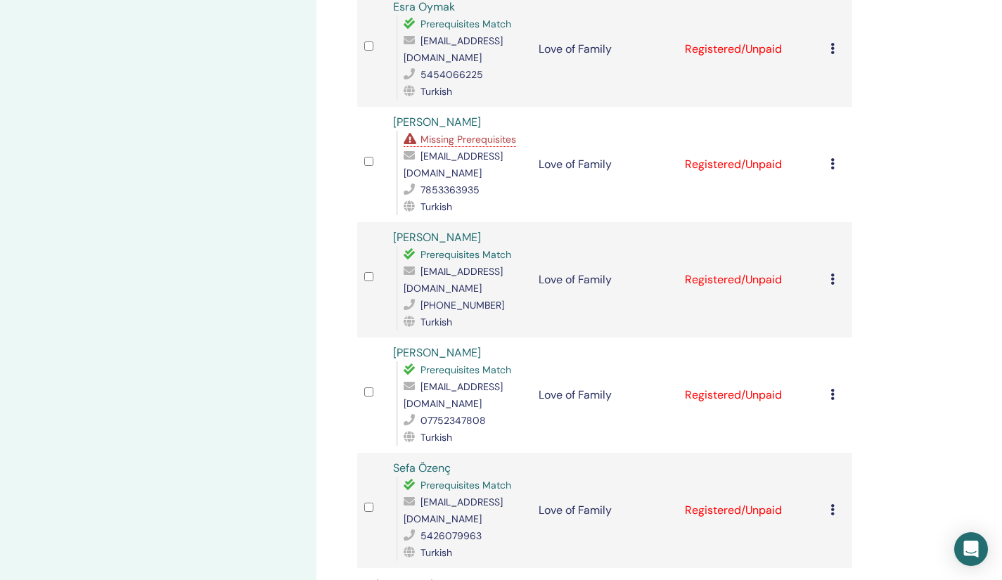
click at [832, 504] on icon at bounding box center [833, 509] width 4 height 11
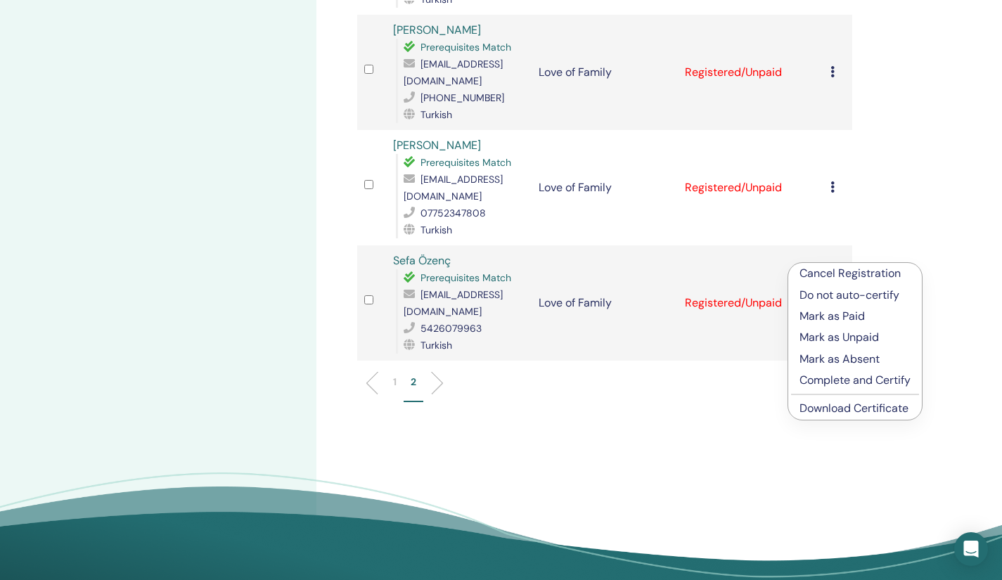
scroll to position [794, 0]
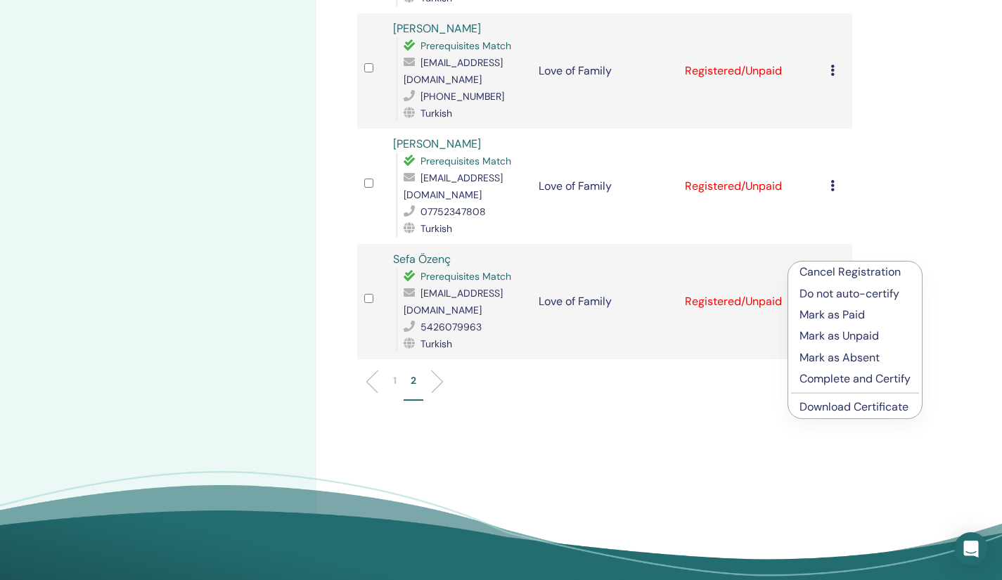
click at [841, 405] on link "Download Certificate" at bounding box center [854, 407] width 109 height 15
